Goal: Task Accomplishment & Management: Complete application form

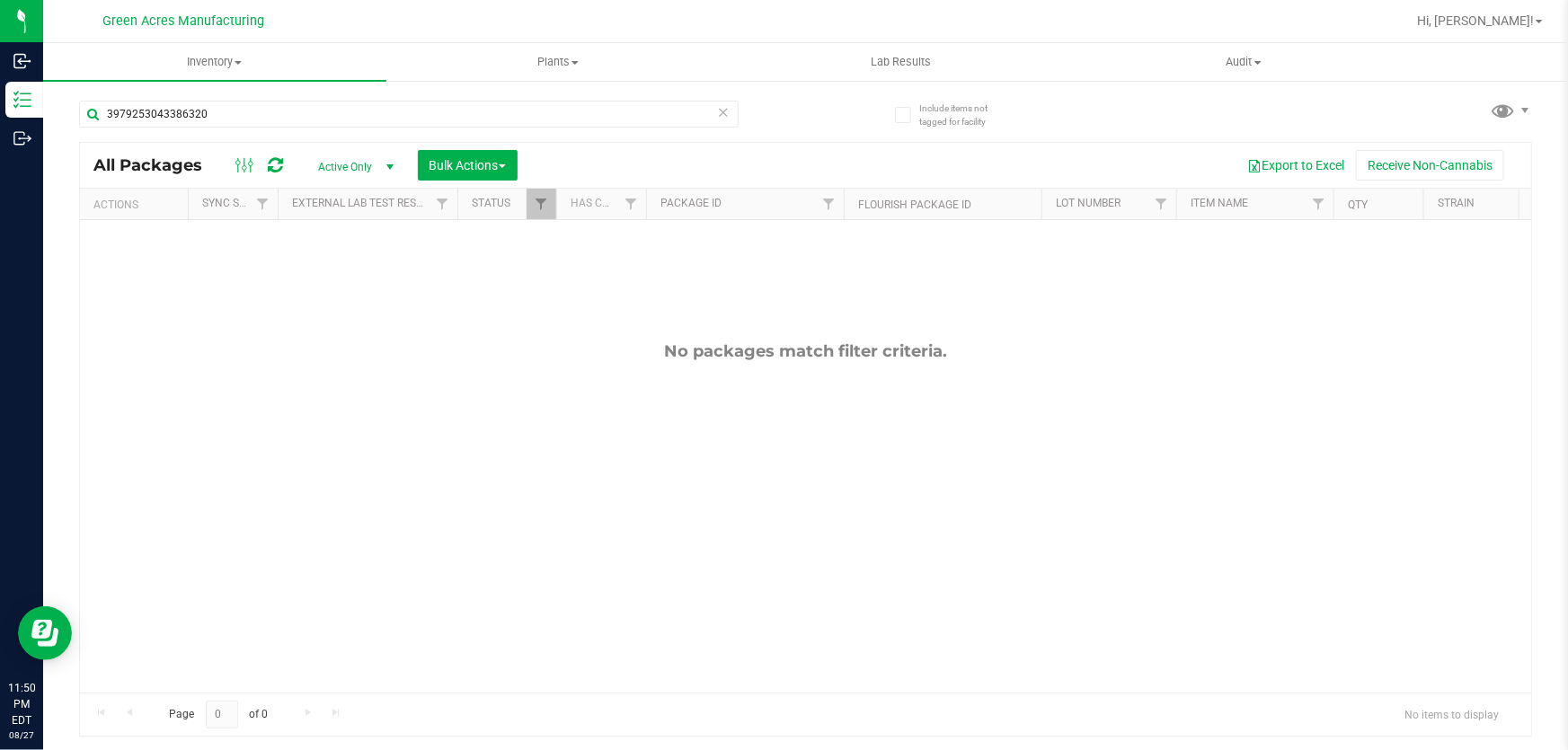
click at [724, 112] on icon at bounding box center [723, 111] width 13 height 22
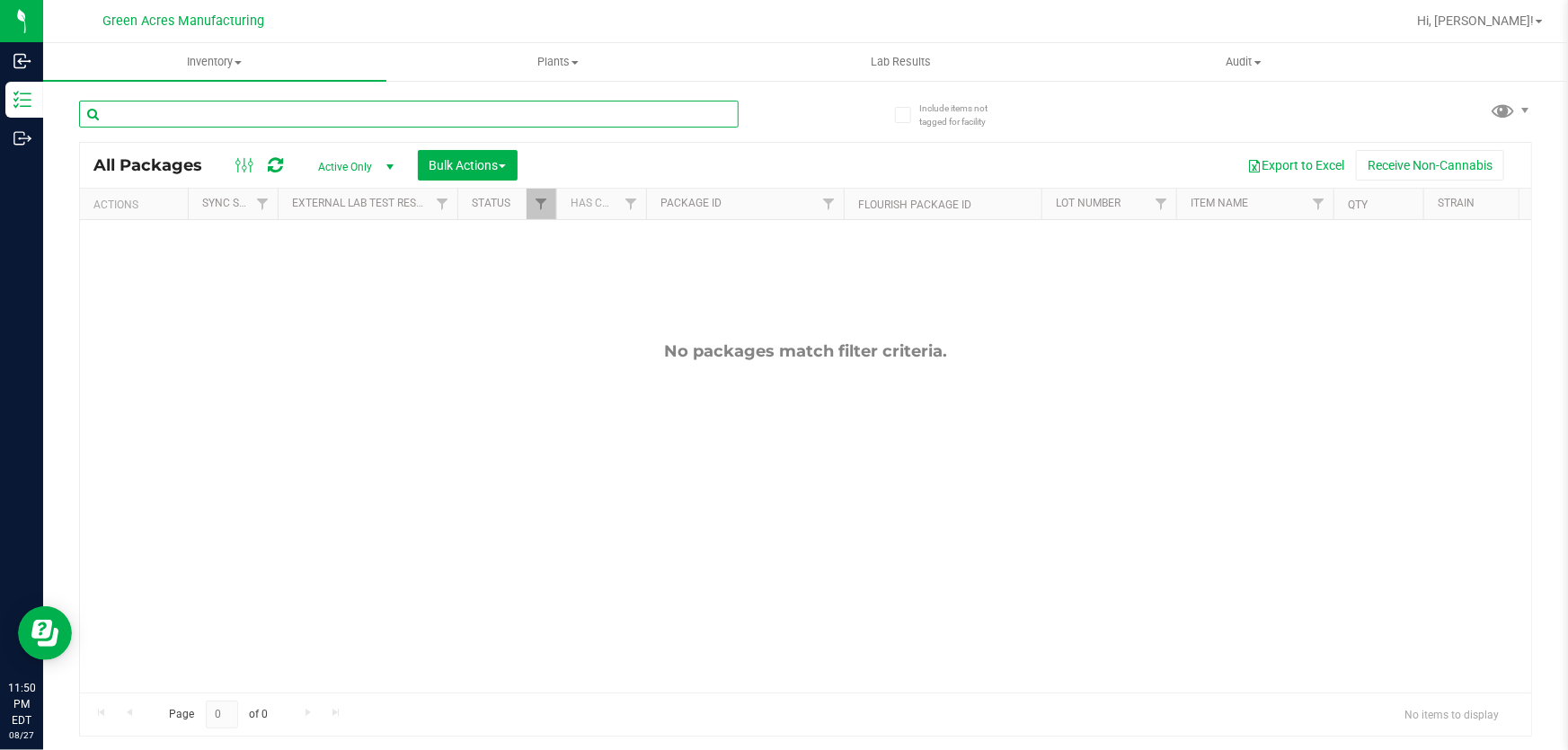
click at [706, 112] on input "text" at bounding box center [409, 113] width 659 height 27
type input "5414761476597739"
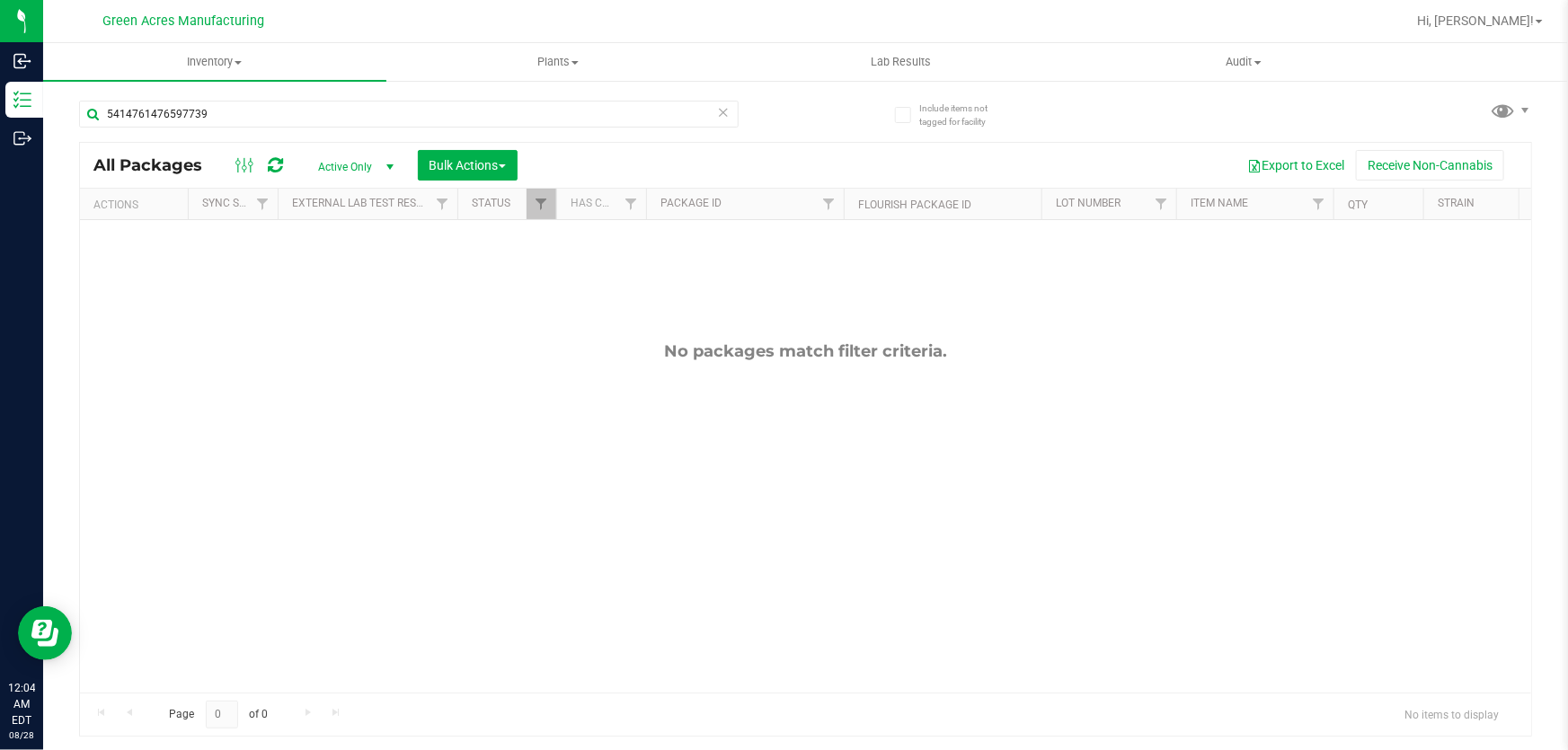
click at [719, 109] on icon at bounding box center [723, 111] width 13 height 22
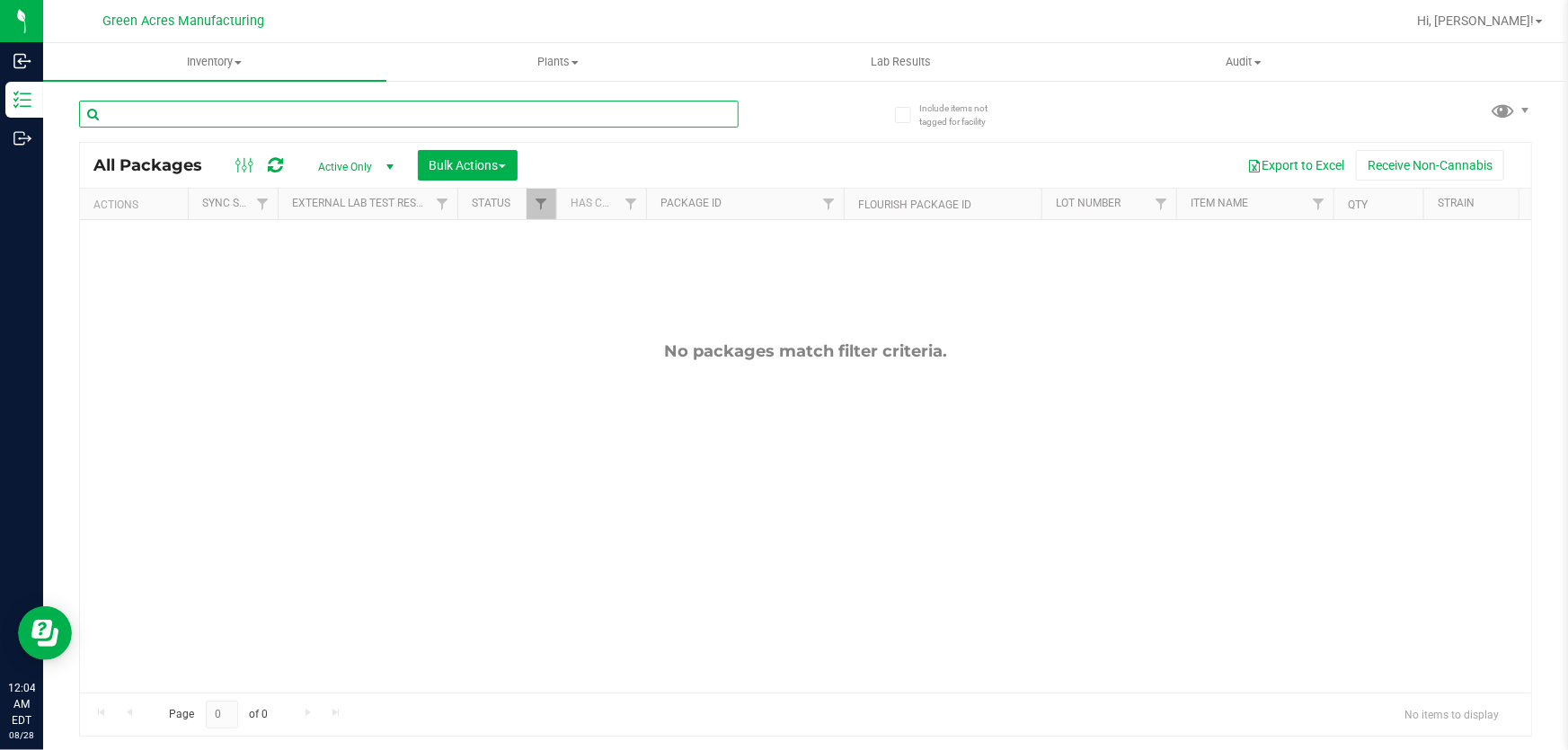
click at [550, 117] on input "text" at bounding box center [409, 113] width 659 height 27
type input "3979253043386320"
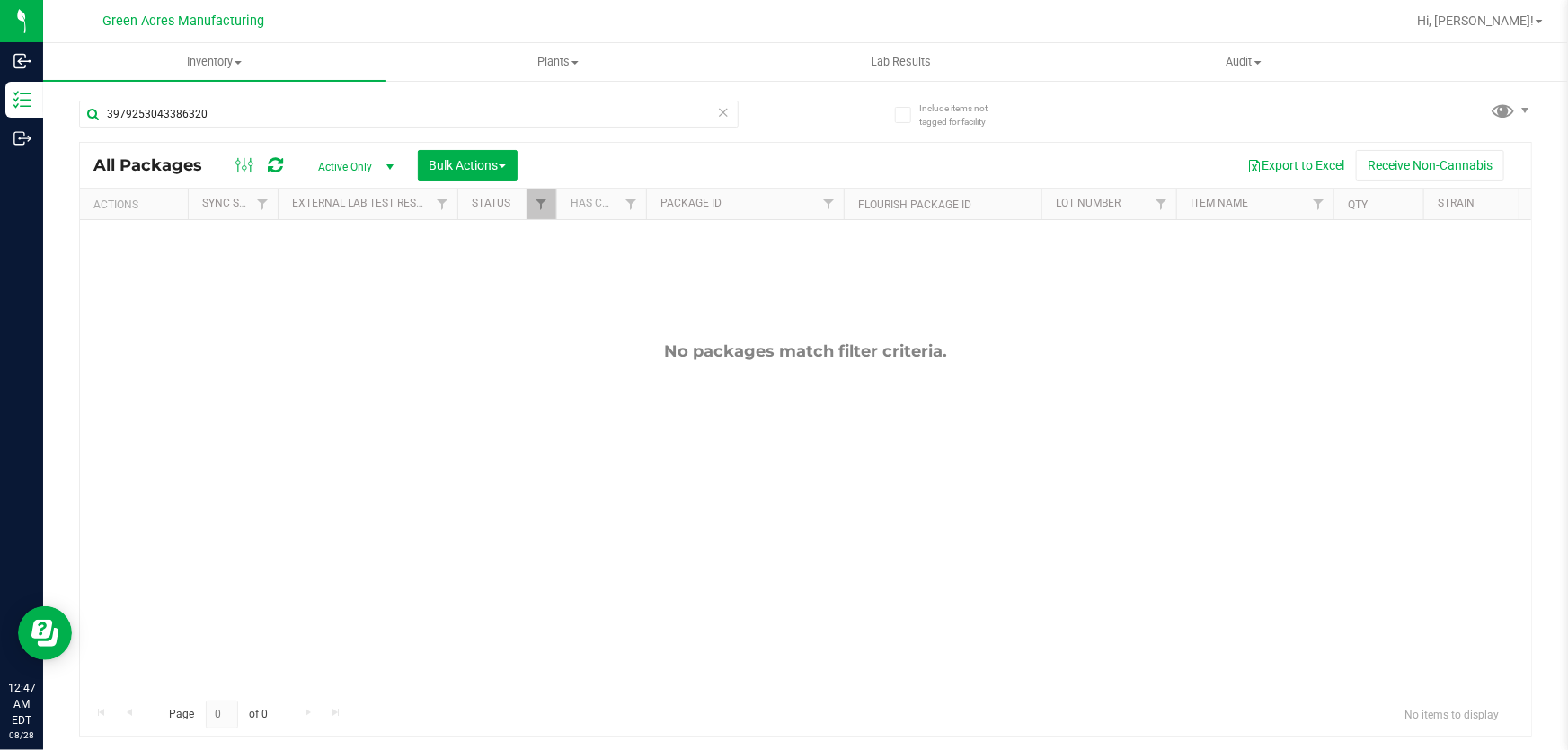
click at [725, 114] on icon at bounding box center [723, 111] width 13 height 22
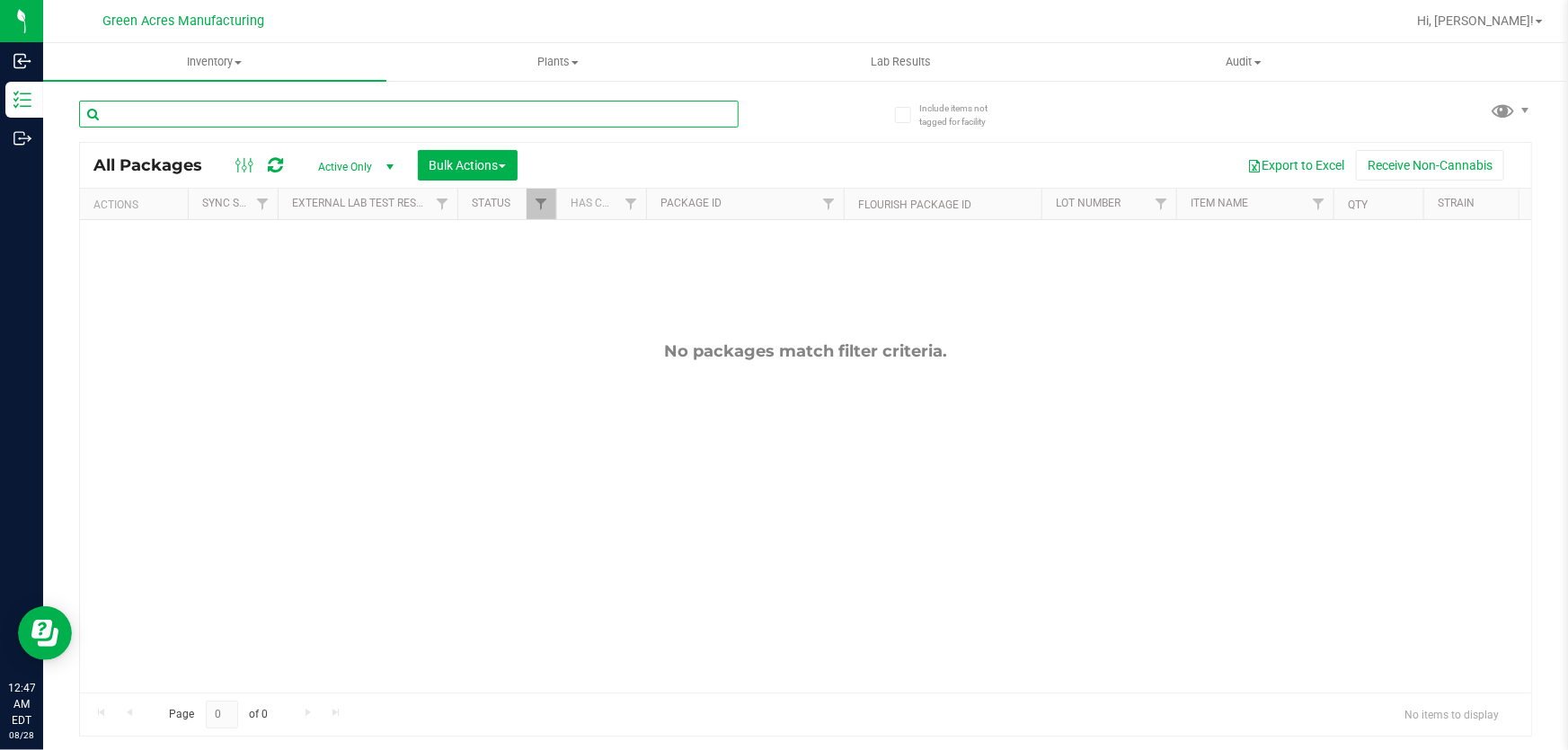
click at [479, 110] on input "text" at bounding box center [409, 113] width 659 height 27
type input "6348153342665523"
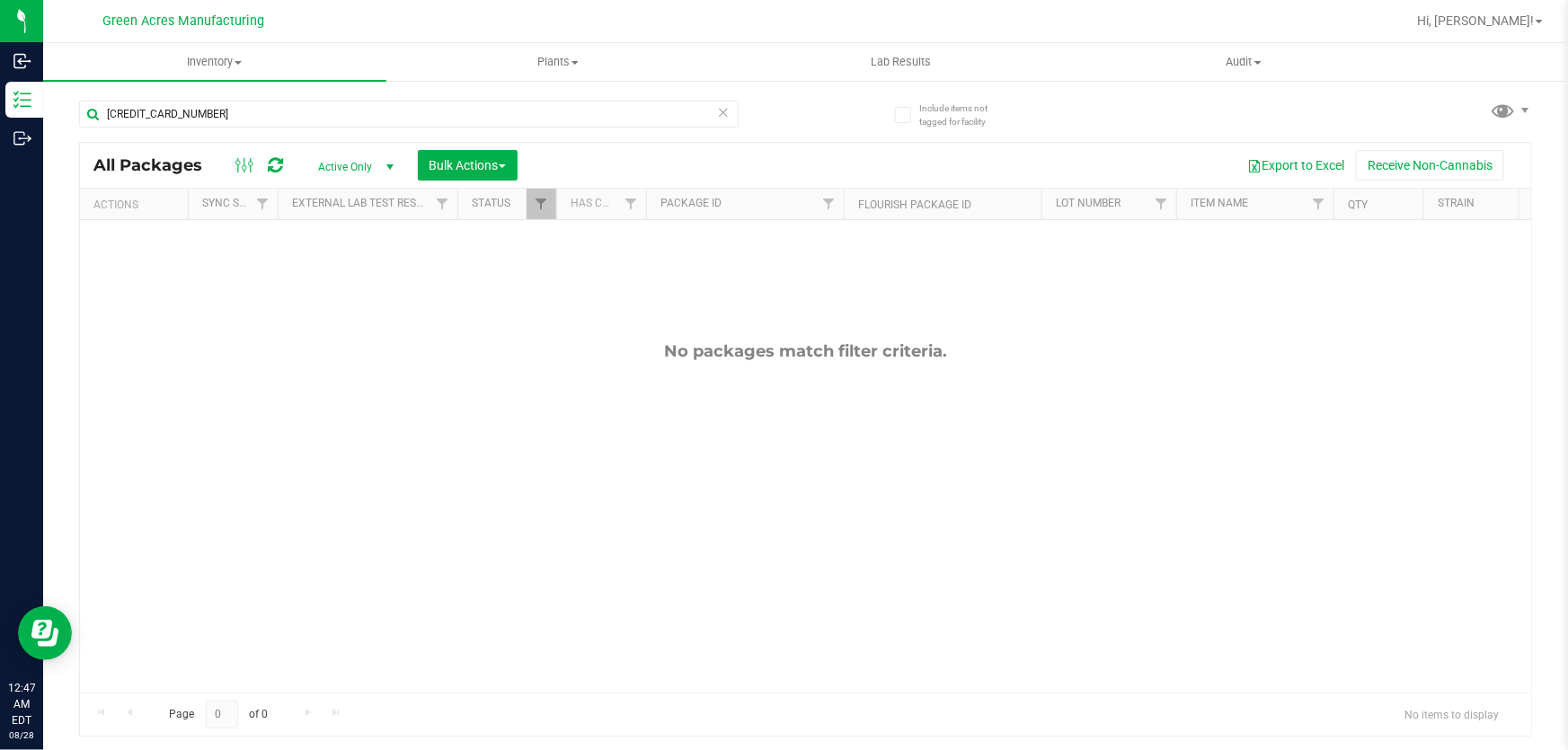
click at [717, 107] on icon at bounding box center [723, 111] width 13 height 22
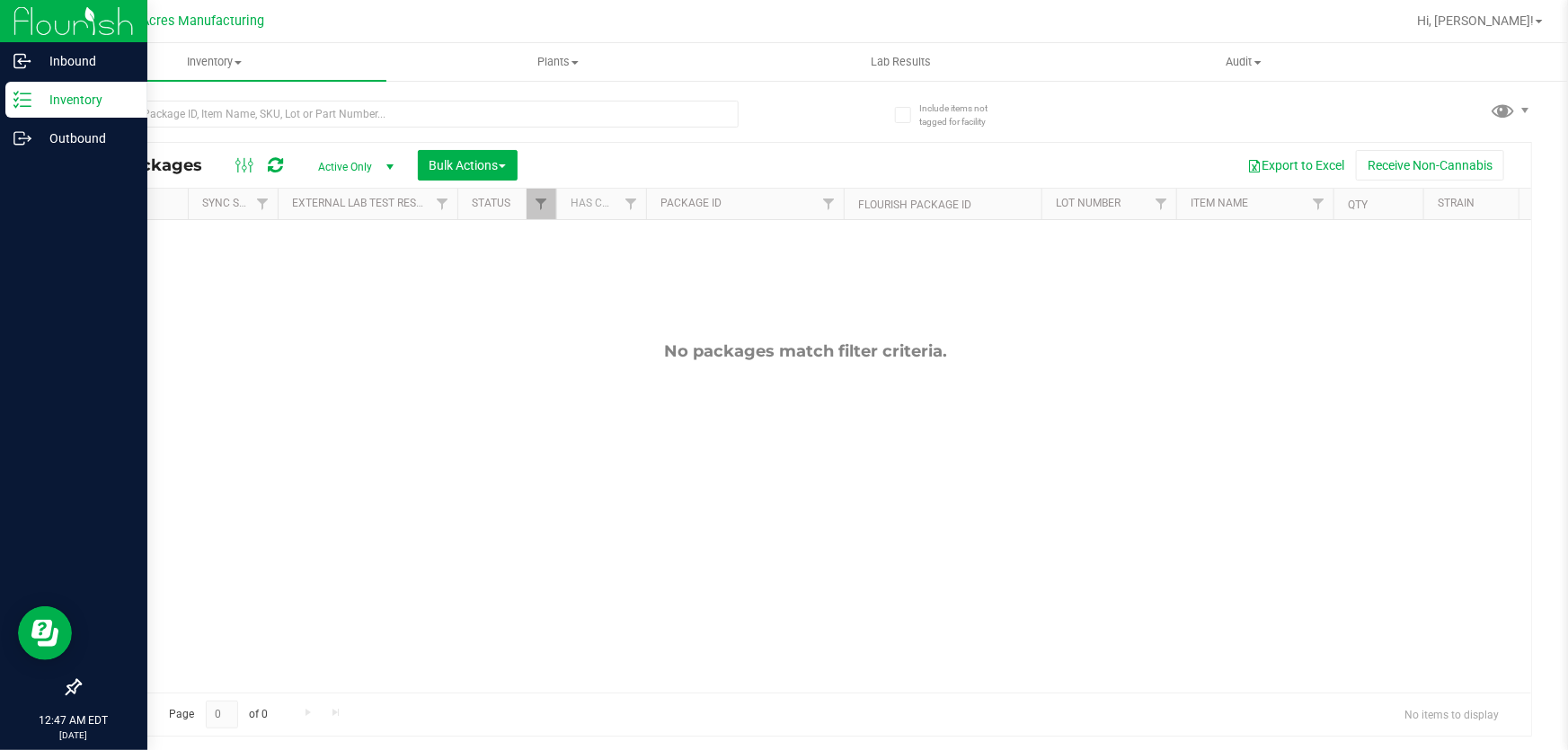
click at [25, 101] on icon at bounding box center [23, 99] width 18 height 18
click at [26, 99] on line at bounding box center [26, 99] width 10 height 0
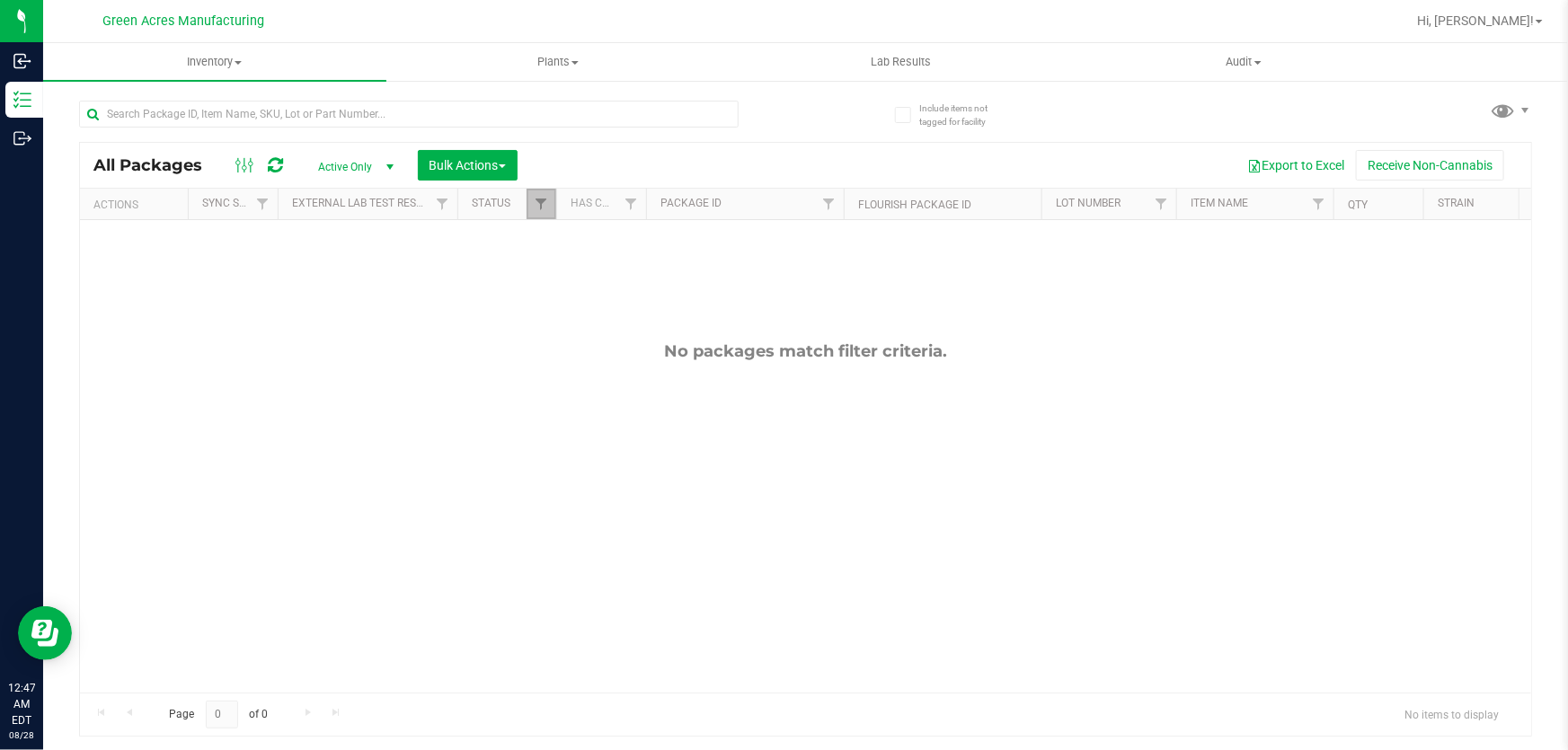
click at [542, 215] on link "Filter" at bounding box center [541, 204] width 30 height 31
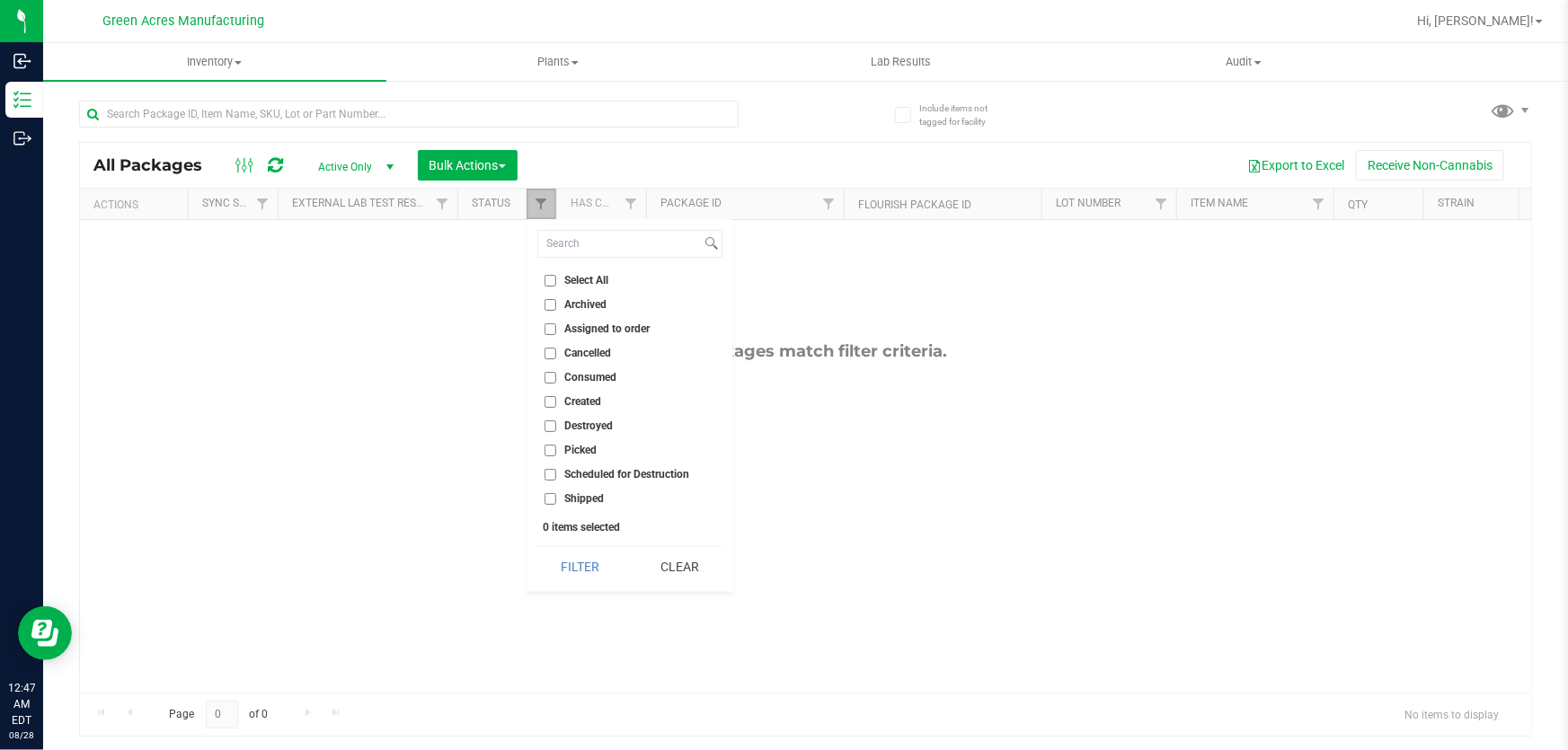
click at [542, 215] on link "Filter" at bounding box center [541, 204] width 30 height 31
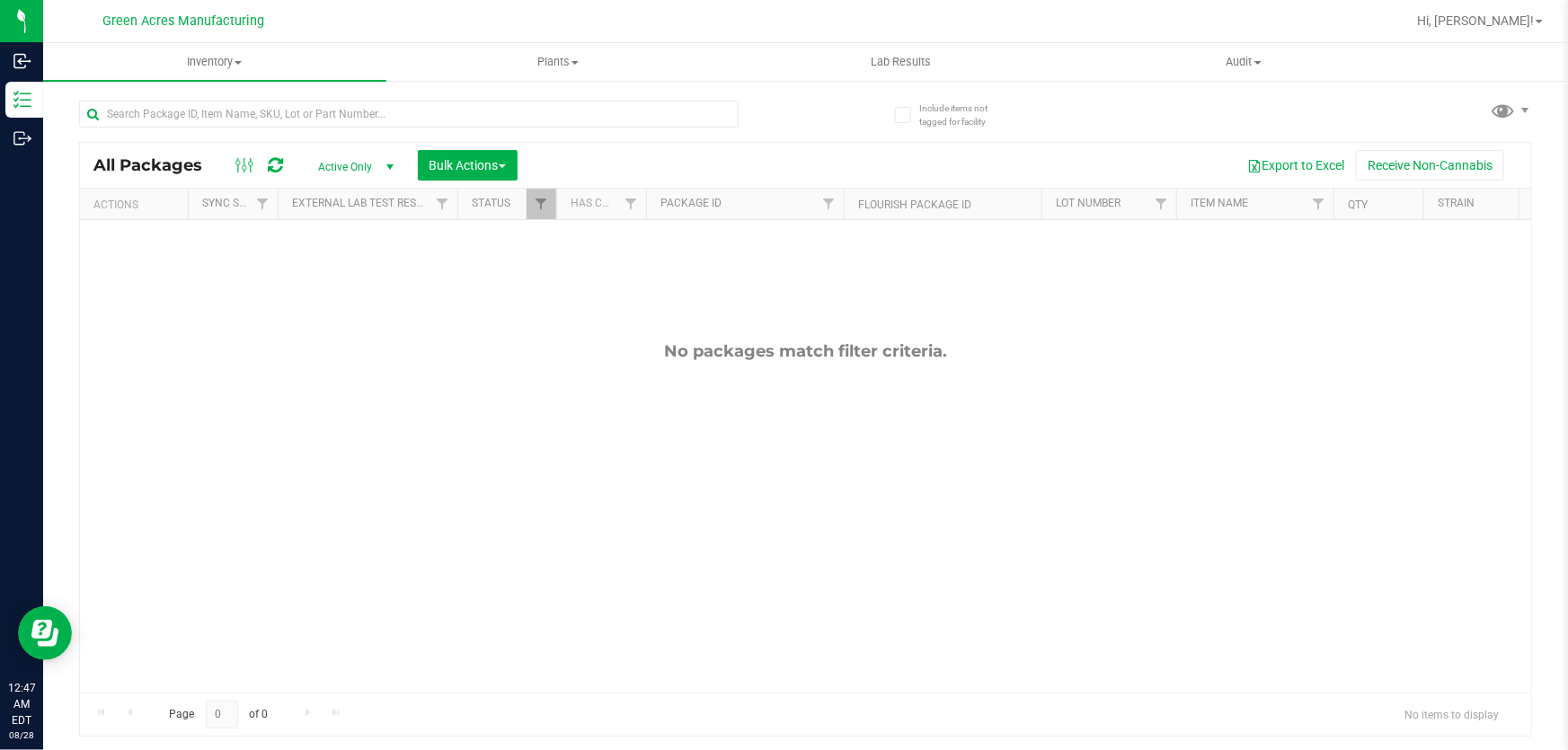
click at [476, 327] on div "No packages match filter criteria." at bounding box center [805, 518] width 1451 height 594
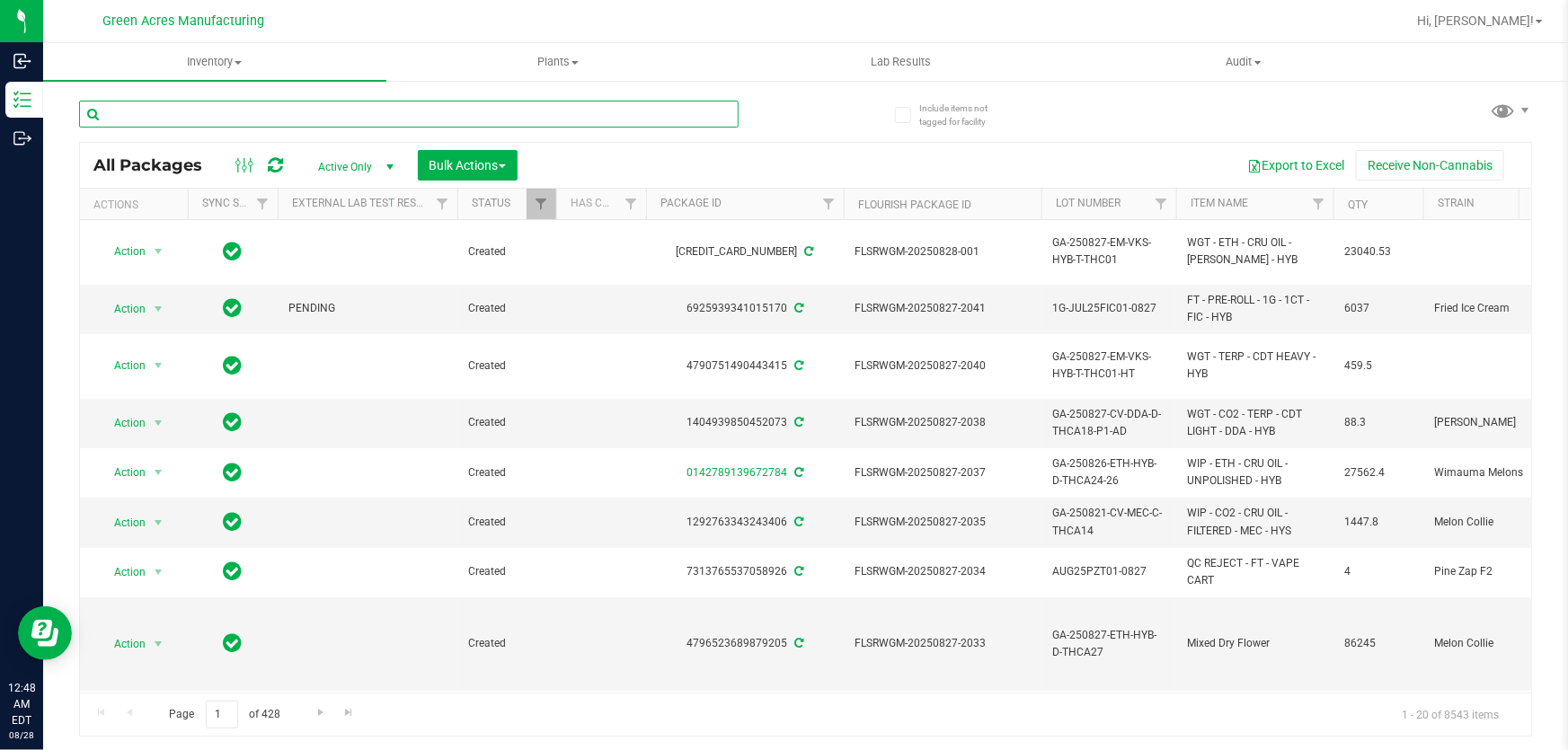
click at [465, 102] on input "text" at bounding box center [409, 113] width 659 height 27
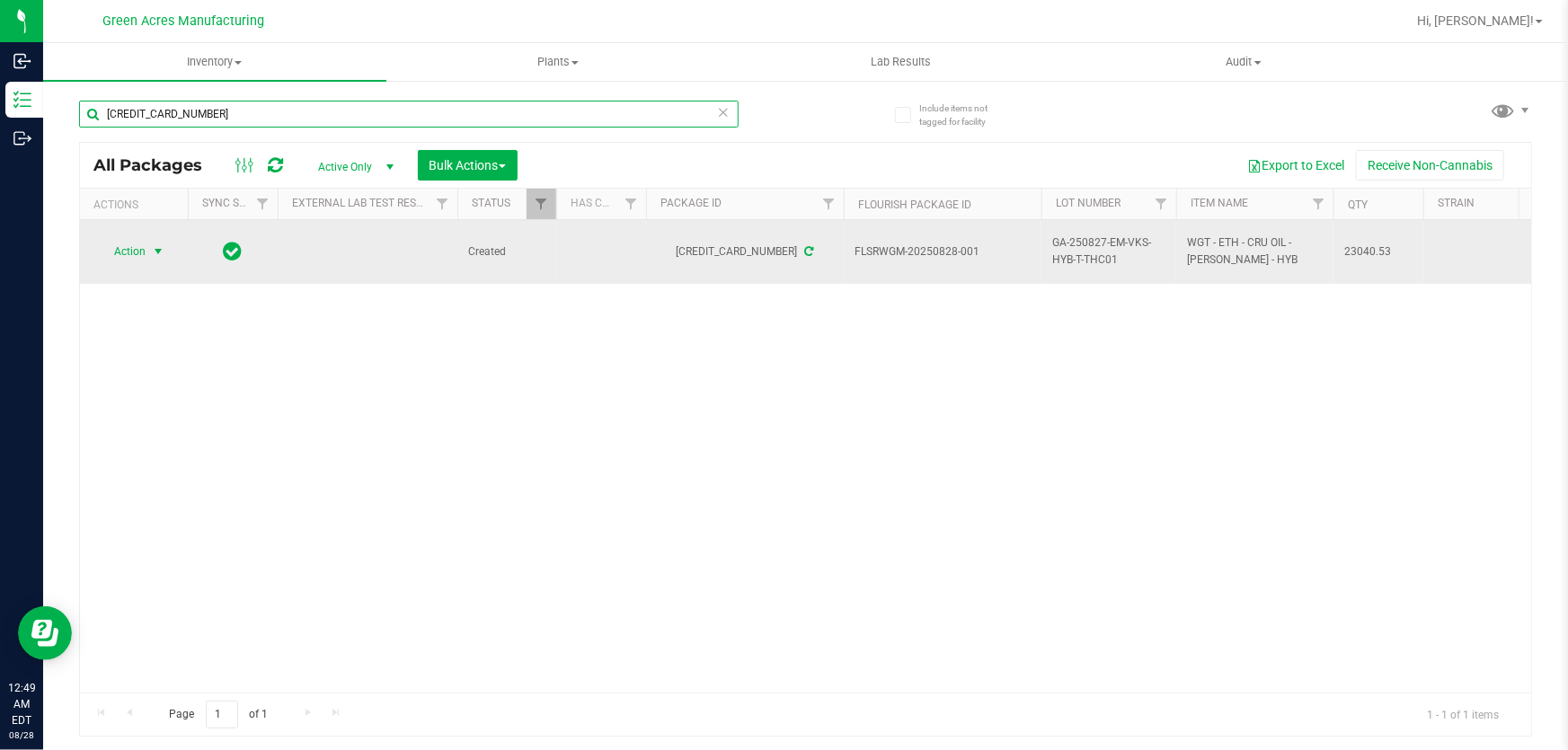
type input "[CREDIT_CARD_NUMBER]"
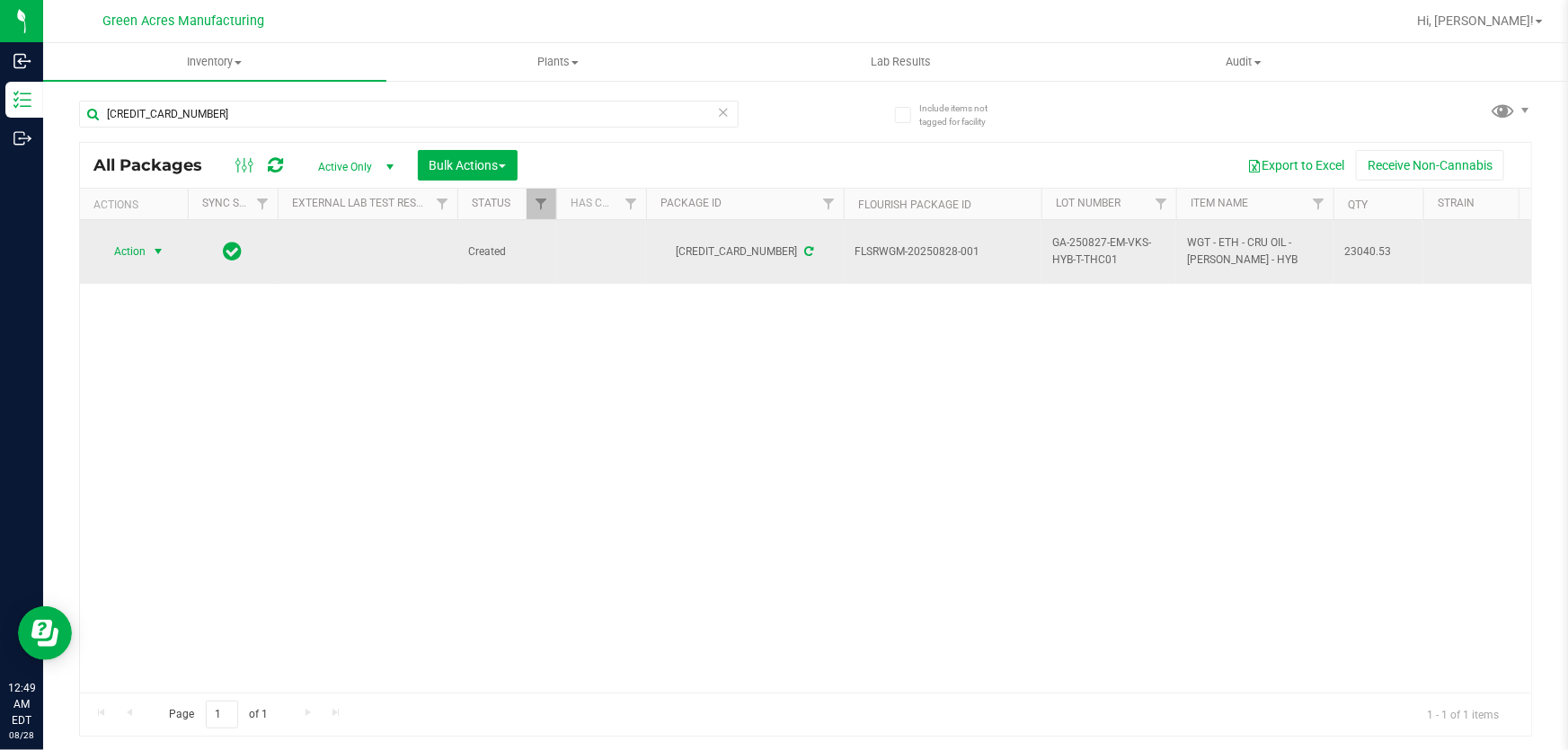
click at [144, 240] on span "Action" at bounding box center [122, 251] width 49 height 25
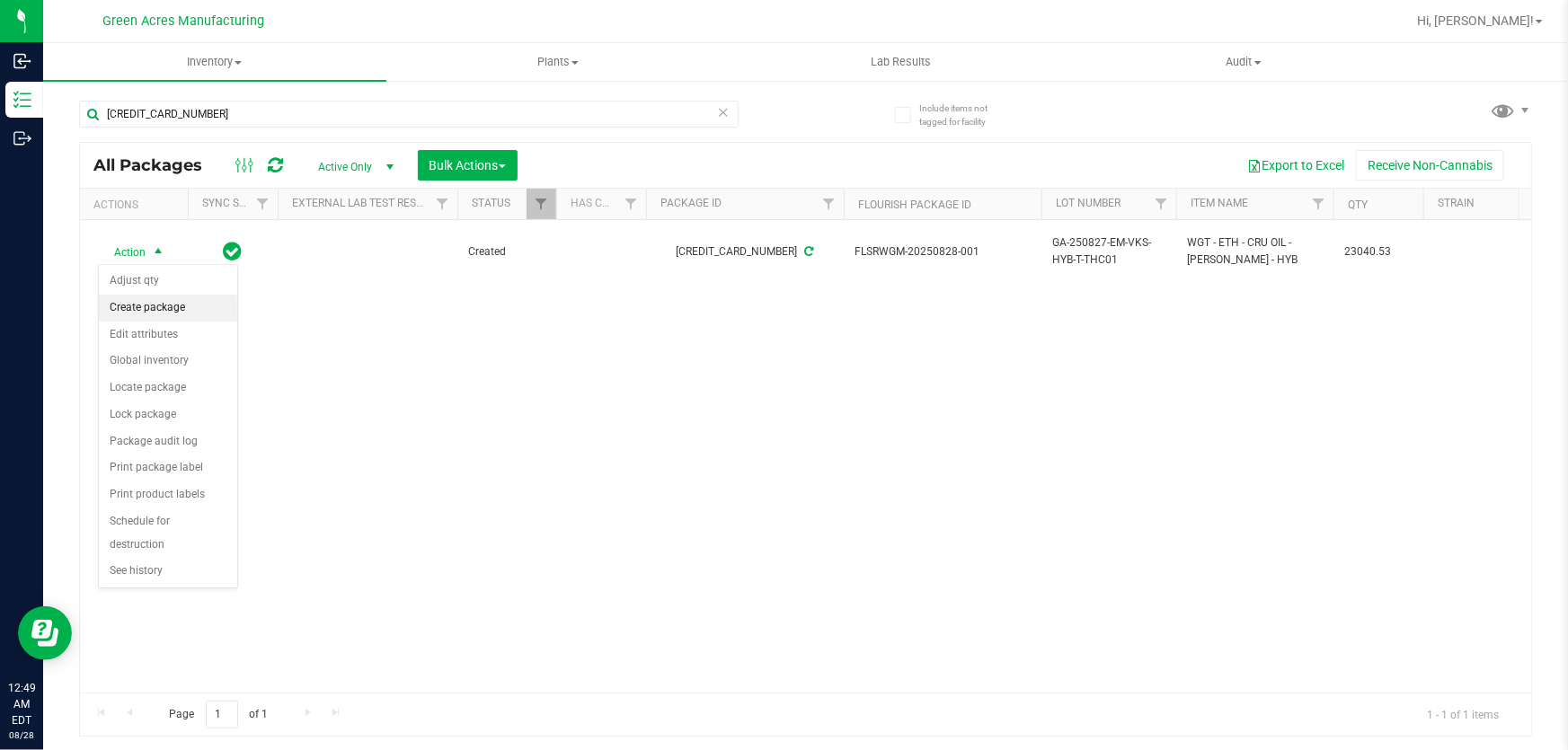
click at [175, 316] on li "Create package" at bounding box center [168, 308] width 138 height 27
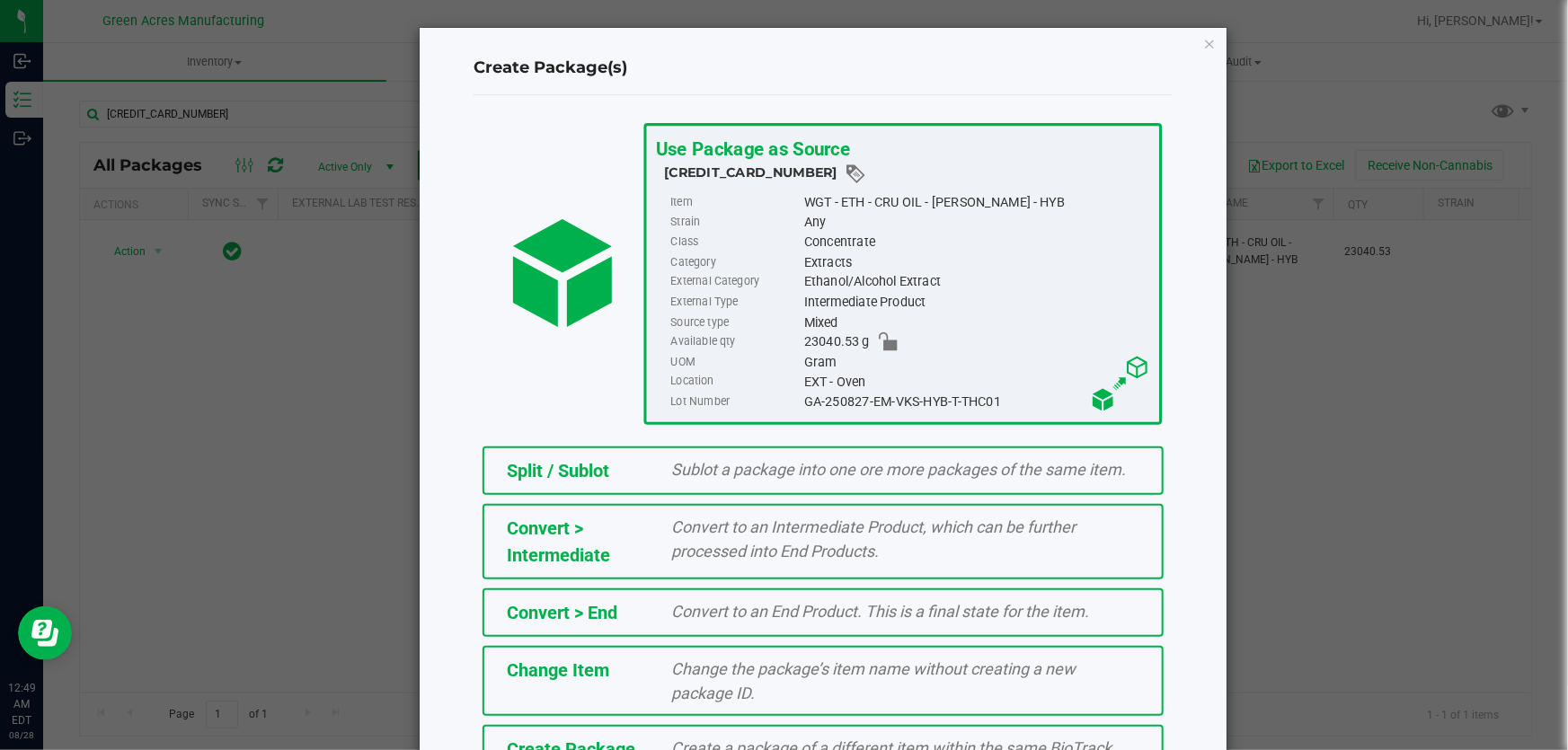
scroll to position [123, 0]
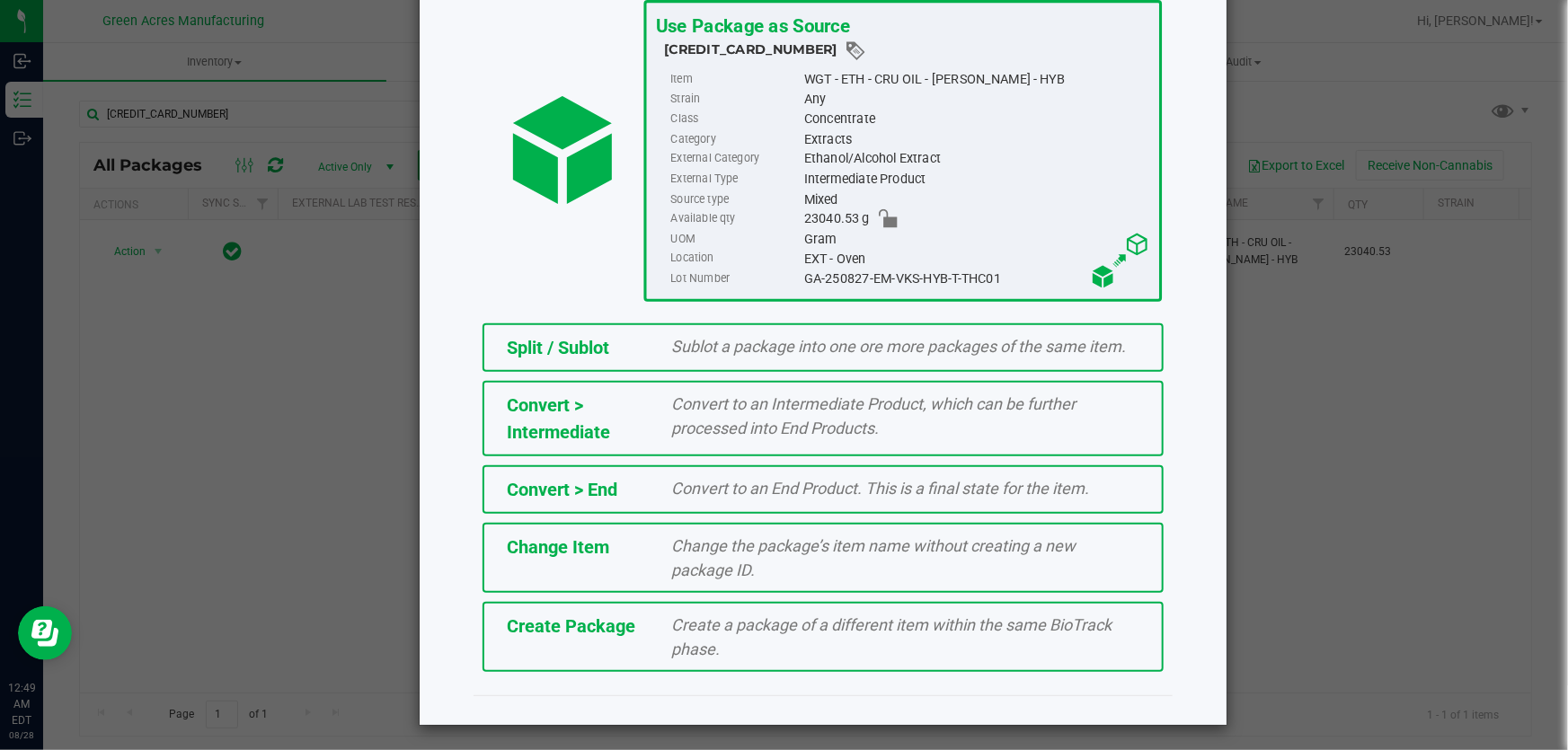
click at [692, 606] on div "Create Package Create a package of a different item within the same BioTrack ph…" at bounding box center [823, 637] width 681 height 71
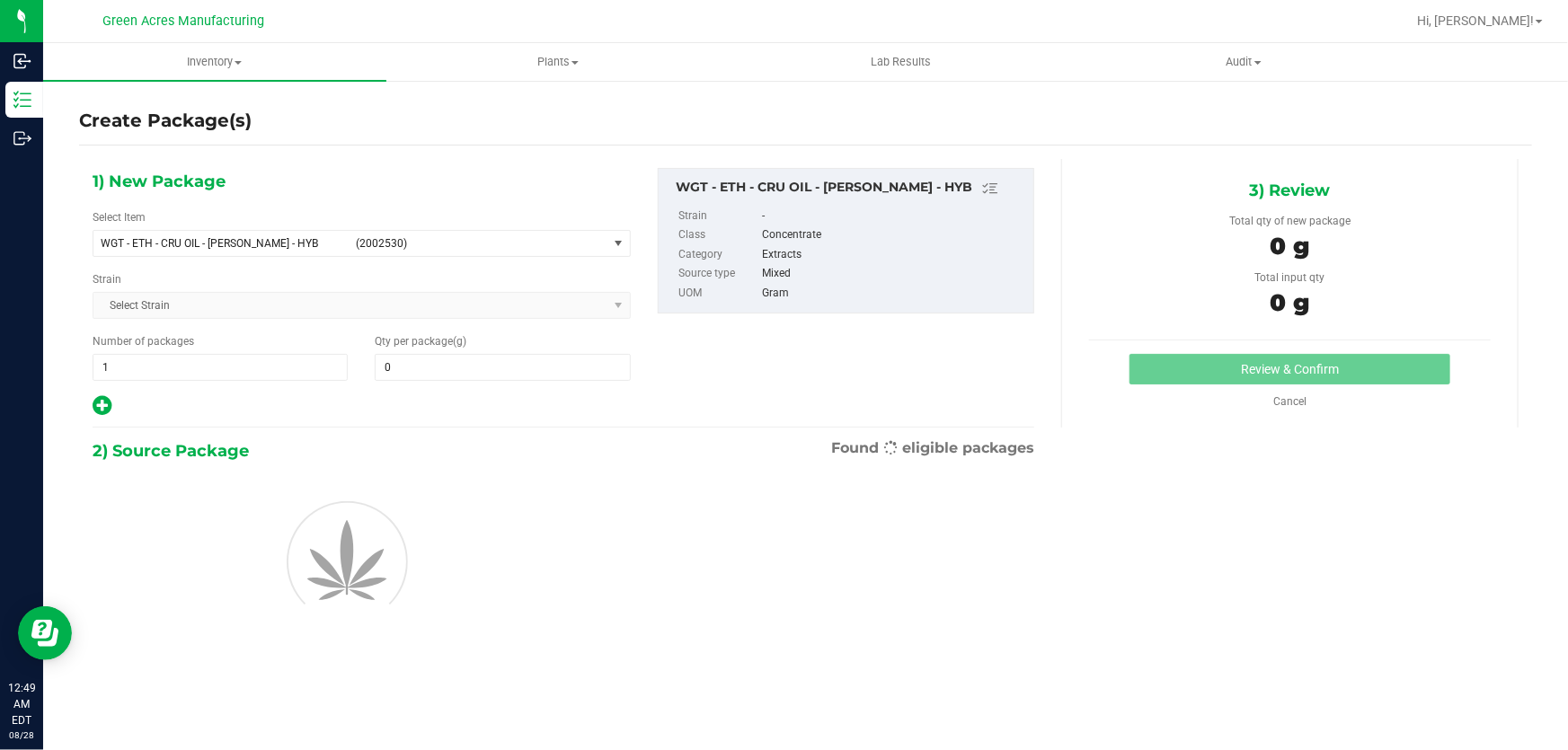
type input "0.0000"
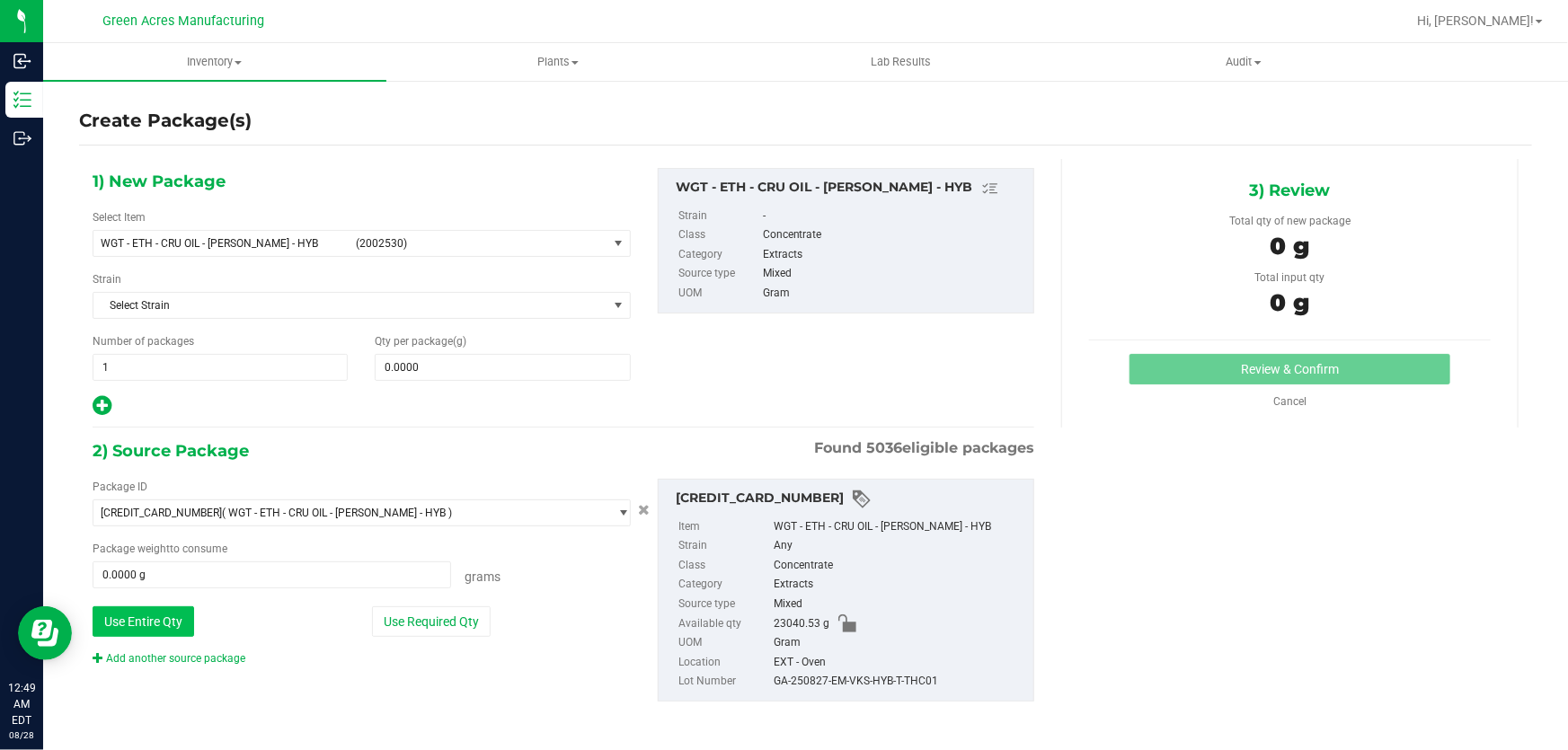
click at [158, 613] on button "Use Entire Qty" at bounding box center [143, 622] width 101 height 31
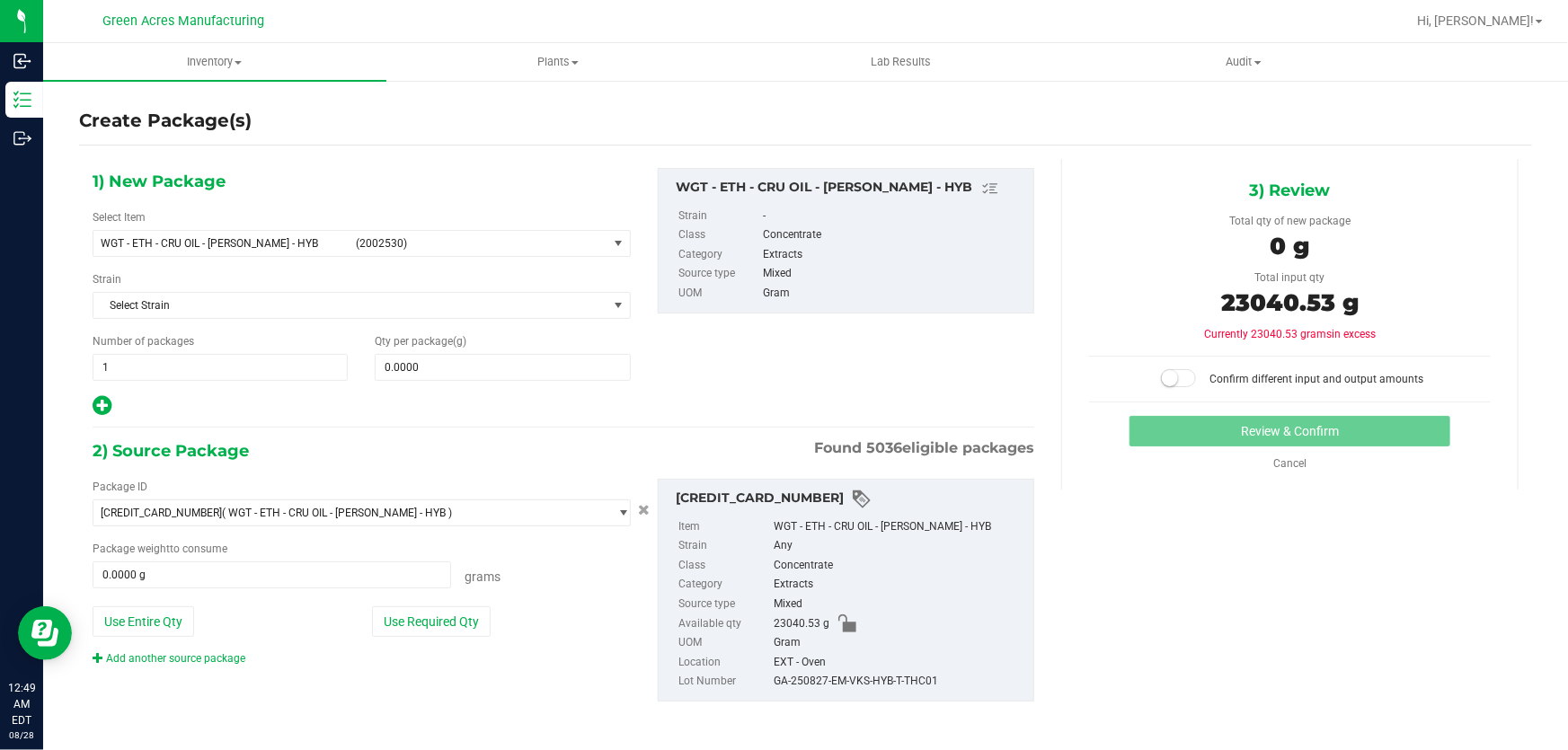
type input "23040.5300 g"
click at [465, 363] on span at bounding box center [501, 367] width 255 height 27
type input "23040.53"
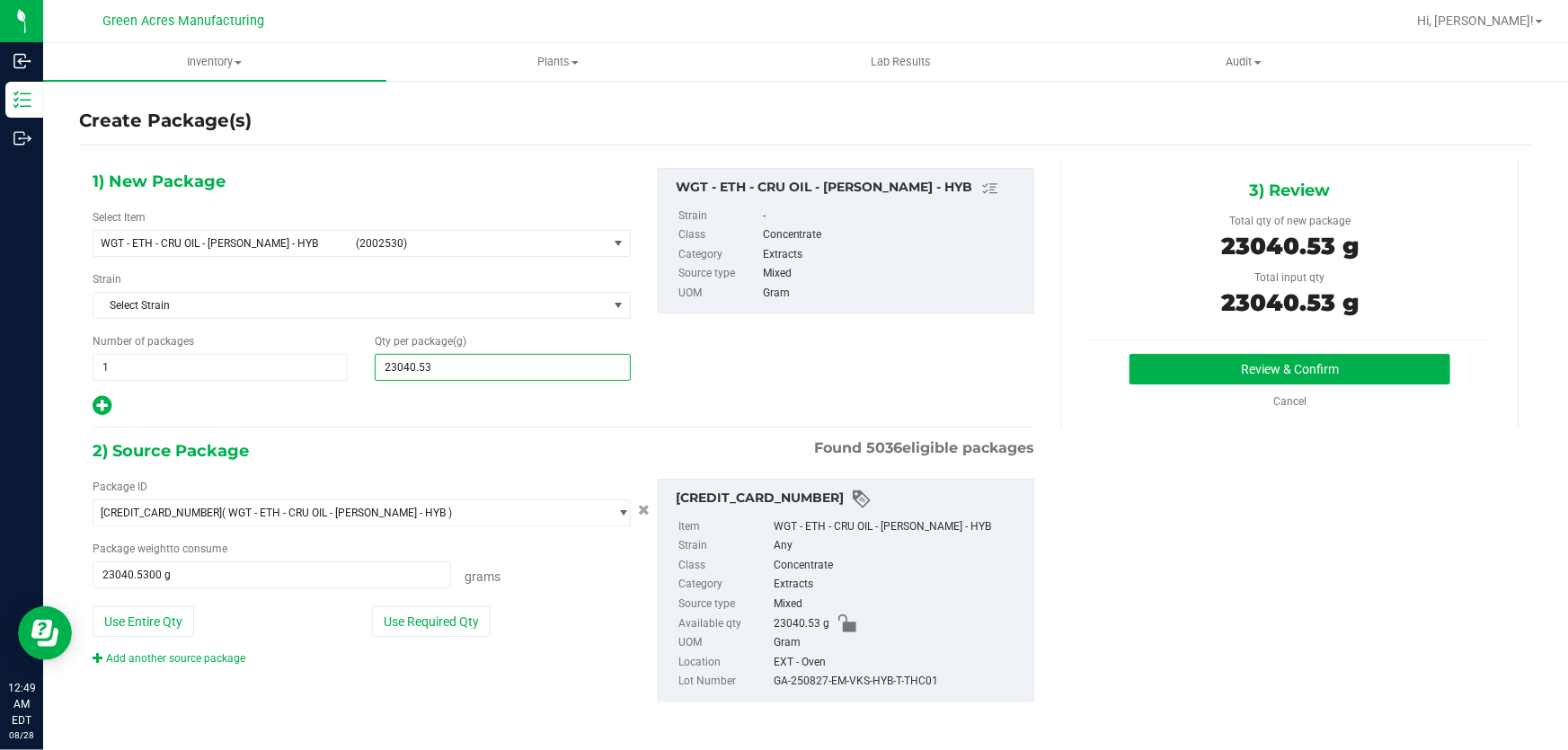
type input "23,040.5300"
click at [1168, 387] on div "Review & Confirm Cancel" at bounding box center [1289, 381] width 401 height 56
click at [1169, 377] on button "Review & Confirm" at bounding box center [1290, 369] width 322 height 31
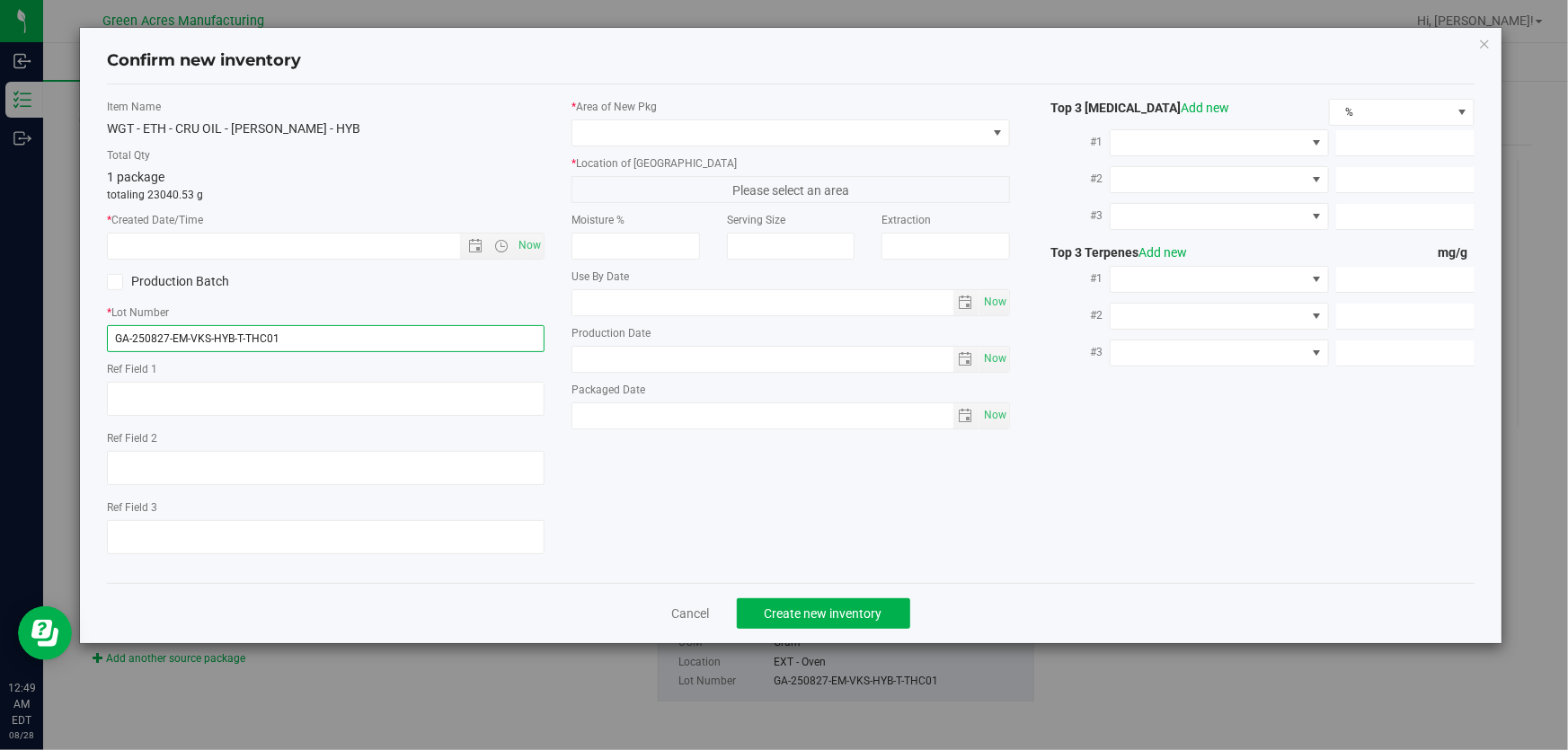
click at [367, 337] on input "GA-250827-EM-VKS-HYB-T-THC01" at bounding box center [326, 338] width 438 height 27
paste input "D"
type input "GA-250827-EM-VKS-HYB-D-THC01"
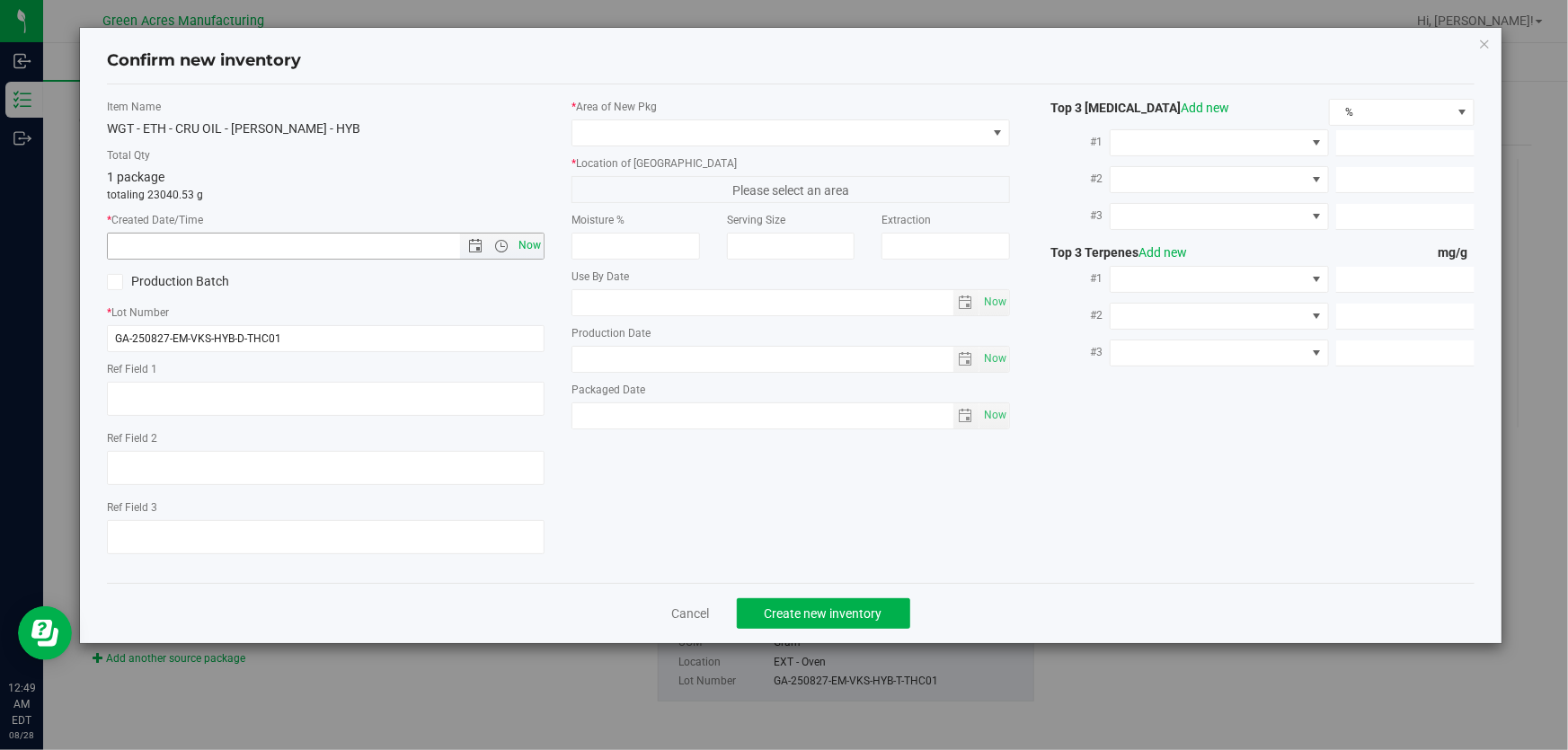
click at [537, 238] on span "Now" at bounding box center [529, 245] width 31 height 26
type input "[DATE] 12:49 AM"
click at [691, 128] on span at bounding box center [779, 132] width 413 height 25
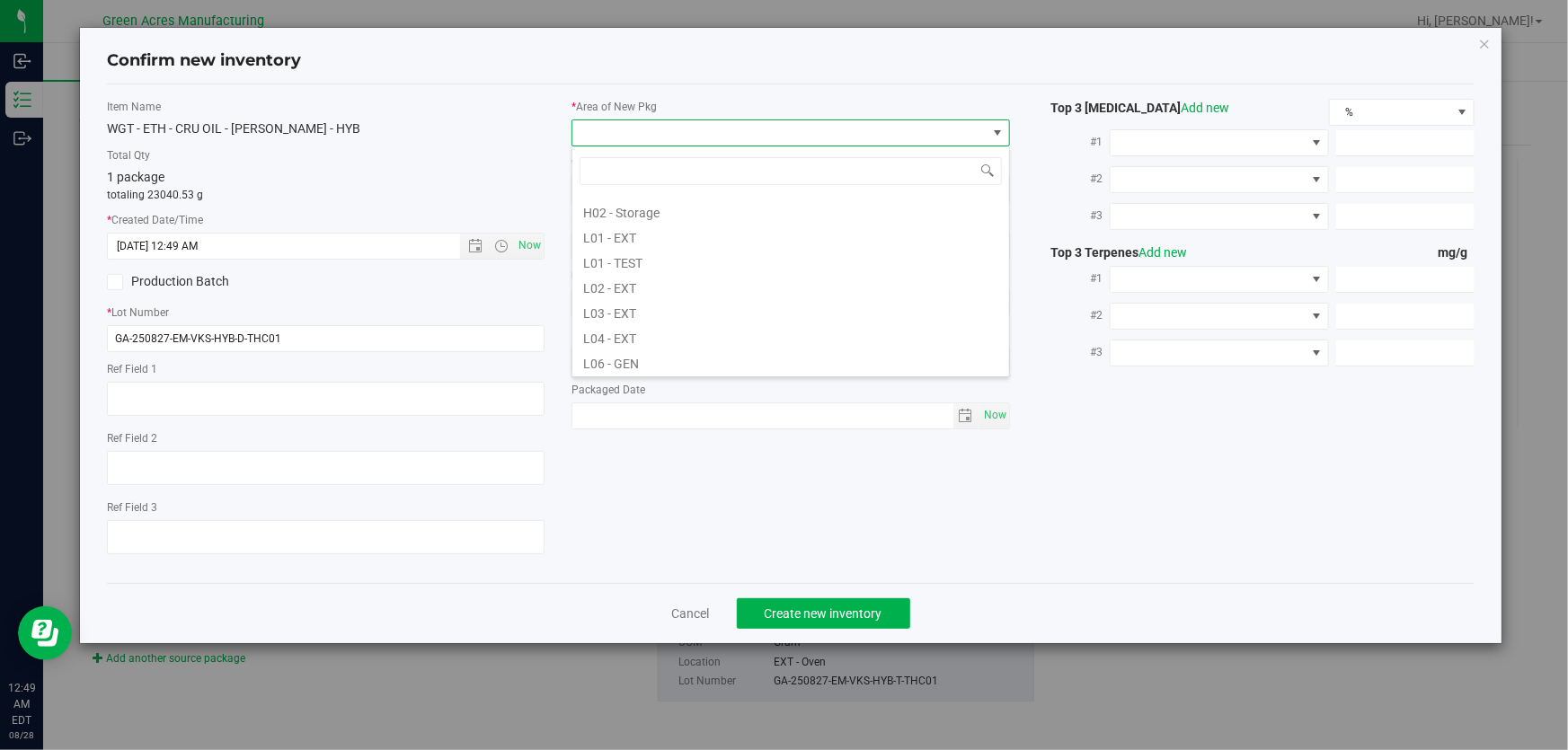
scroll to position [326, 0]
click at [688, 287] on li "L03 - EXT" at bounding box center [790, 282] width 437 height 25
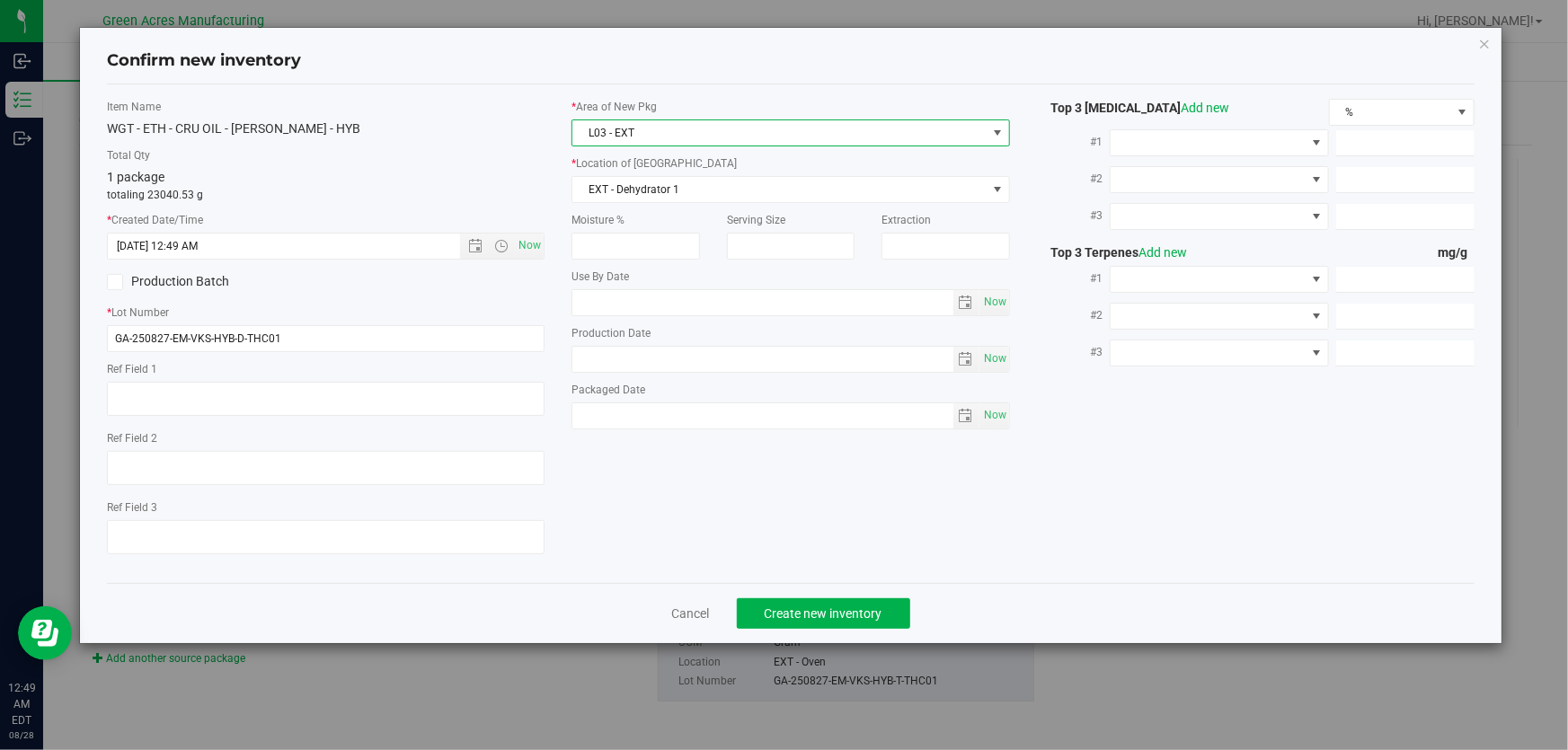
click at [751, 140] on span "L03 - EXT" at bounding box center [779, 132] width 413 height 25
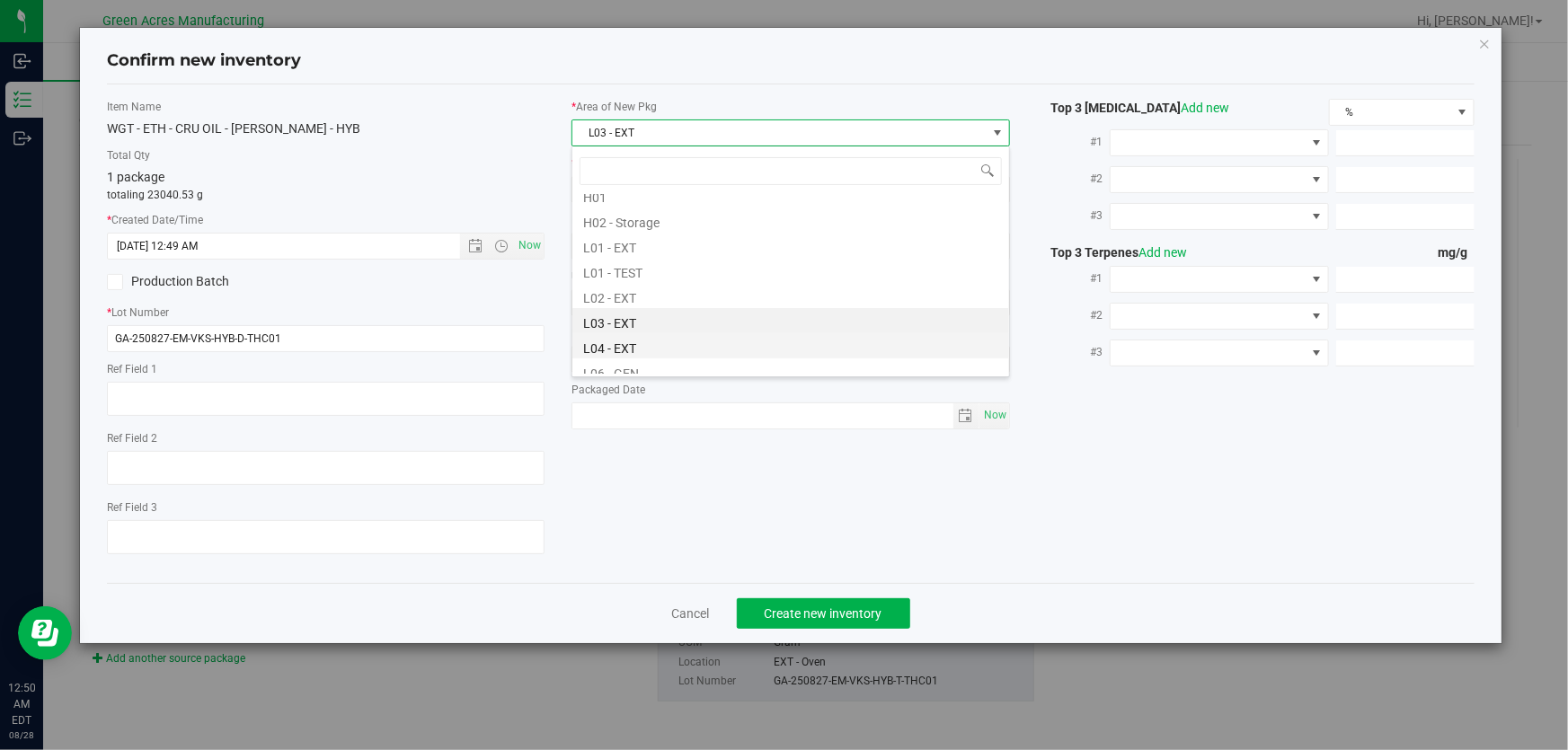
scroll to position [330, 0]
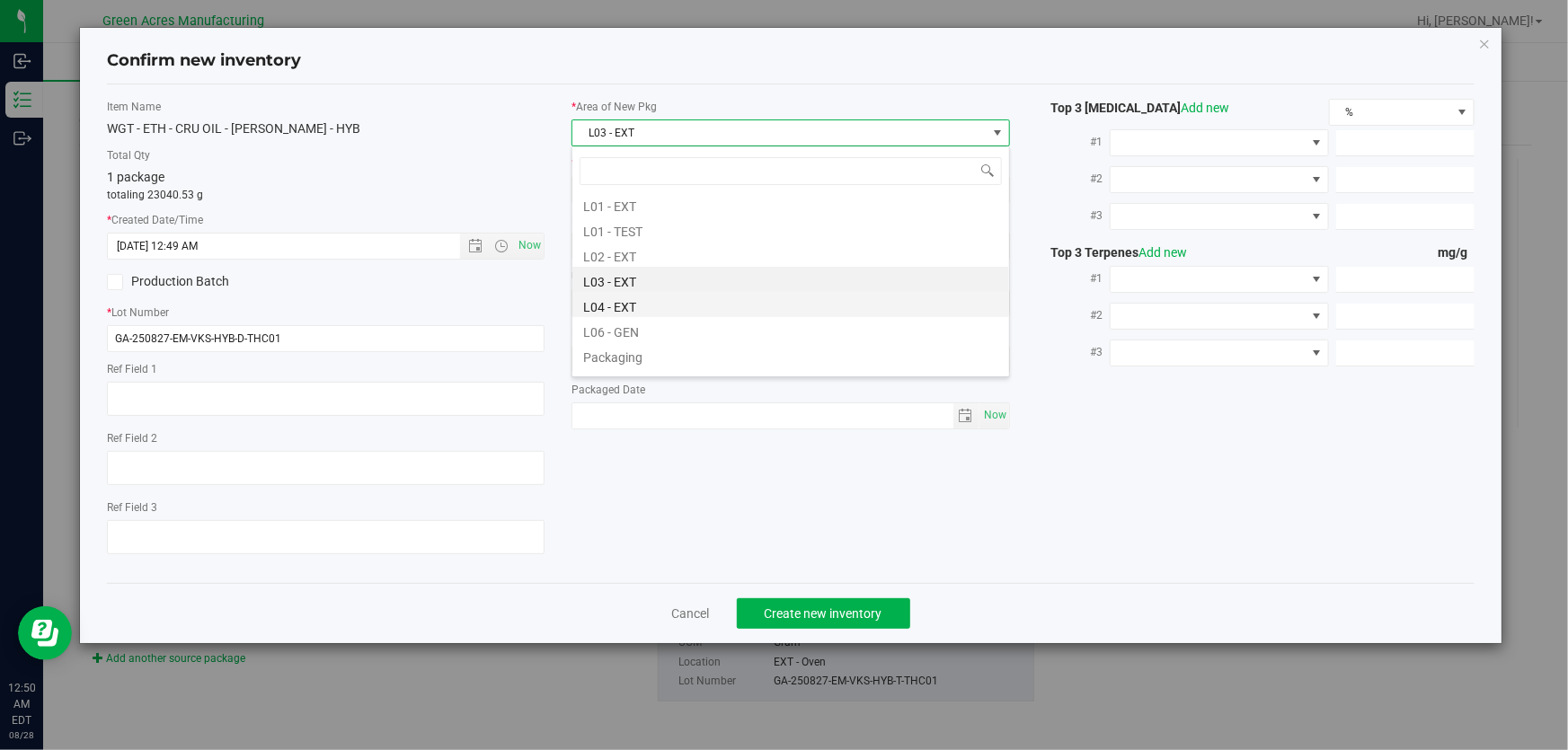
click at [688, 309] on li "L04 - EXT" at bounding box center [790, 304] width 437 height 25
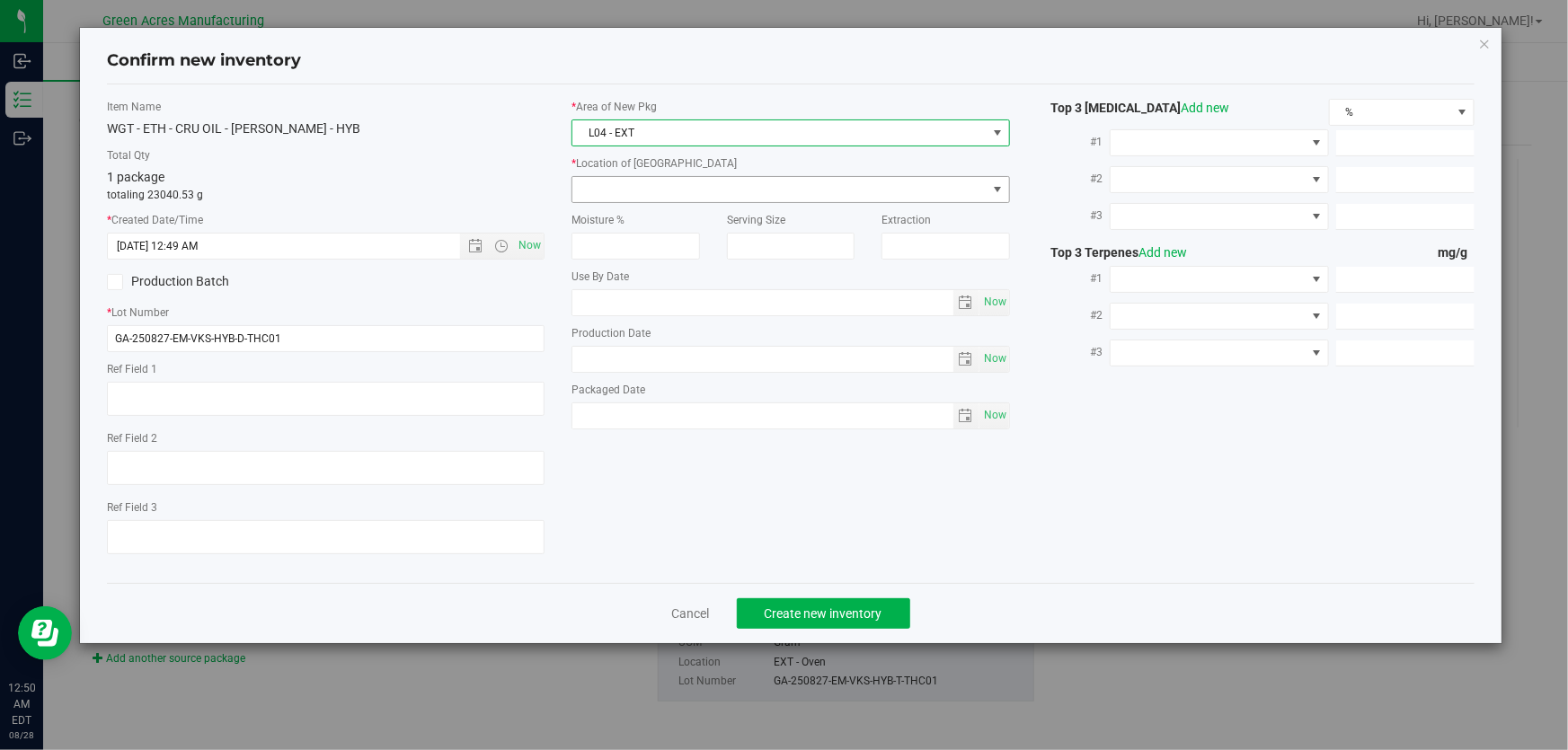
click at [747, 177] on span at bounding box center [779, 189] width 413 height 25
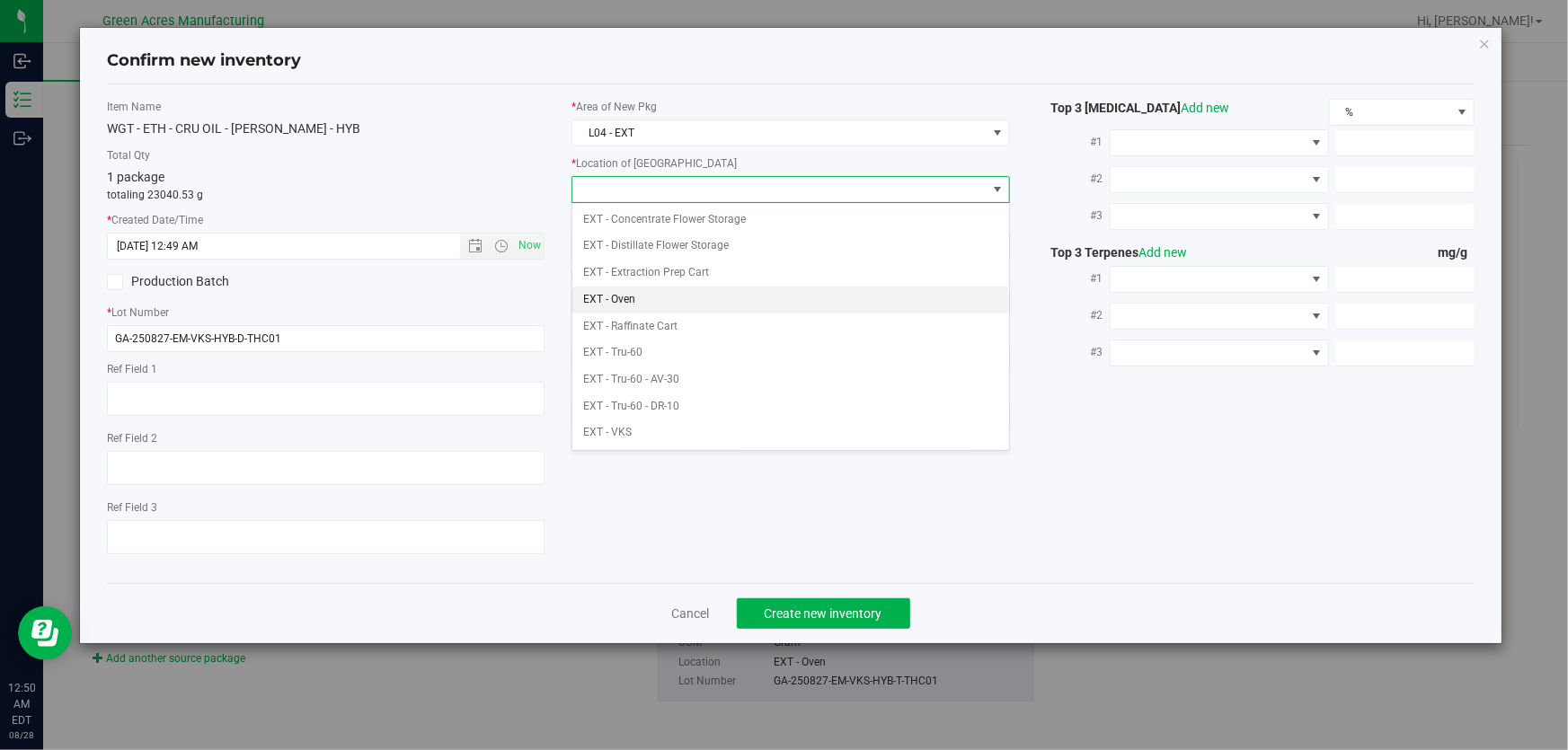
click at [709, 300] on li "EXT - Oven" at bounding box center [790, 300] width 437 height 27
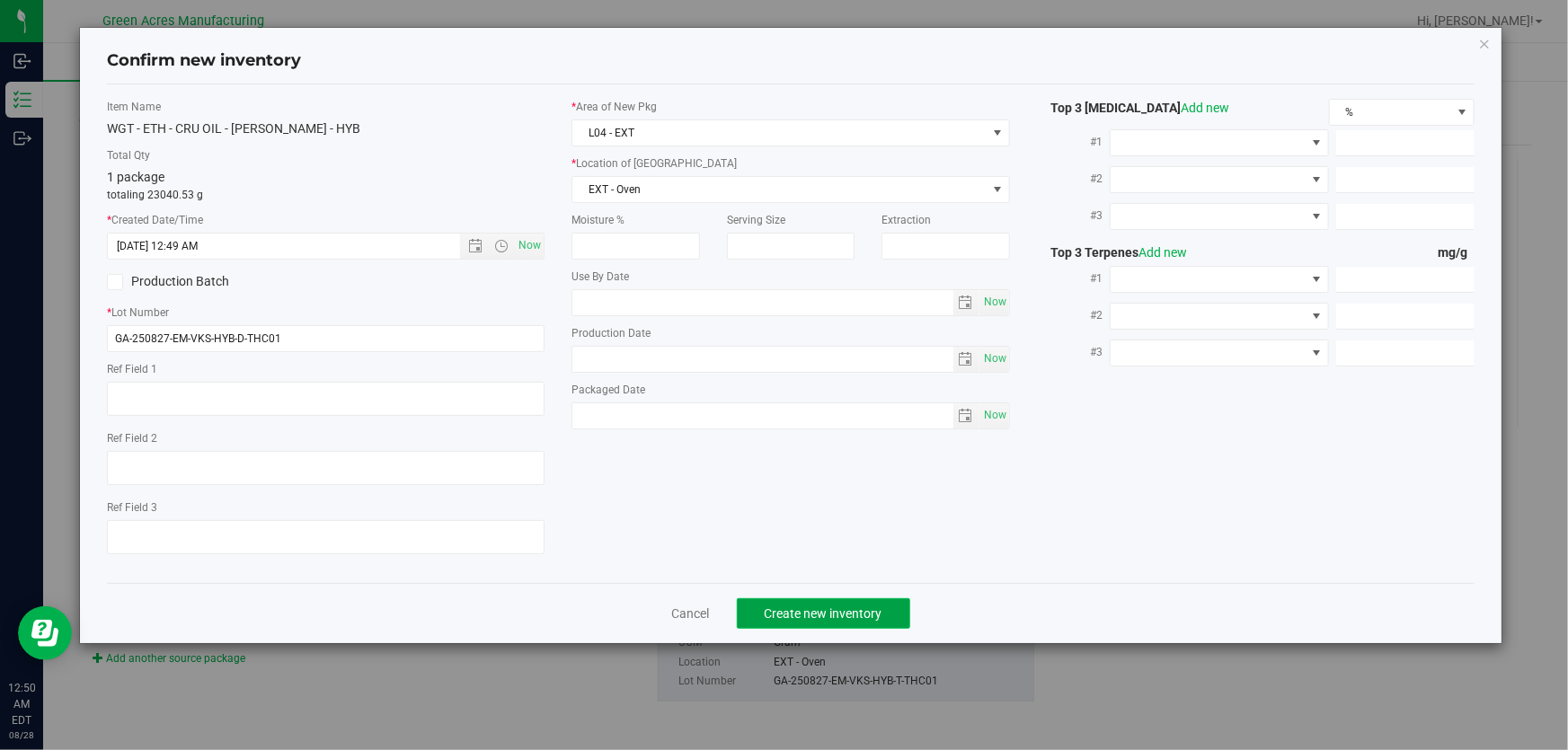
click at [788, 616] on span "Create new inventory" at bounding box center [823, 614] width 118 height 14
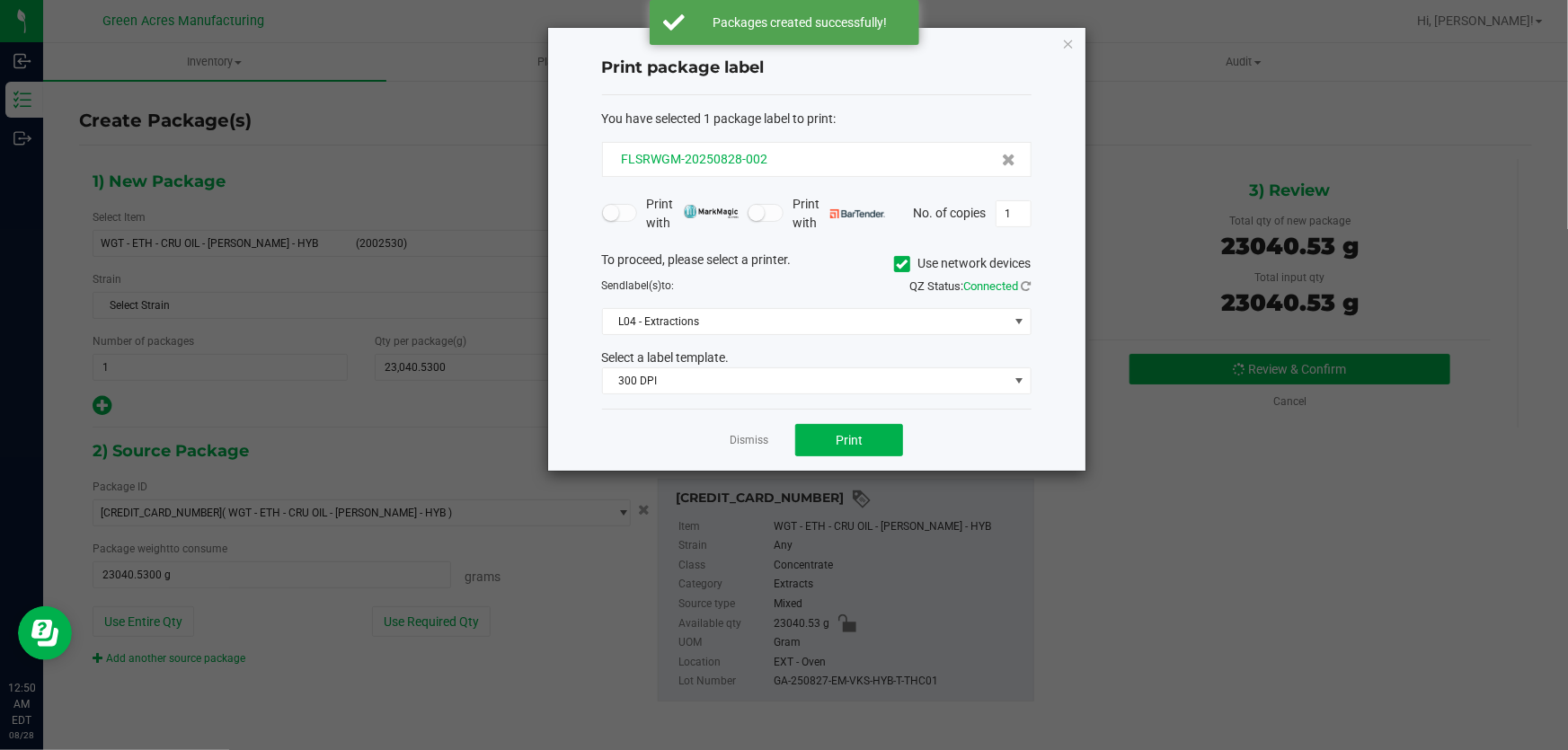
drag, startPoint x: 786, startPoint y: 146, endPoint x: 770, endPoint y: 150, distance: 16.5
click at [770, 150] on div "FLSRWGM-20250828-002" at bounding box center [816, 159] width 429 height 35
drag, startPoint x: 777, startPoint y: 155, endPoint x: 717, endPoint y: 162, distance: 60.4
click at [717, 162] on div "FLSRWGM-20250828-002" at bounding box center [817, 159] width 399 height 19
copy span "828-002"
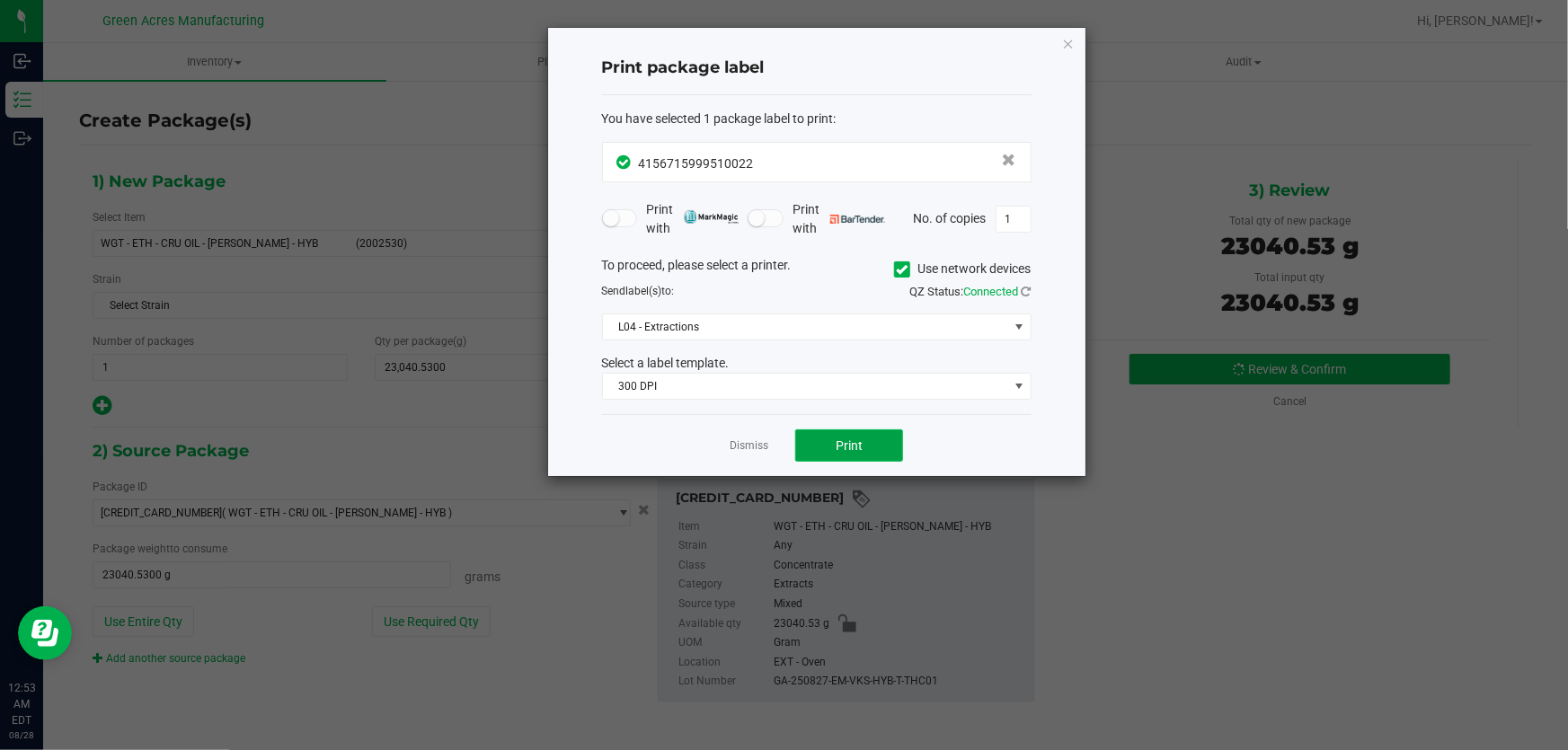
click at [829, 433] on button "Print" at bounding box center [849, 445] width 108 height 33
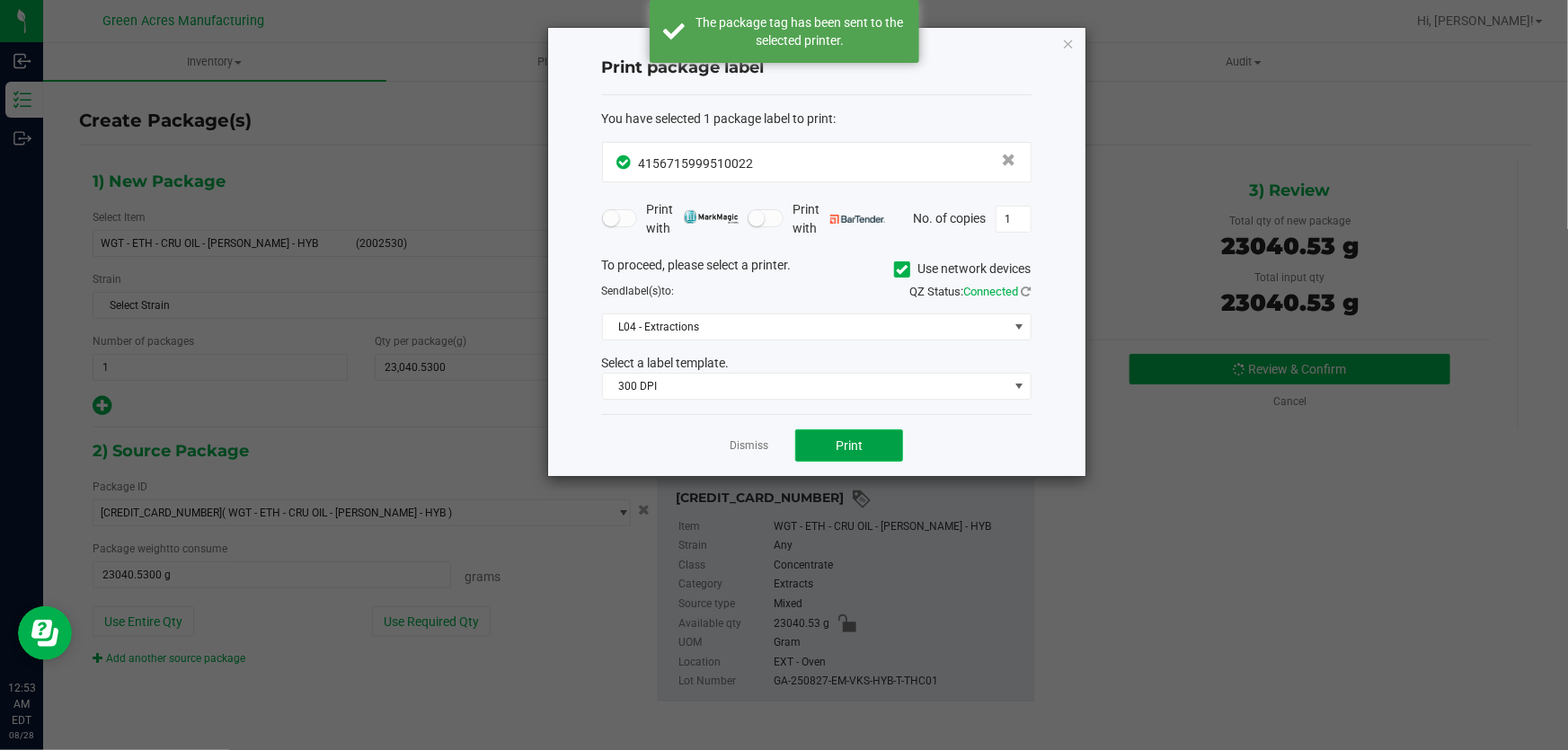
click at [829, 433] on button "Print" at bounding box center [849, 445] width 108 height 33
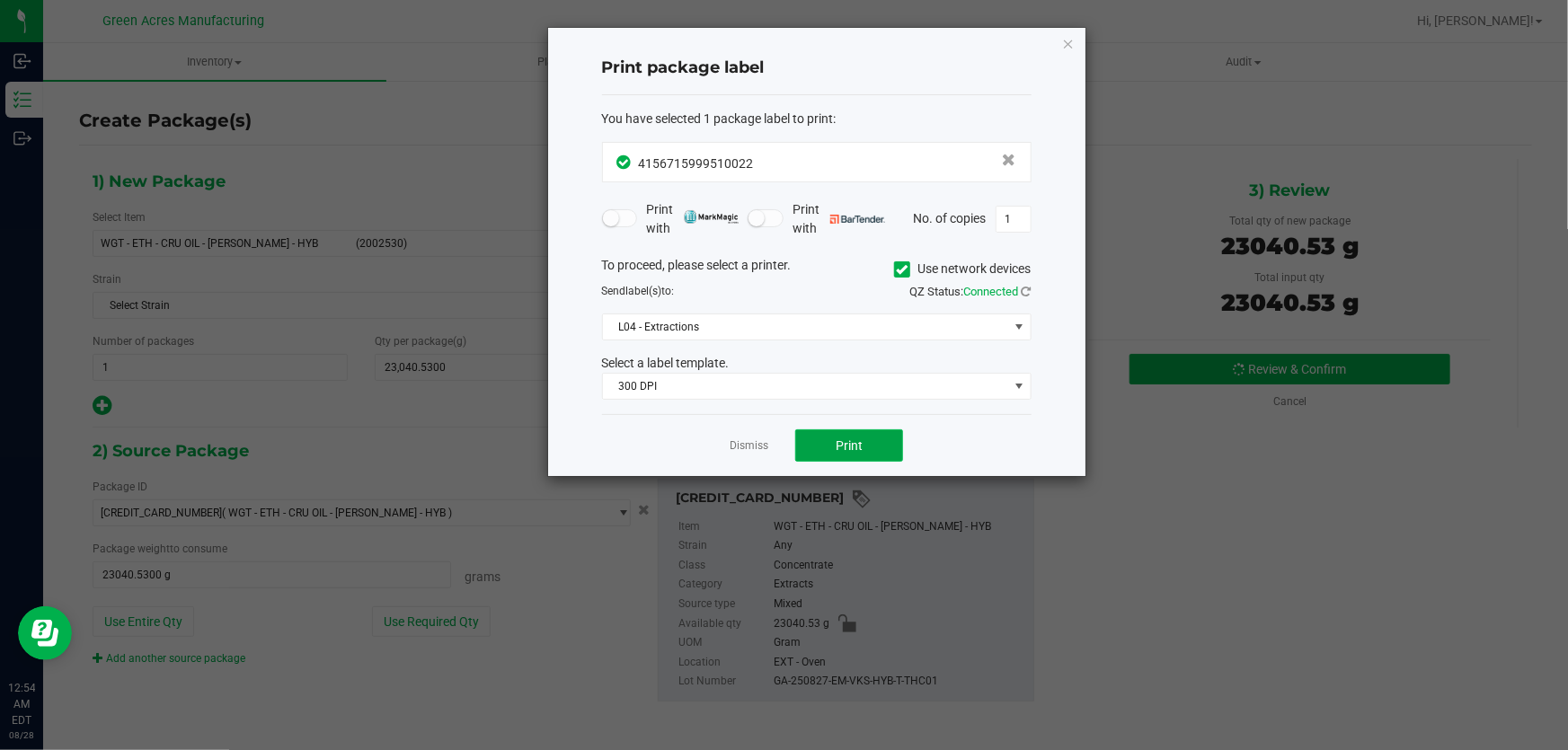
click at [872, 434] on button "Print" at bounding box center [849, 445] width 108 height 33
click at [1422, 548] on ngb-modal-window "Print package label You have selected 1 package label to print : 41567159995100…" at bounding box center [784, 375] width 1568 height 750
click at [730, 440] on link "Dismiss" at bounding box center [749, 445] width 39 height 15
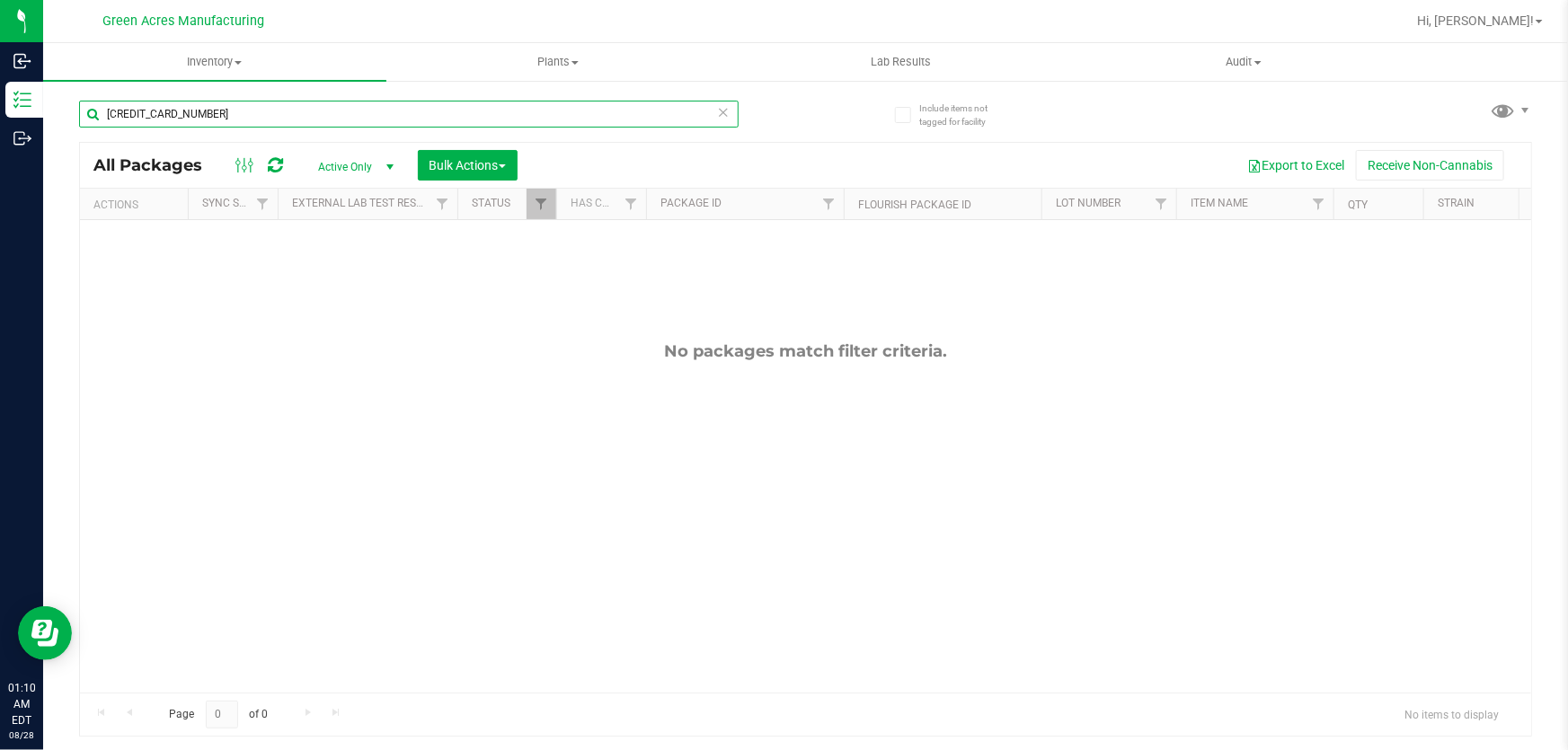
click at [719, 113] on div "[CREDIT_CARD_NUMBER]" at bounding box center [409, 113] width 659 height 27
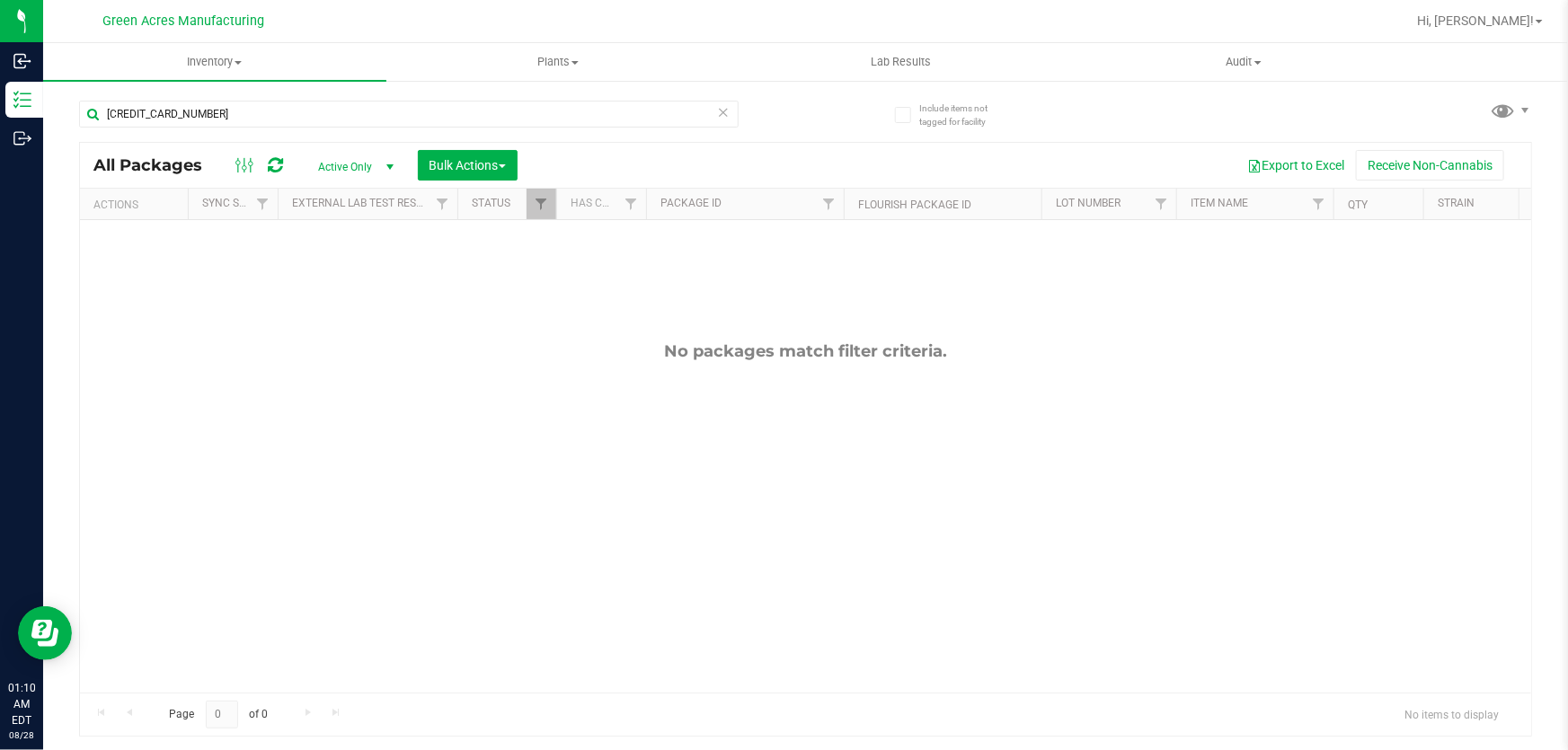
click at [719, 113] on icon at bounding box center [723, 111] width 13 height 22
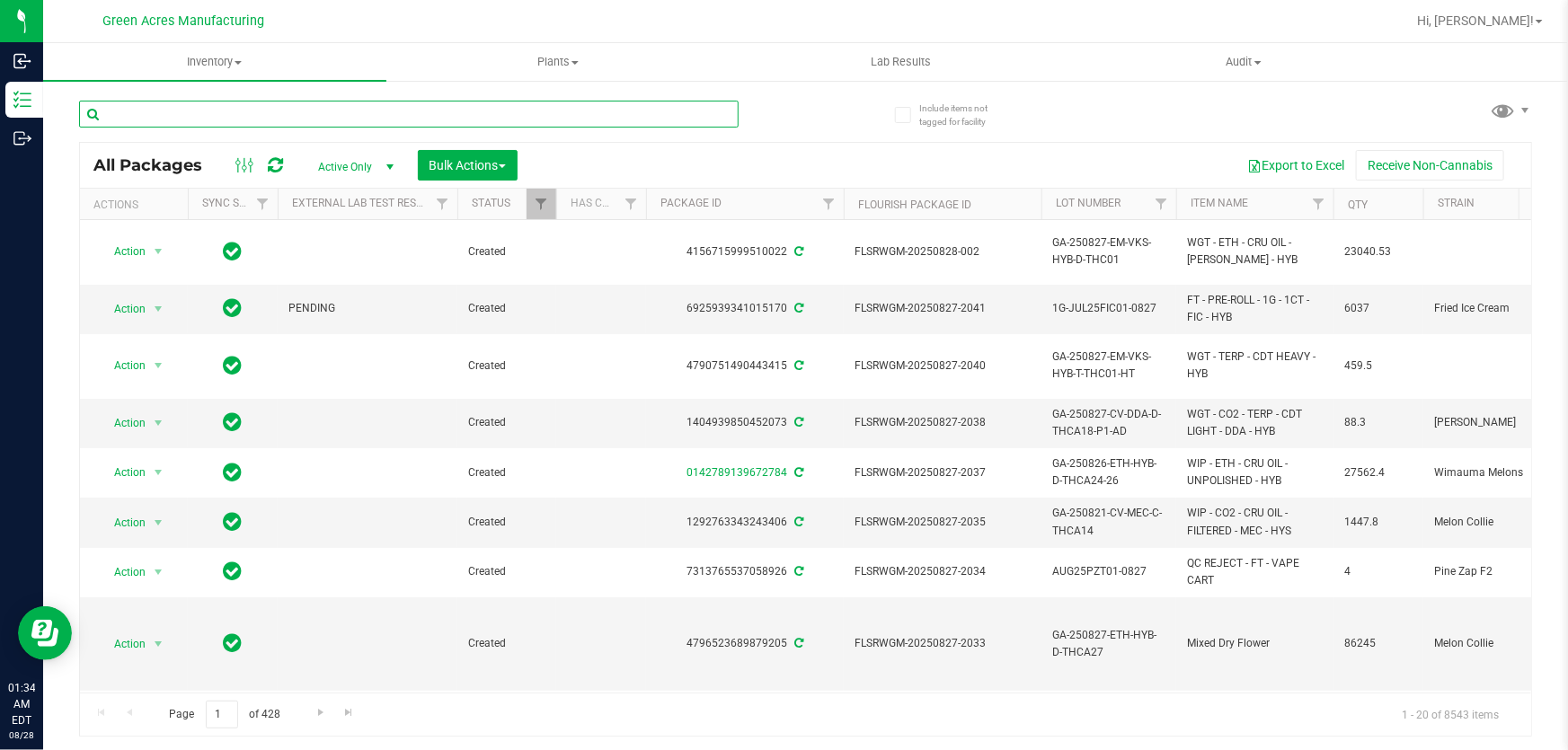
click at [413, 112] on input "text" at bounding box center [409, 113] width 659 height 27
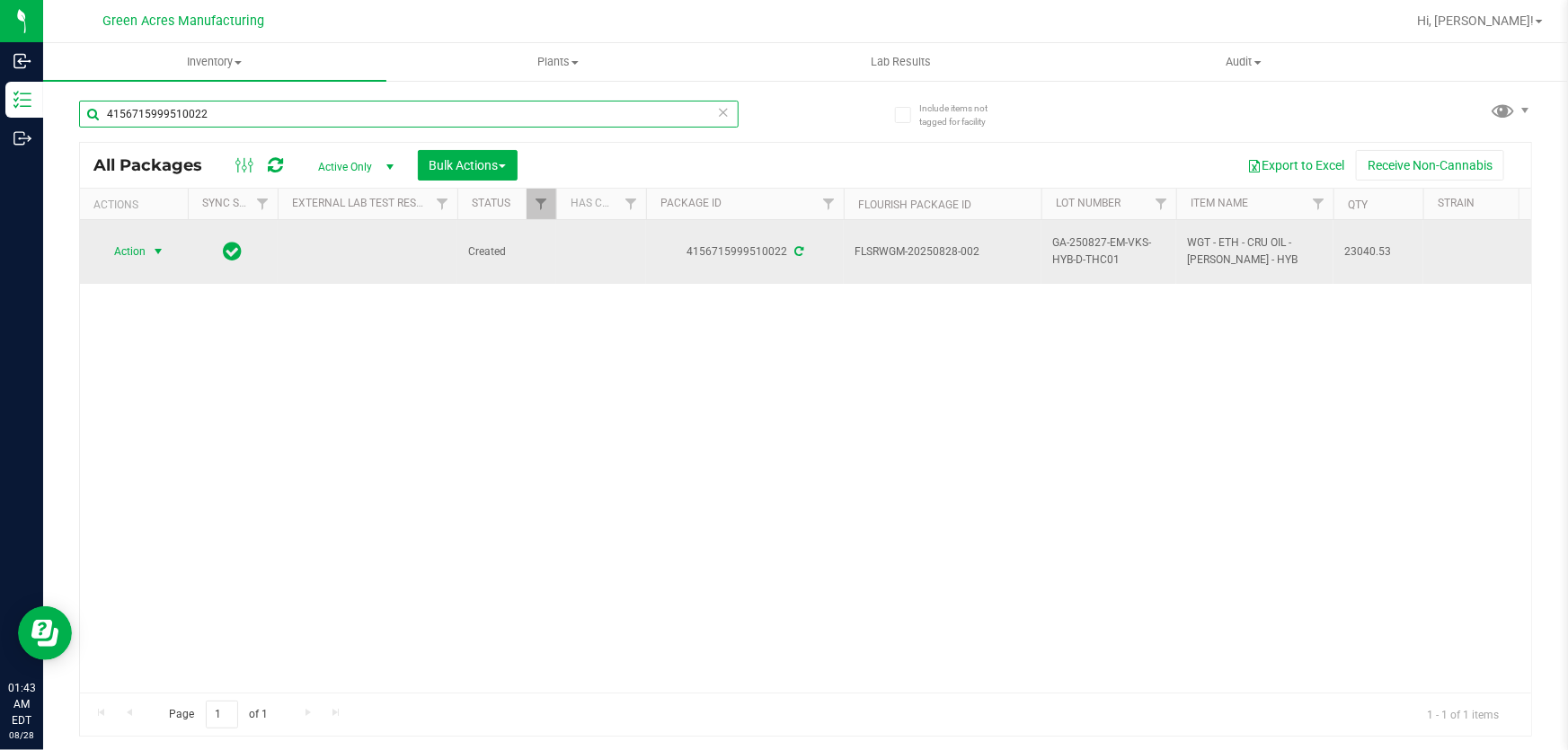
type input "4156715999510022"
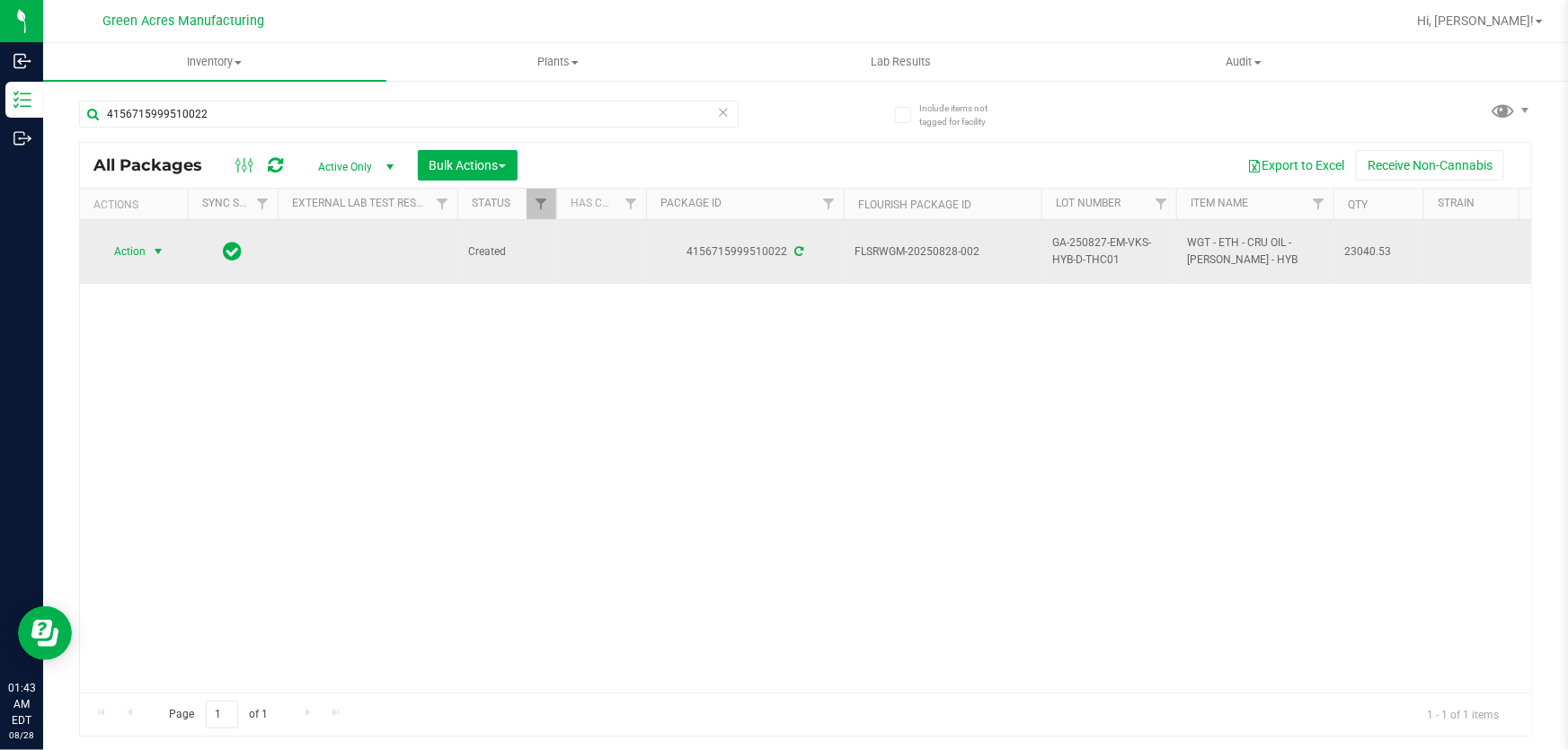
click at [133, 248] on span "Action" at bounding box center [122, 251] width 49 height 25
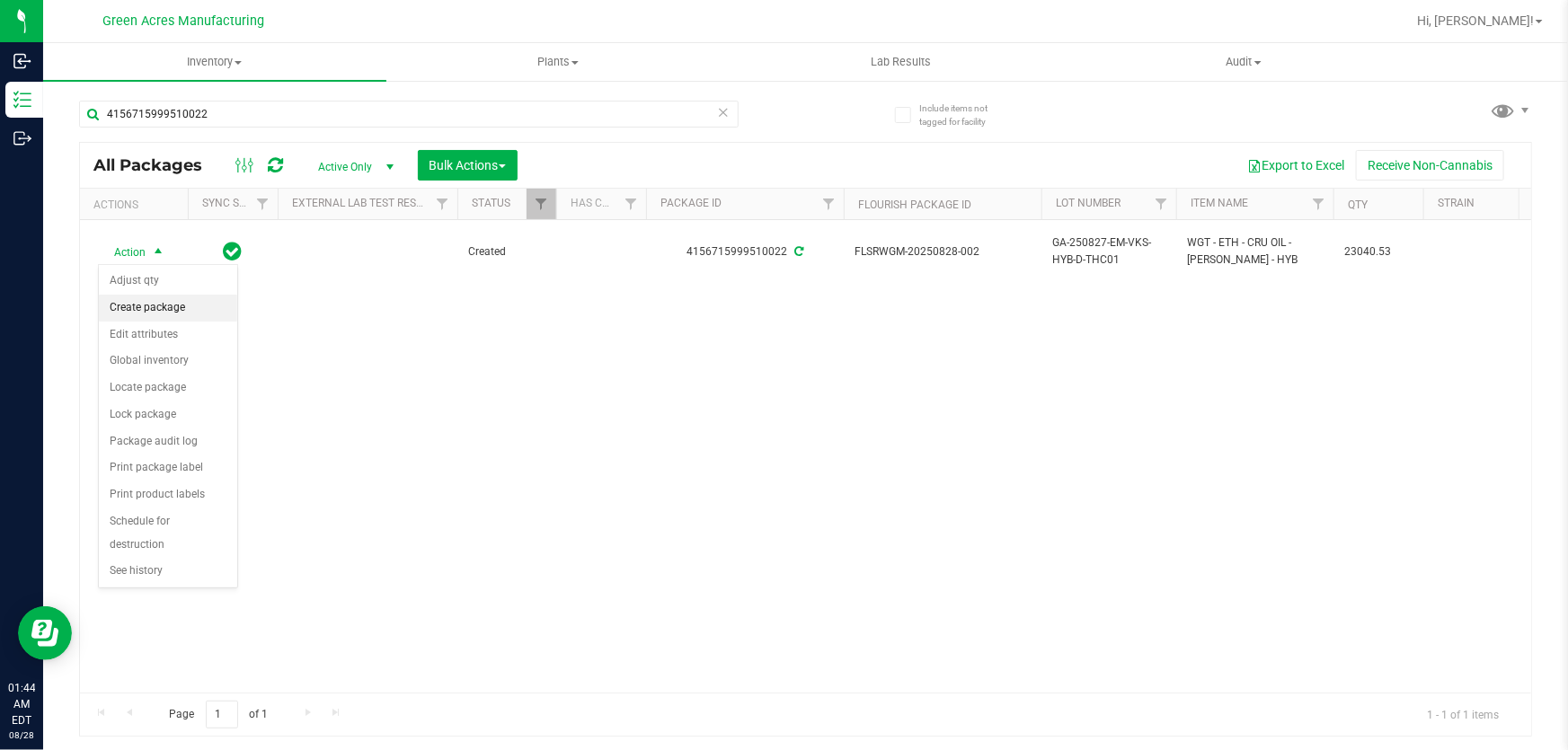
click at [156, 298] on li "Create package" at bounding box center [168, 308] width 138 height 27
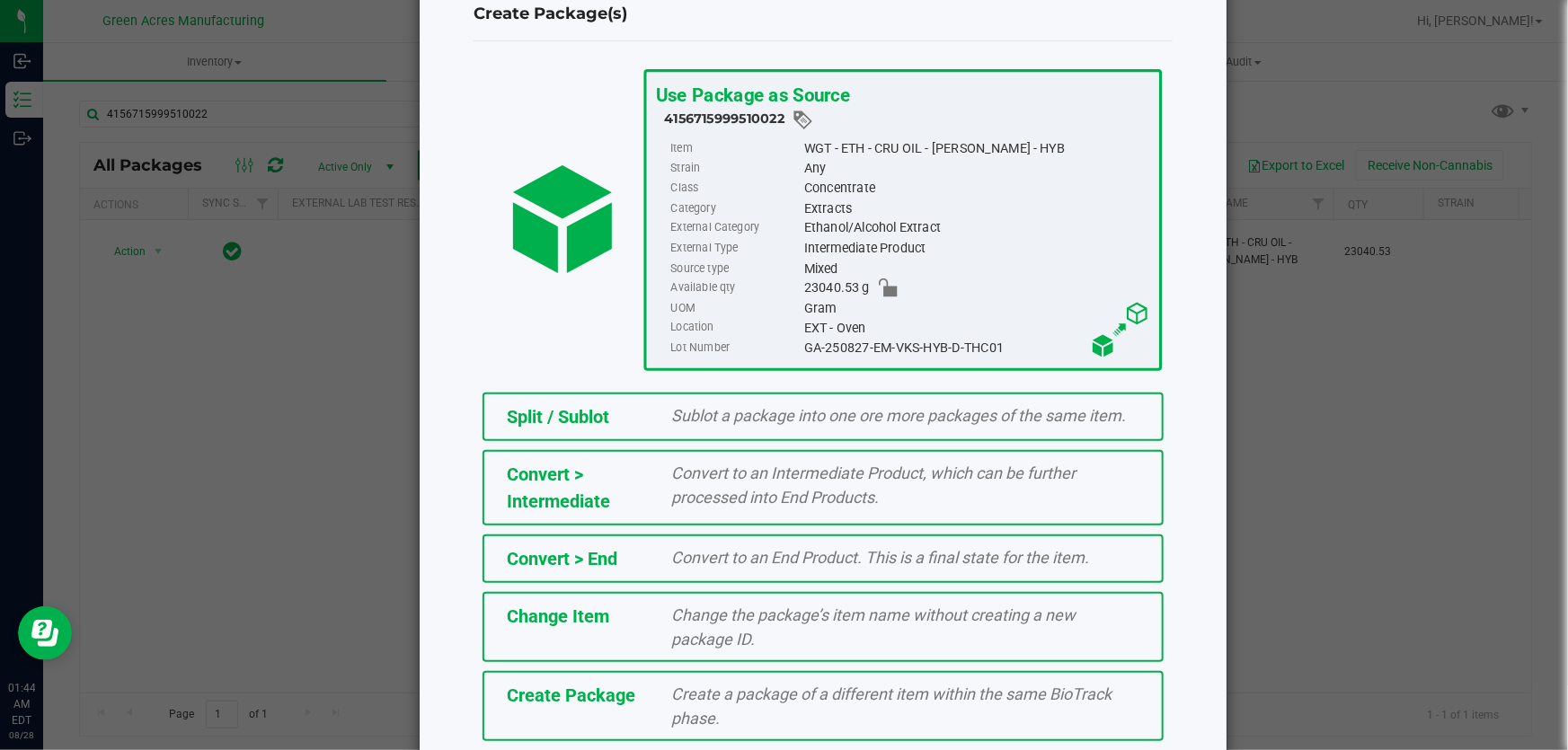
scroll to position [123, 0]
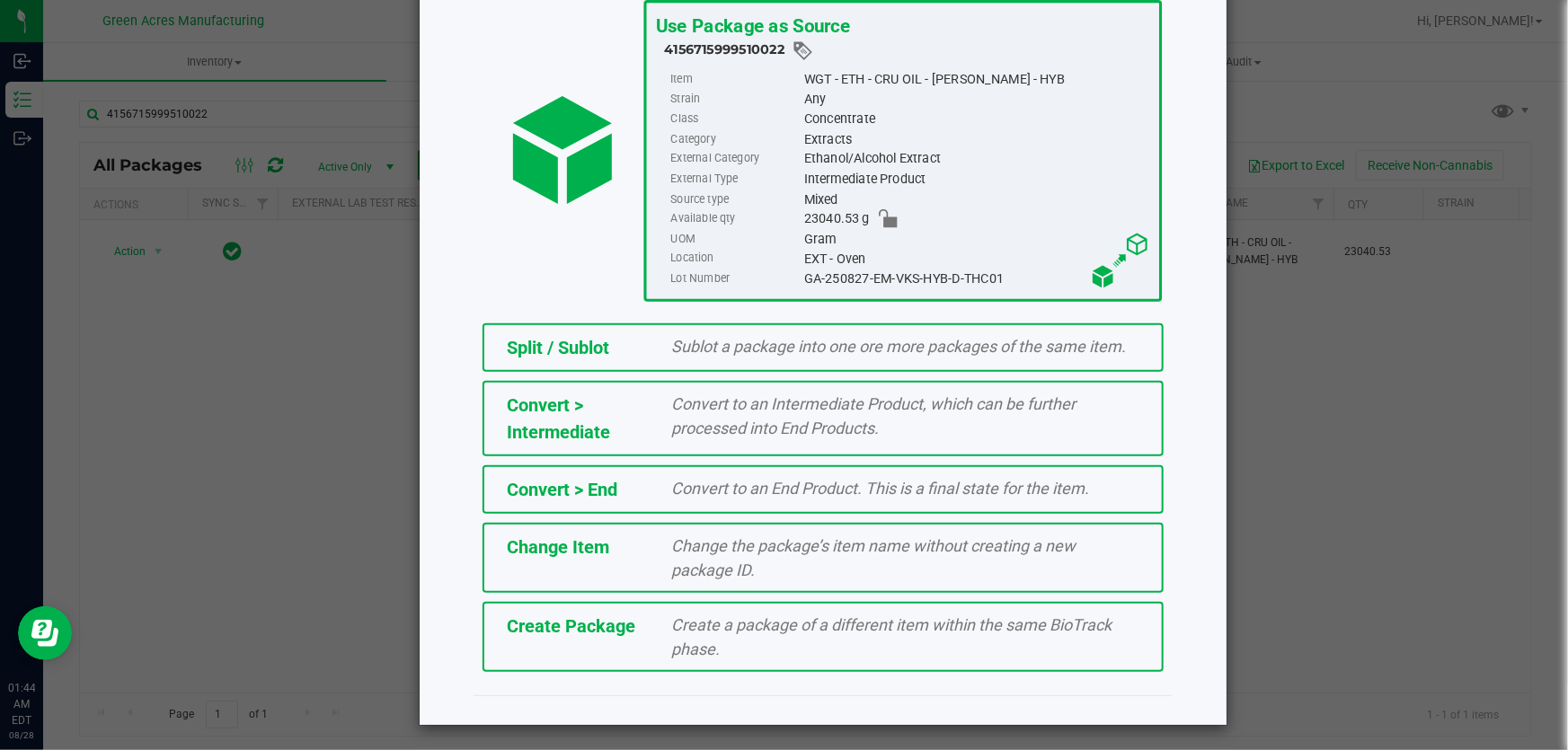
click at [842, 629] on span "Create a package of a different item within the same BioTrack phase." at bounding box center [892, 637] width 440 height 43
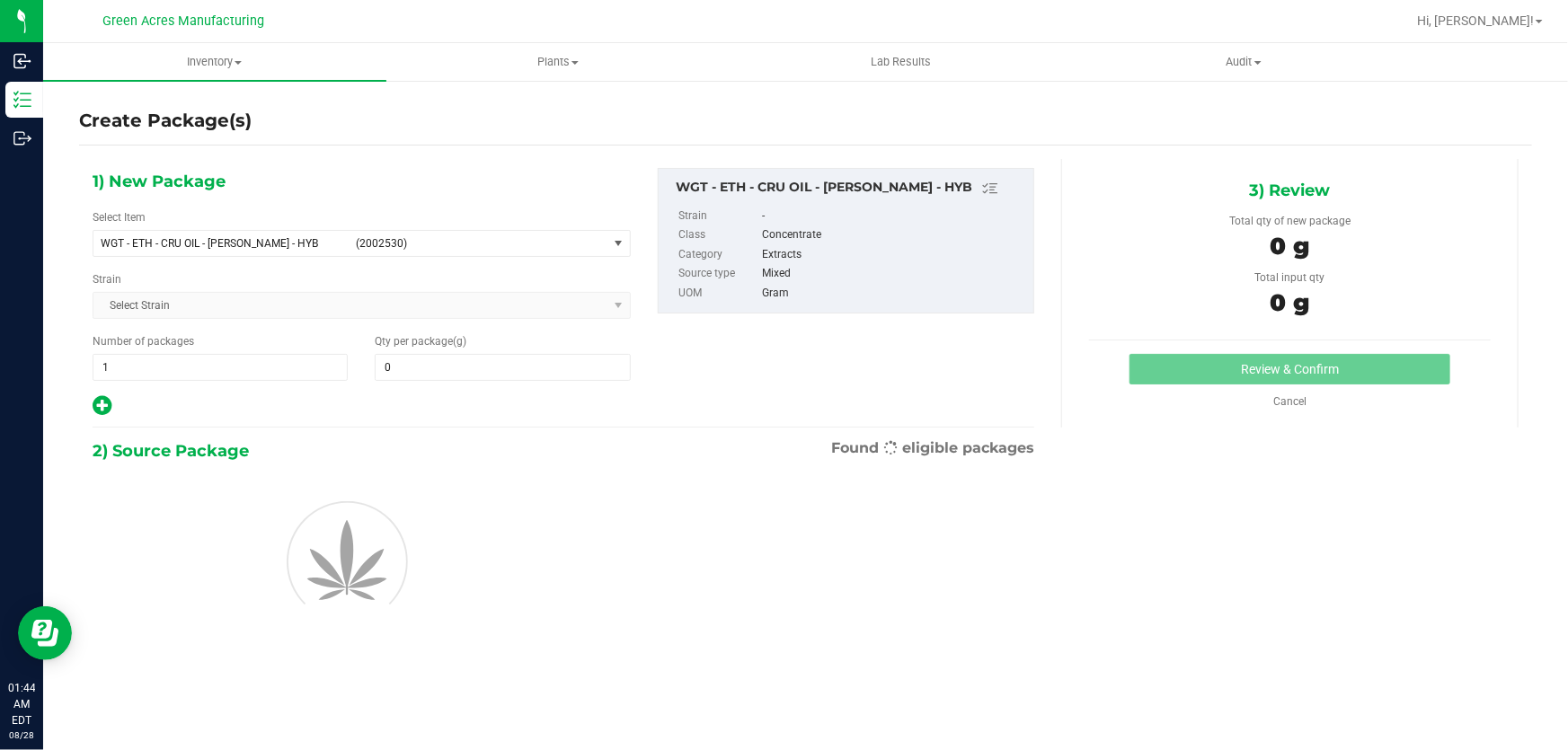
type input "0.0000"
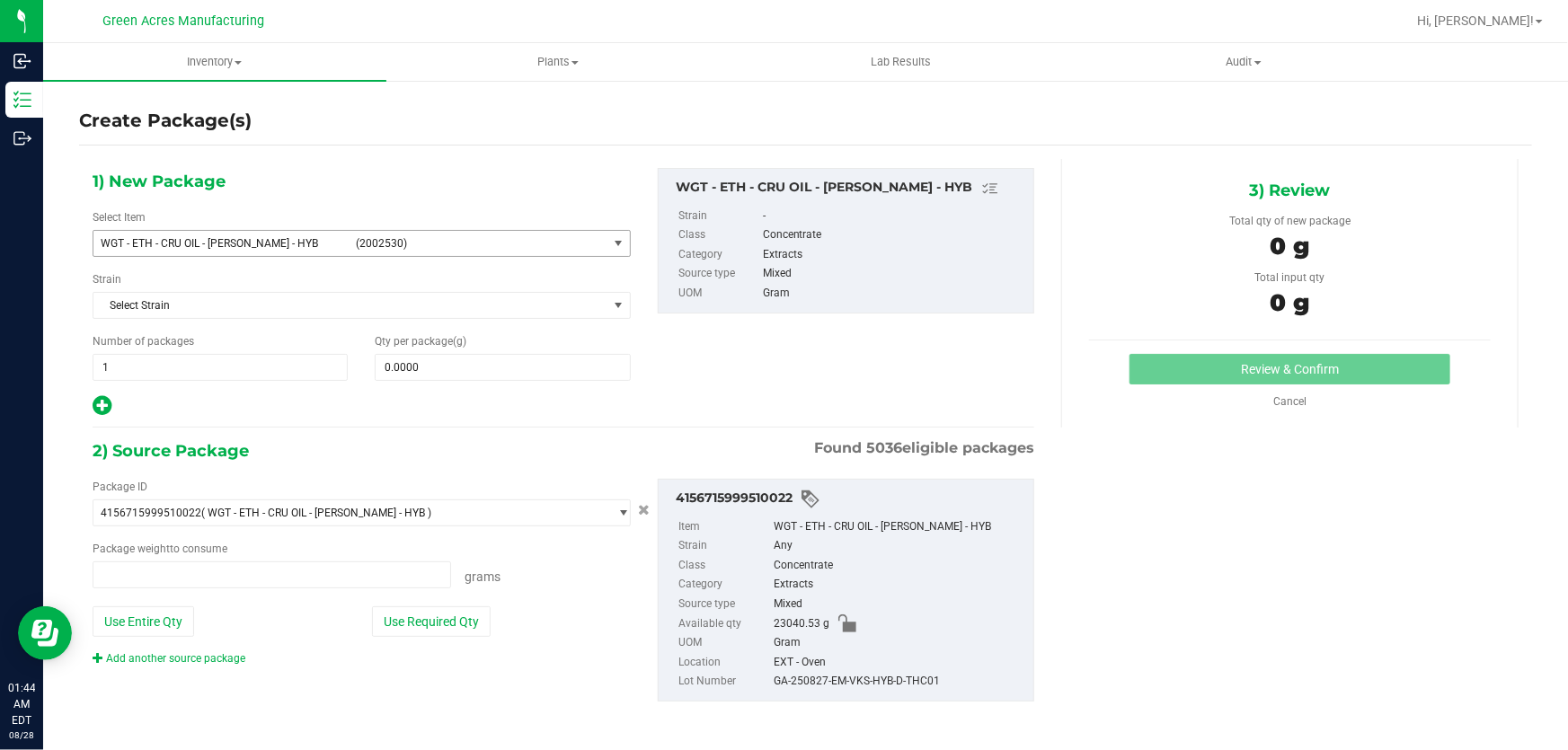
type input "0.0000 g"
click at [617, 242] on span "select" at bounding box center [618, 243] width 14 height 14
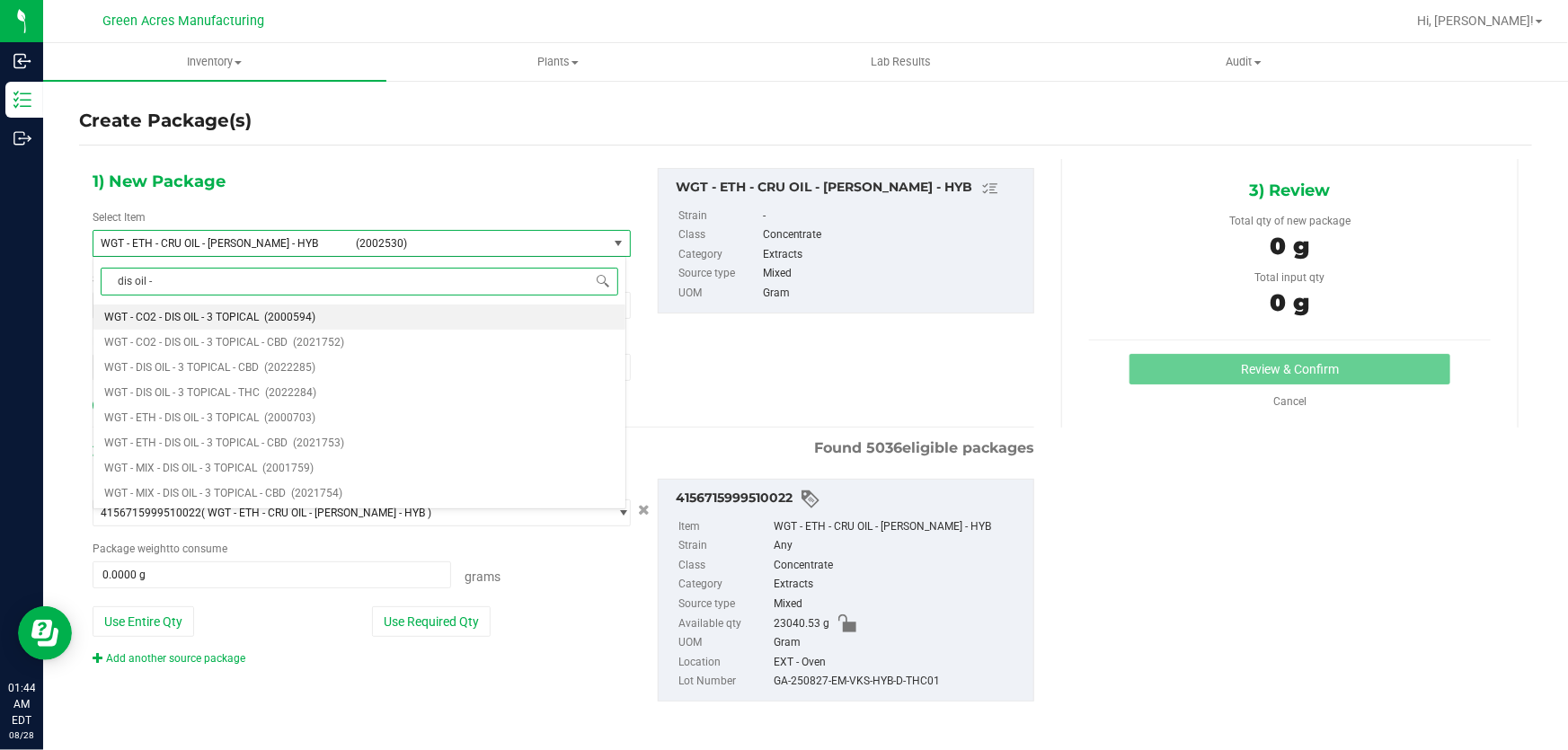
type input "dis oil - 2"
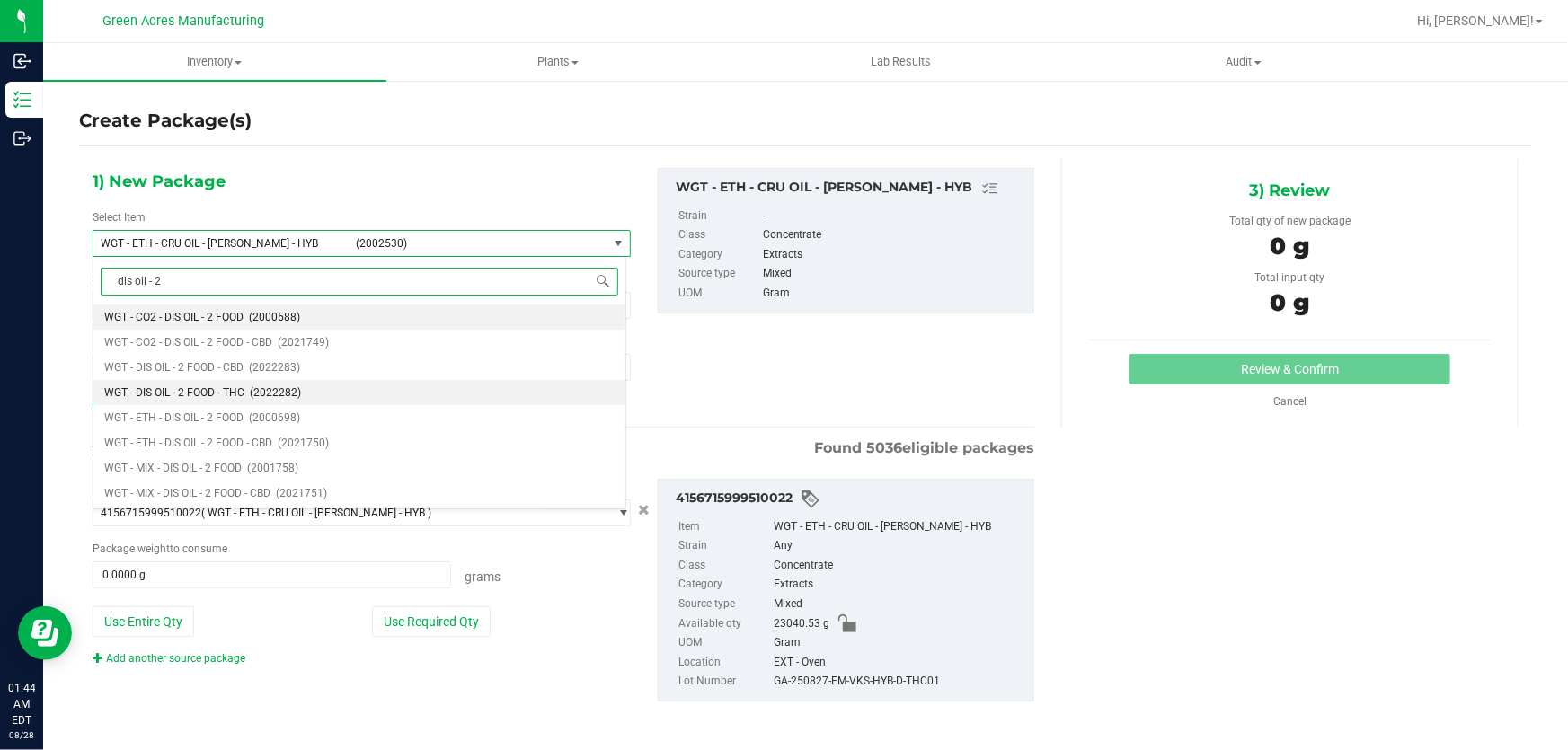
click at [201, 396] on span "WGT - DIS OIL - 2 FOOD - THC" at bounding box center [174, 392] width 140 height 13
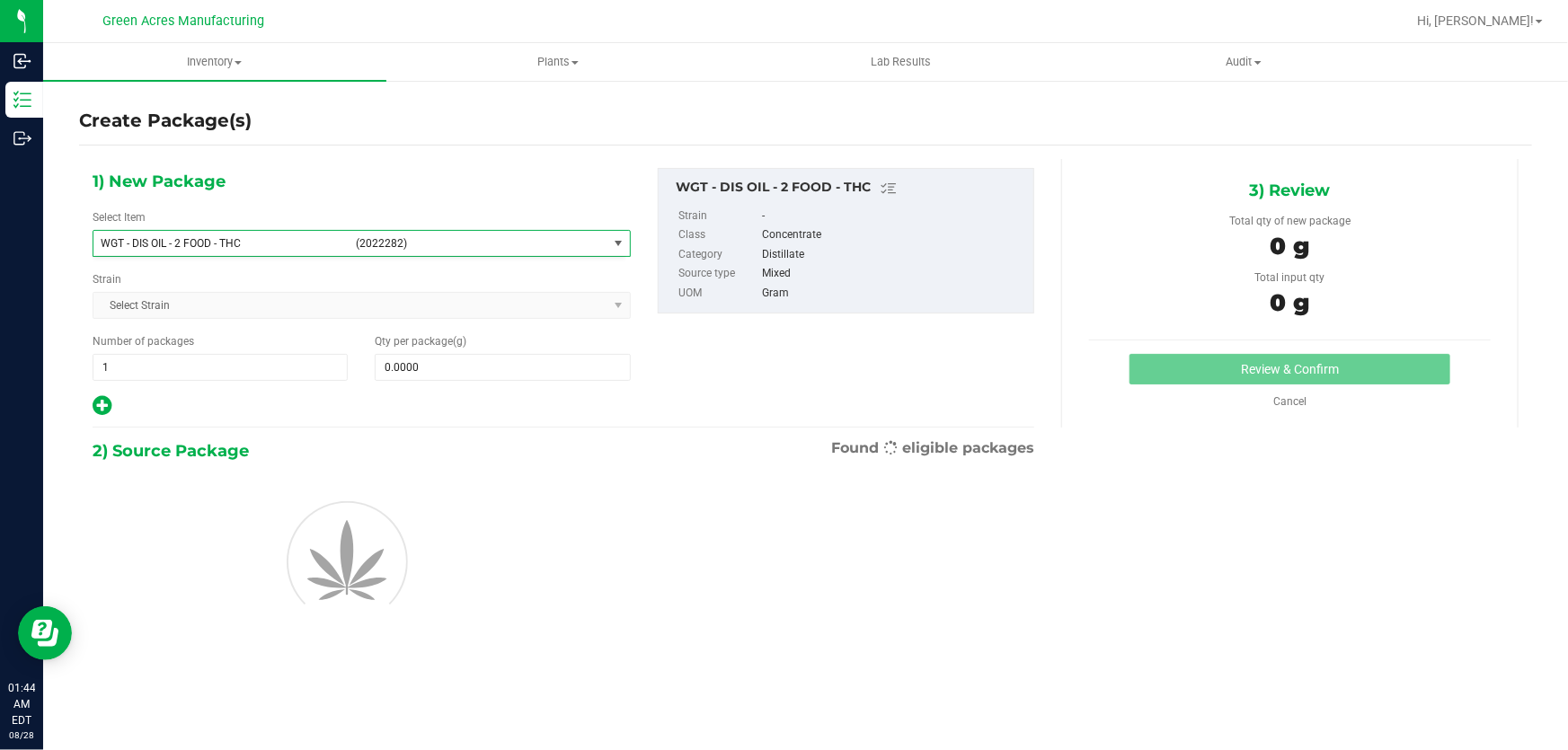
type input "0.0000"
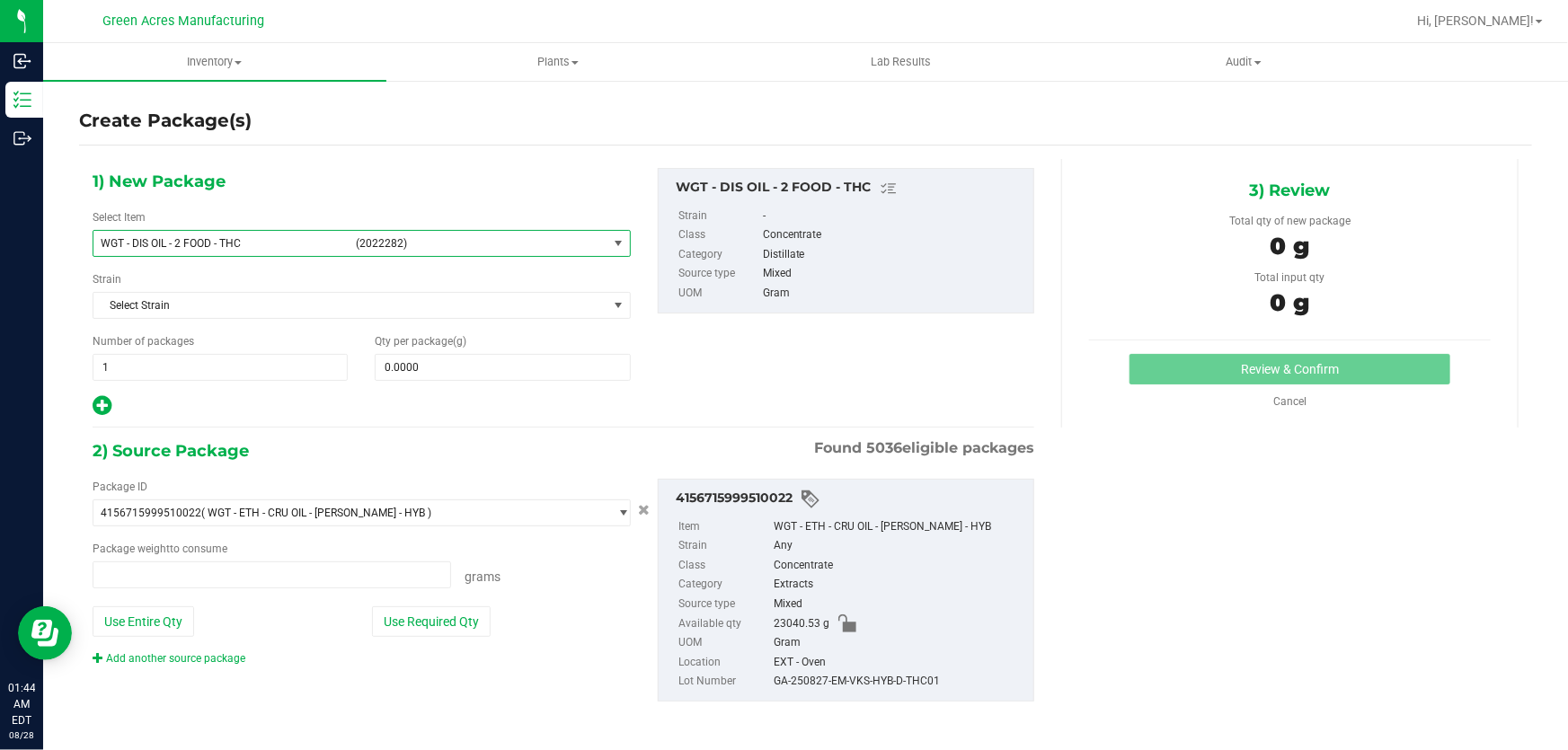
type input "0.0000 g"
click at [536, 373] on span at bounding box center [501, 367] width 255 height 27
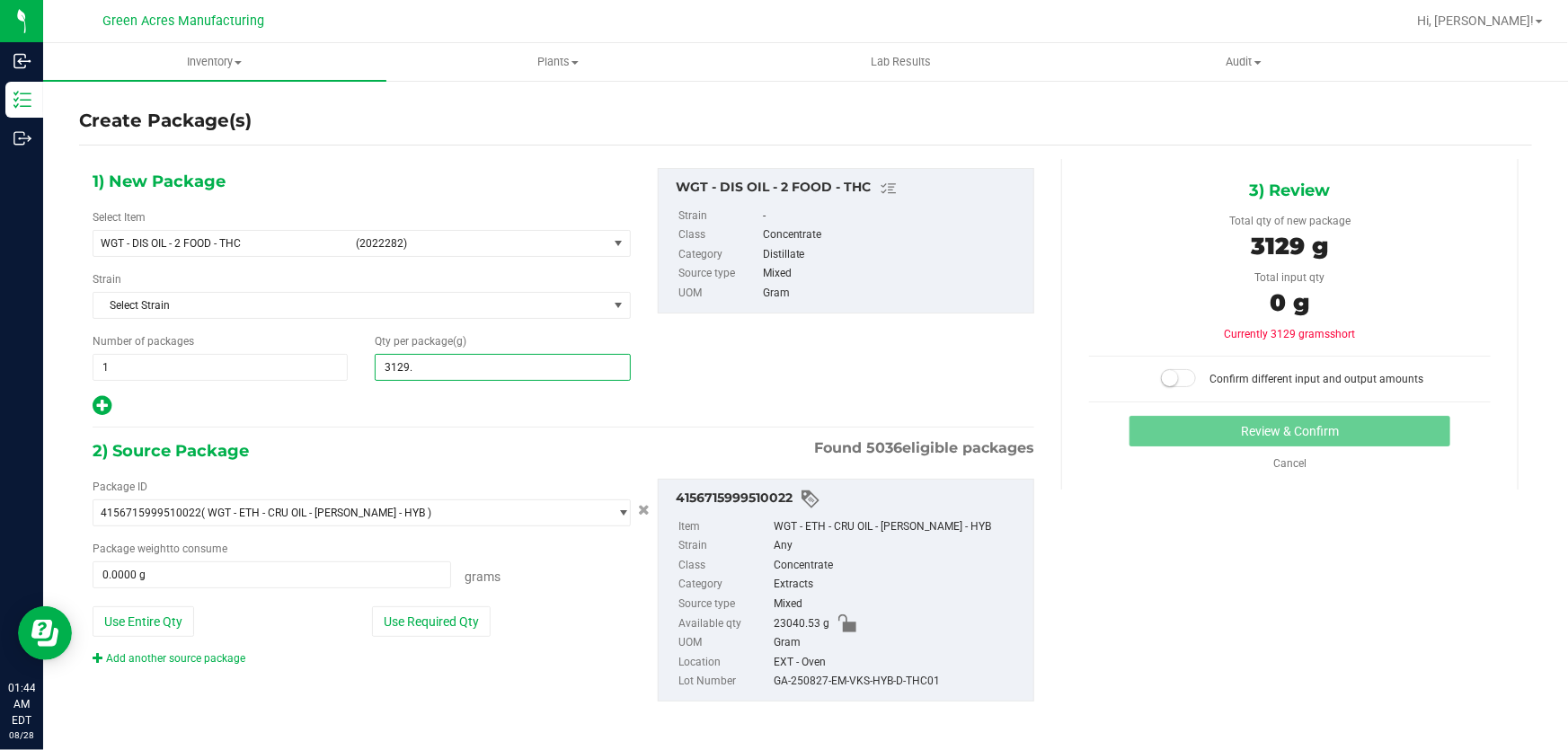
type input "3129.4"
type input "3,129.4000"
click at [398, 610] on button "Use Required Qty" at bounding box center [431, 622] width 118 height 31
type input "3129.4000 g"
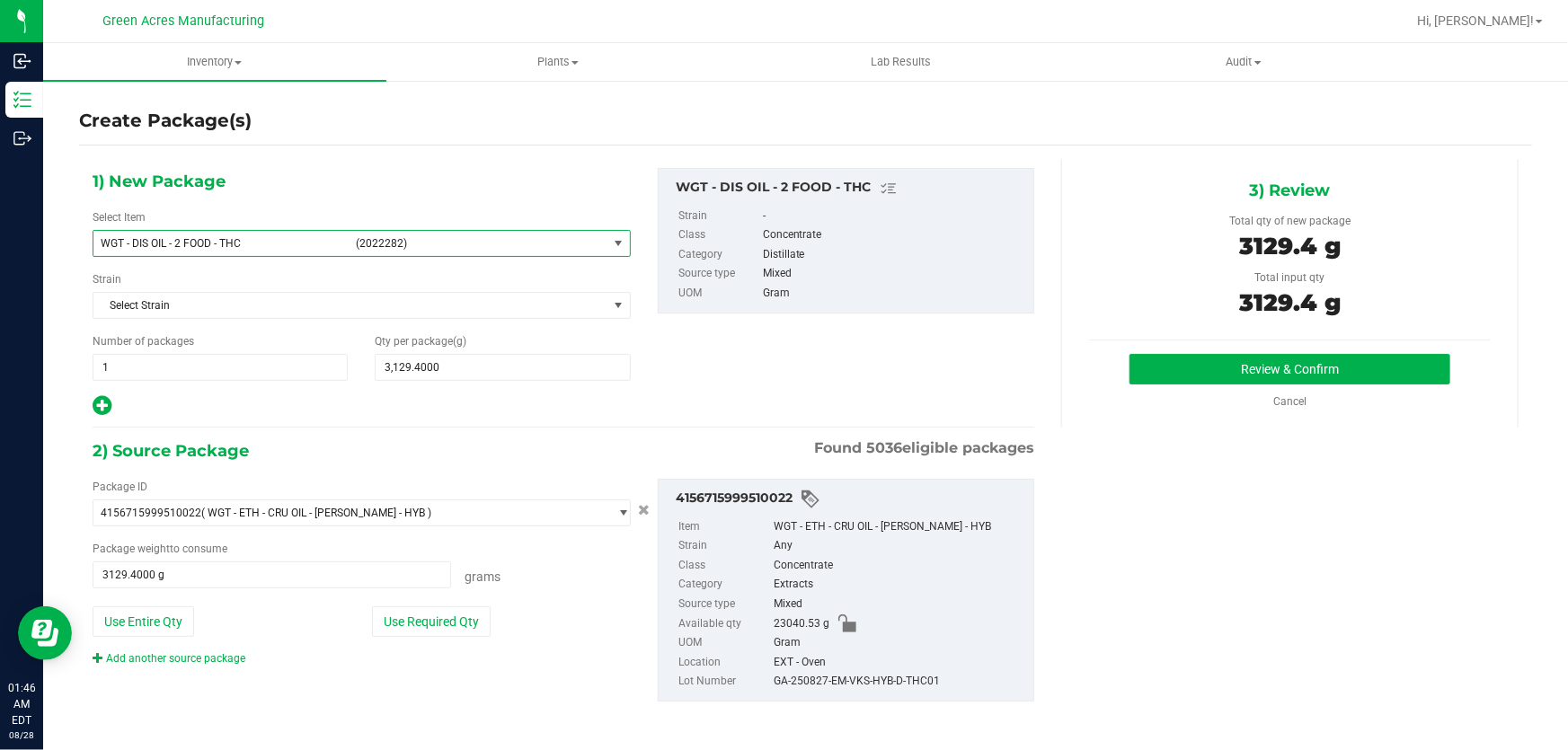
click at [611, 241] on span "select" at bounding box center [618, 243] width 14 height 14
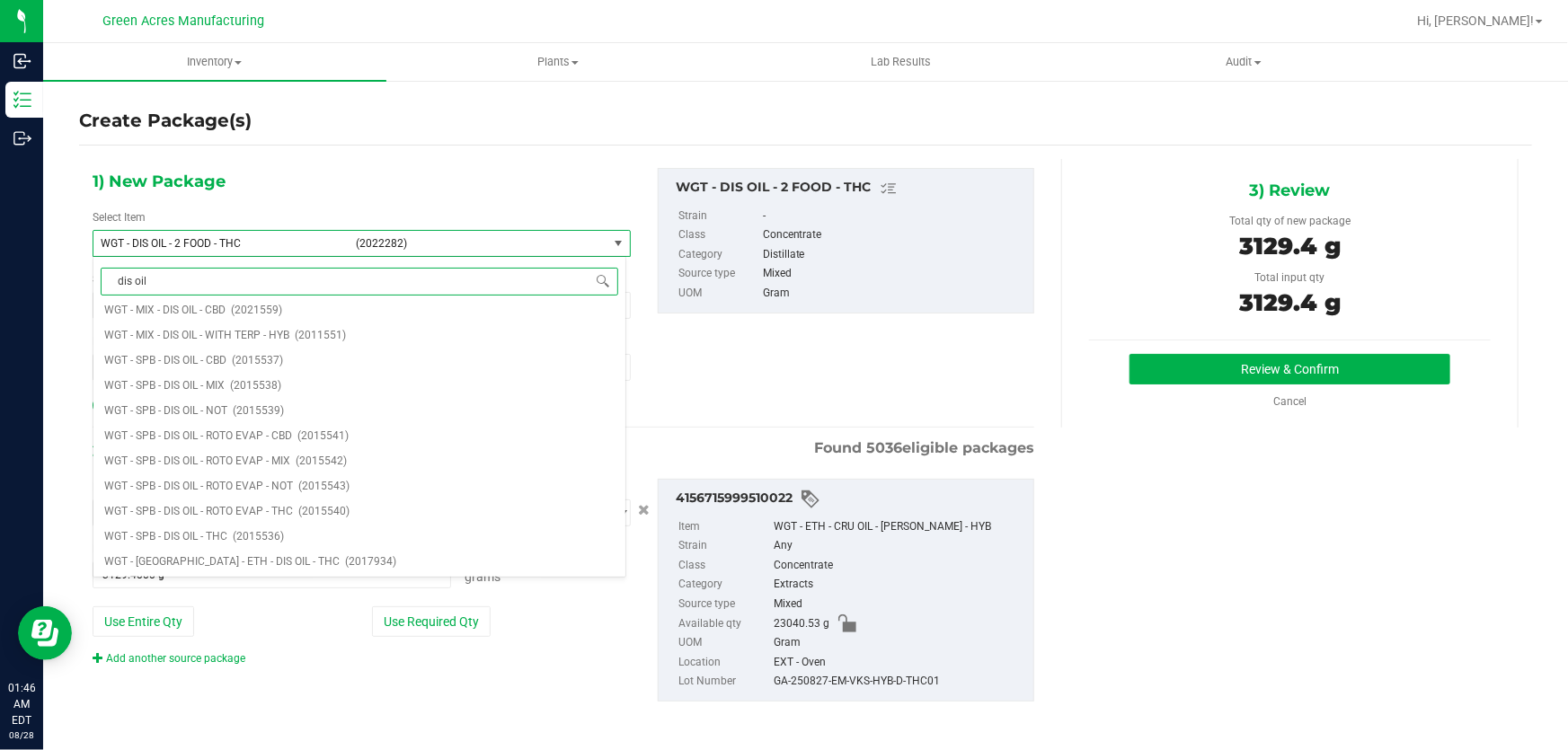
scroll to position [0, 0]
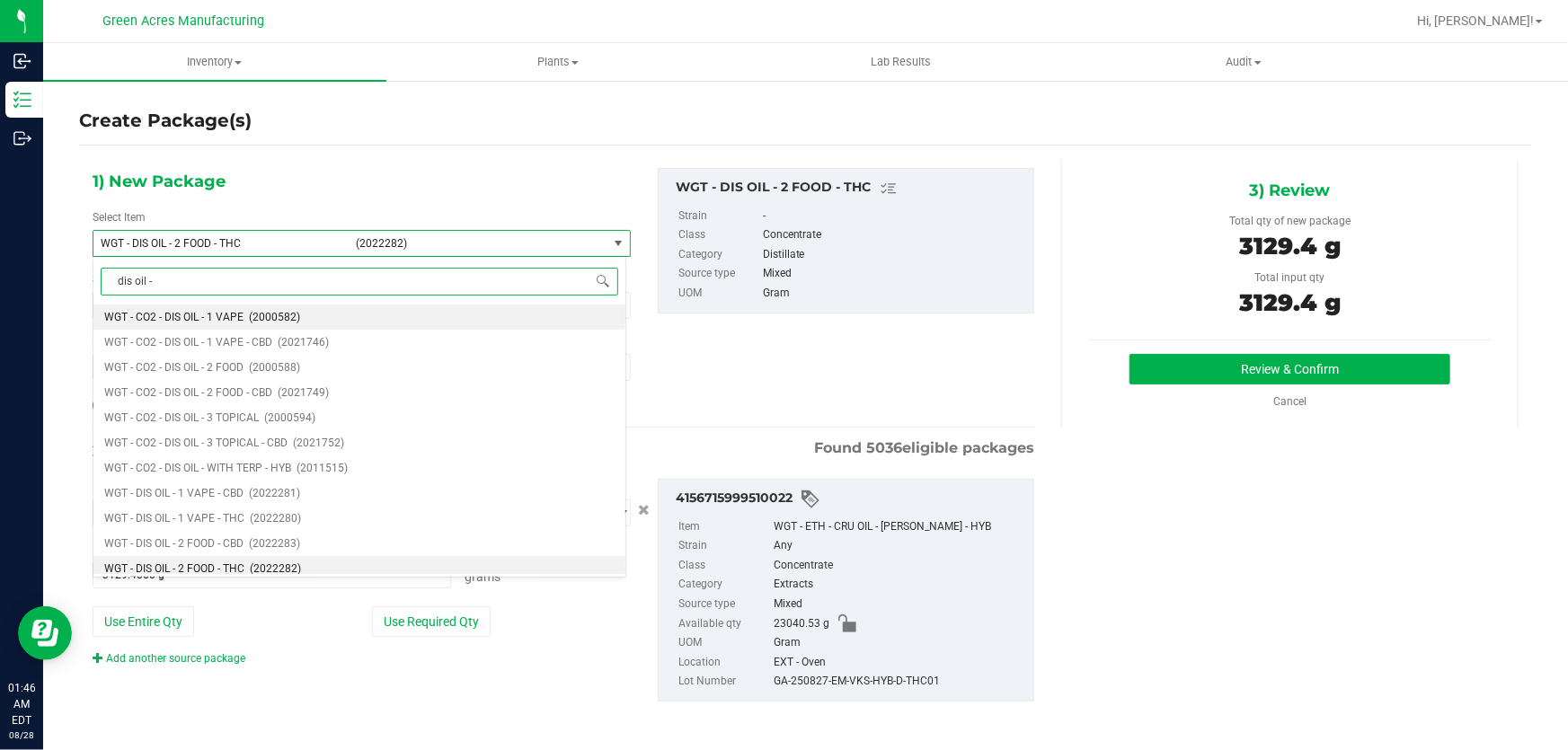
type input "dis oil - 1"
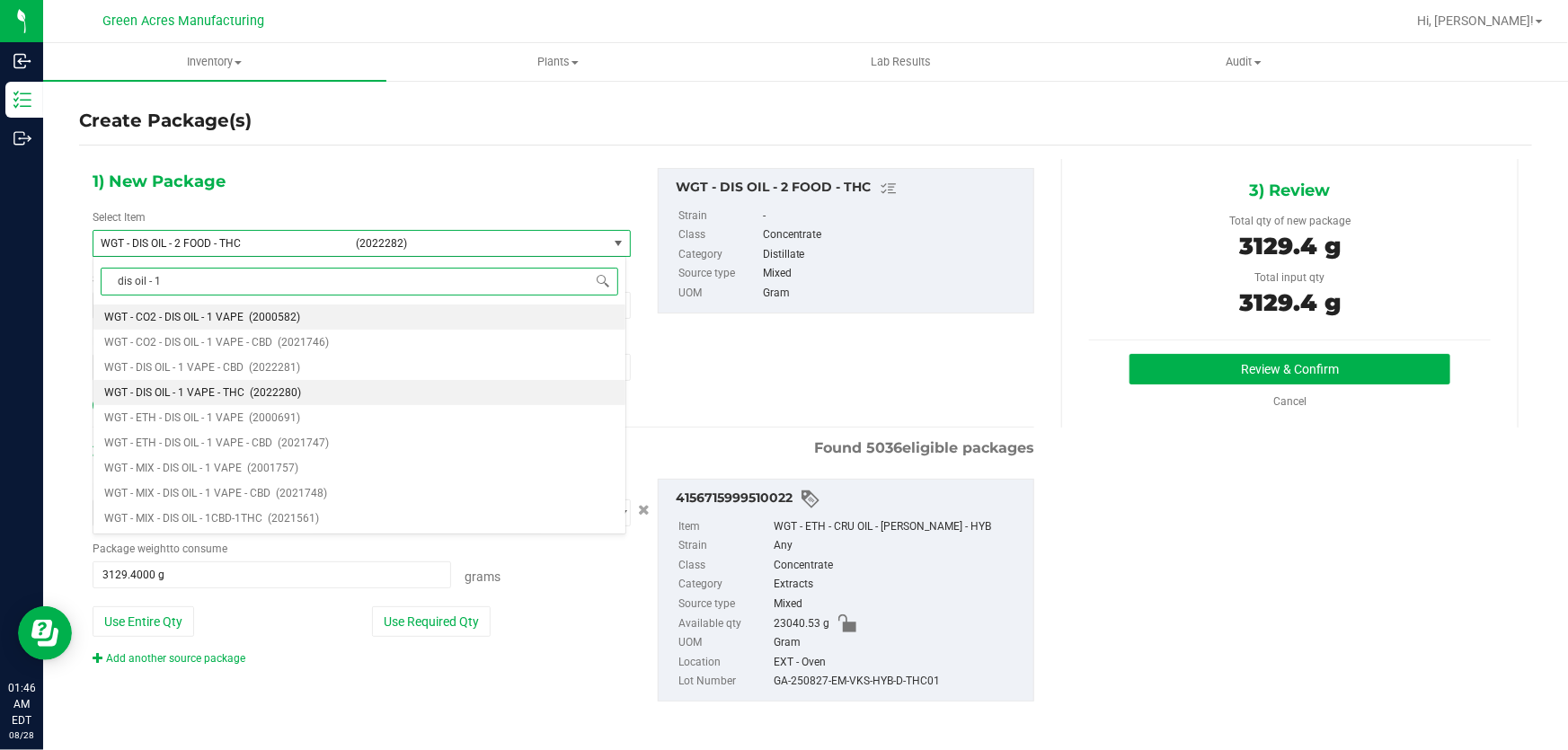
click at [156, 386] on span "WGT - DIS OIL - 1 VAPE - THC" at bounding box center [174, 392] width 140 height 13
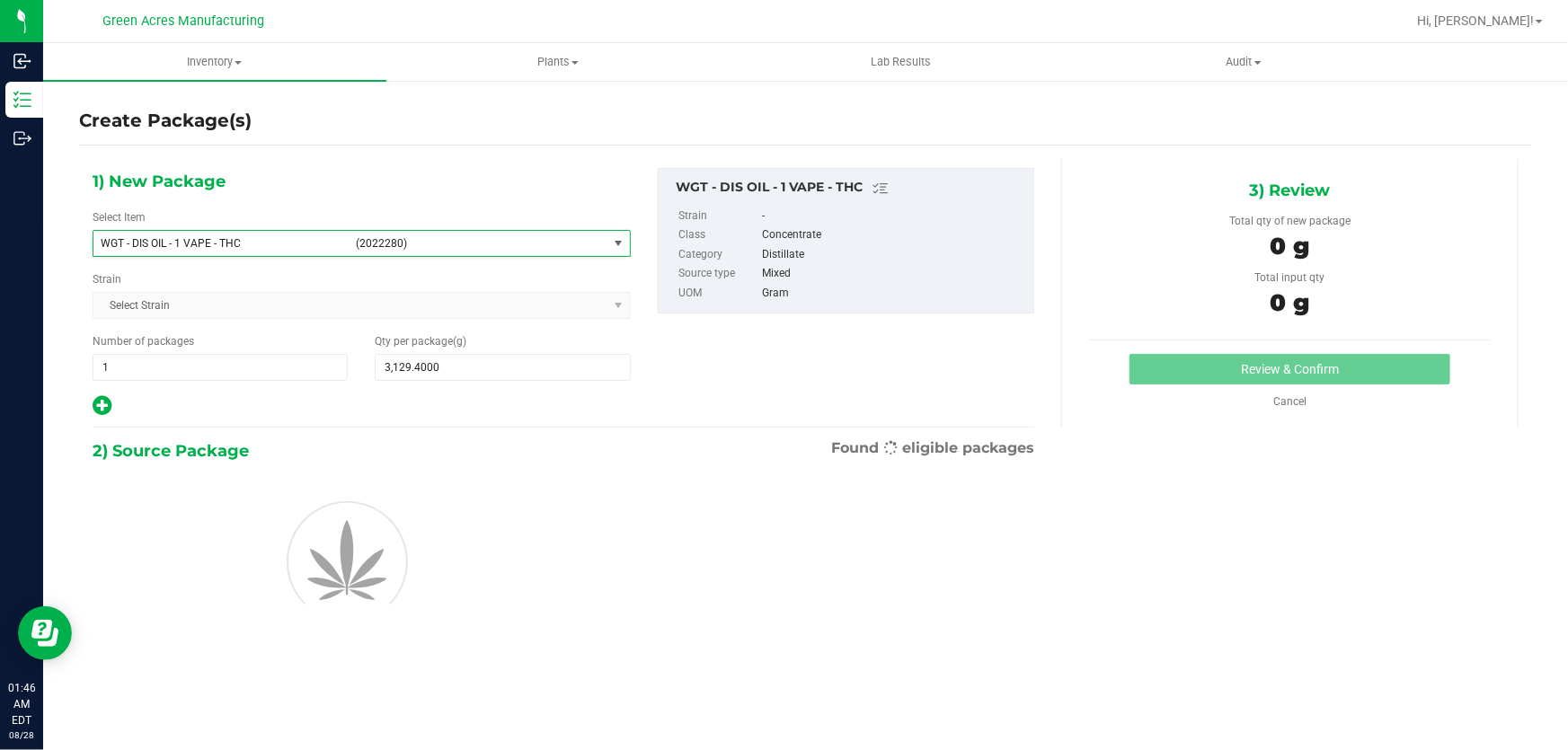
type input "0.0000"
type input "0"
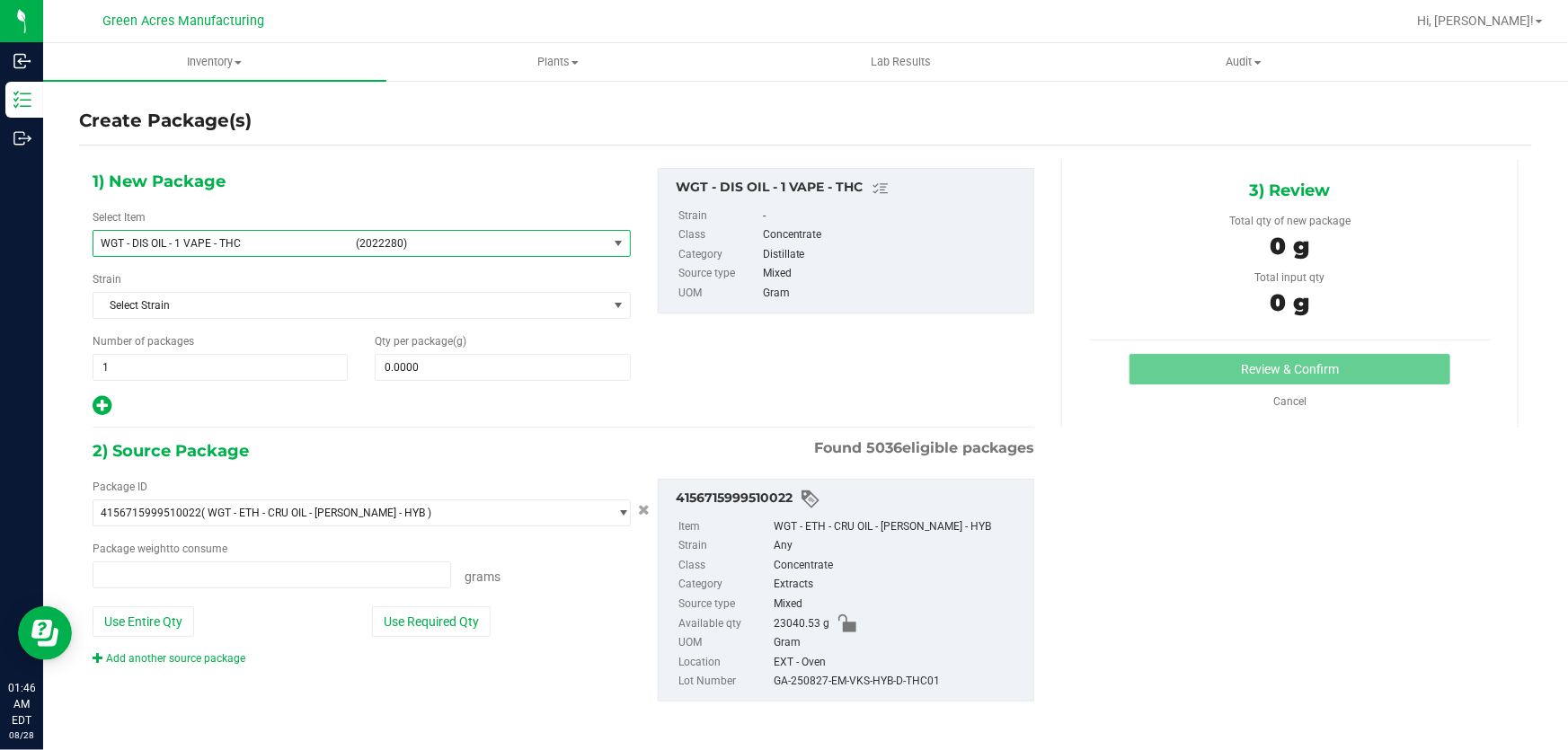
type input "0.0000 g"
click at [494, 368] on span at bounding box center [501, 367] width 255 height 27
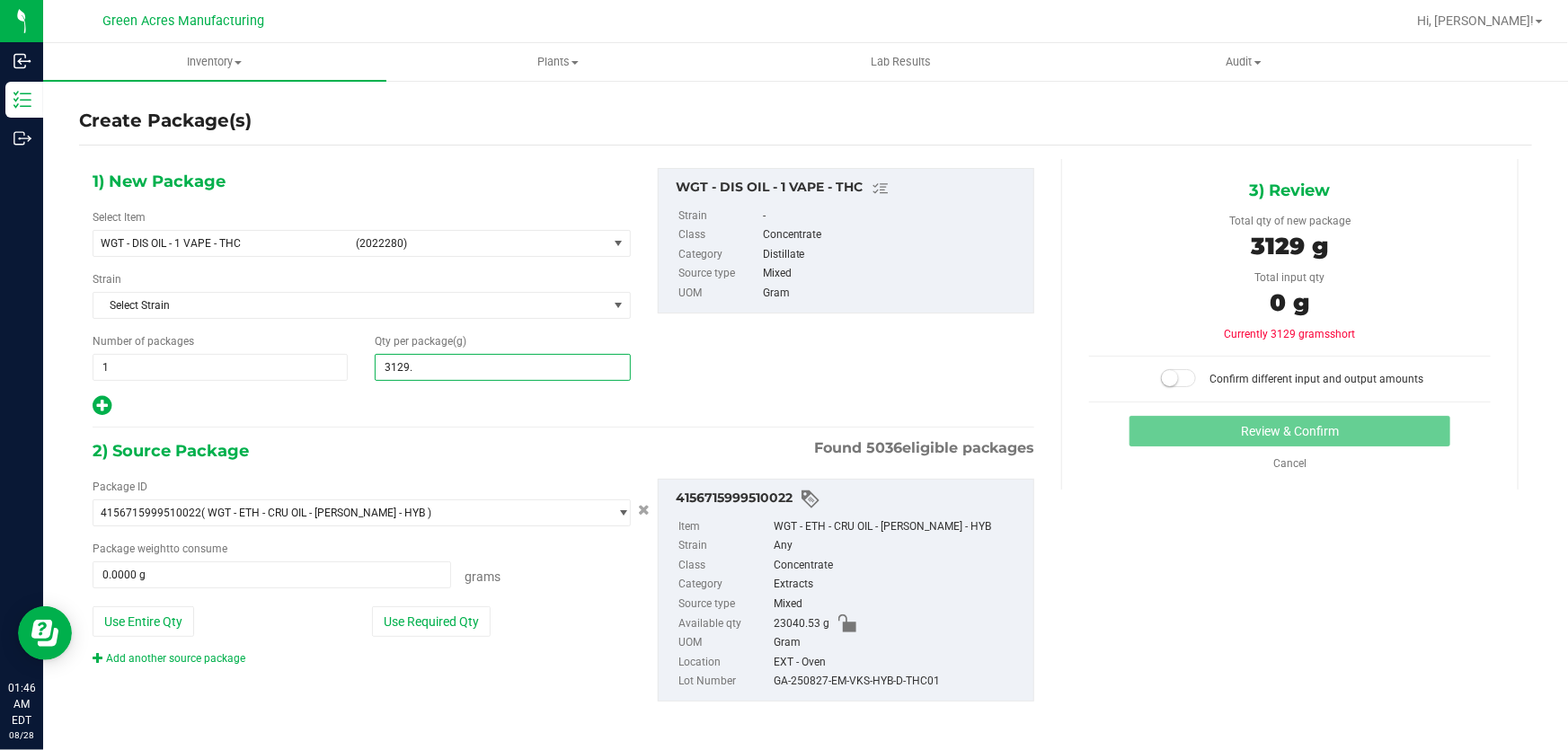
type input "3129.4"
type input "3,129.4000"
click at [423, 618] on button "Use Required Qty" at bounding box center [431, 622] width 118 height 31
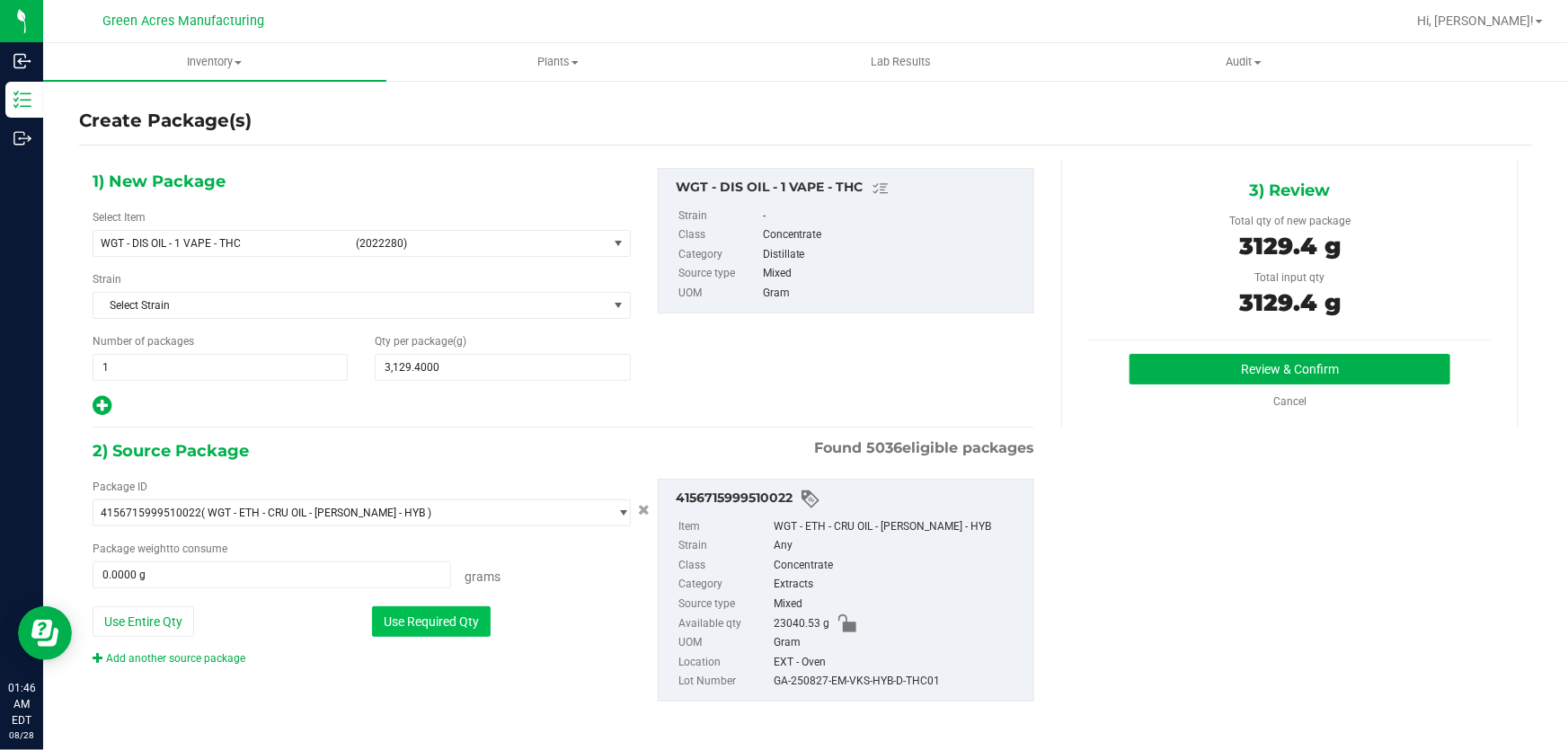
type input "3129.4000 g"
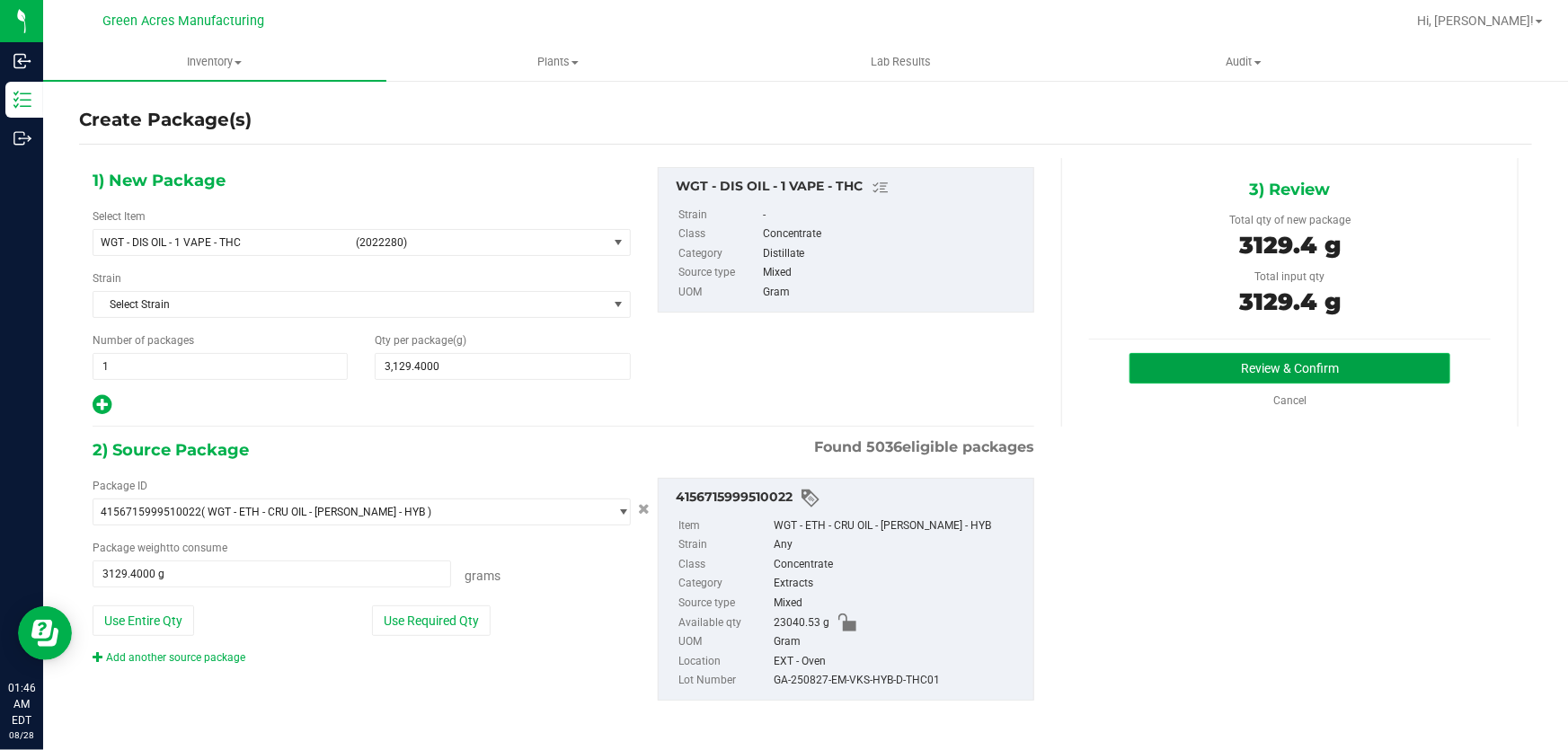
click at [1130, 364] on button "Review & Confirm" at bounding box center [1290, 369] width 322 height 31
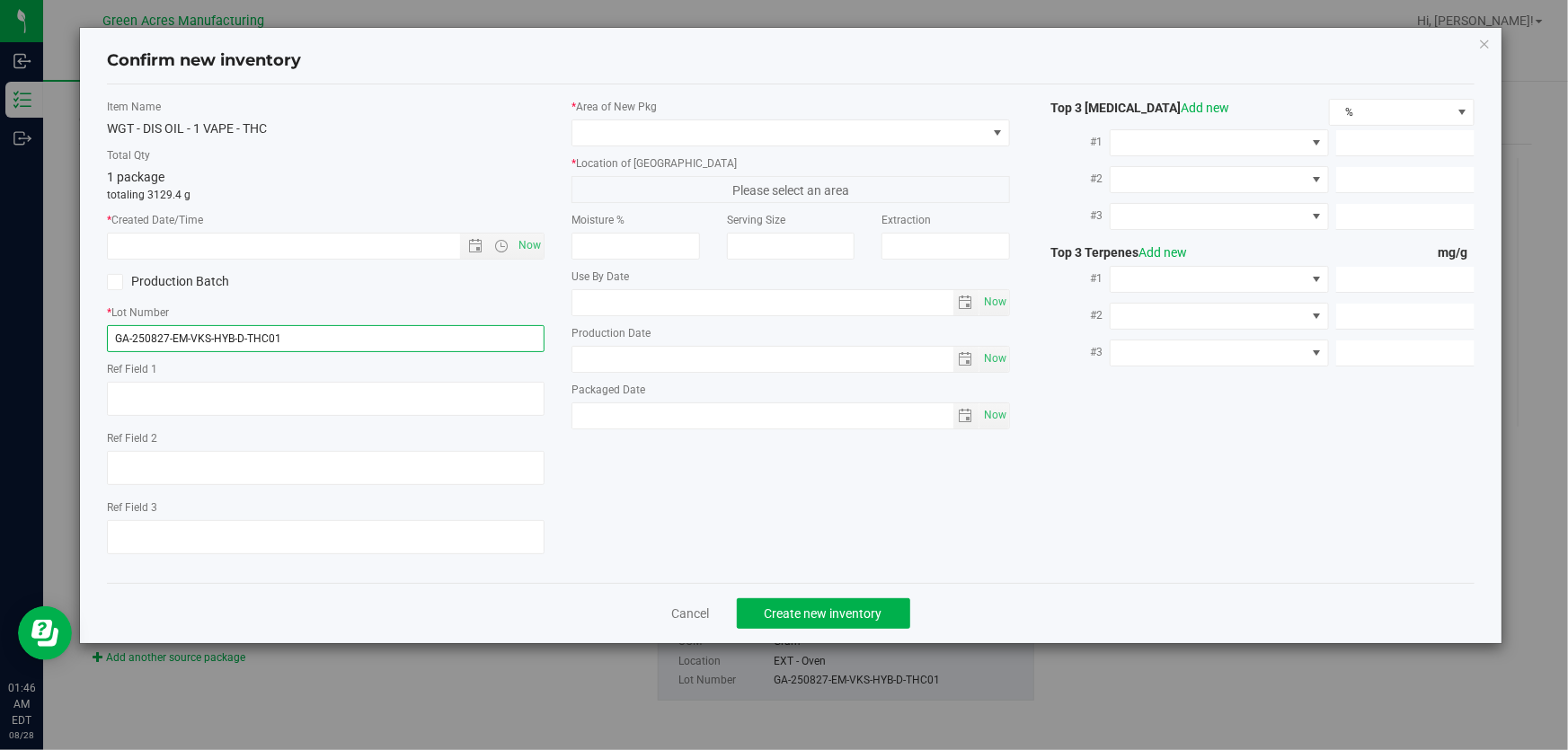
click at [340, 330] on input "GA-250827-EM-VKS-HYB-D-THC01" at bounding box center [326, 338] width 438 height 27
type input "GA-250827-EM-VKS-HYB-D-THC01-D1A"
click at [521, 243] on span "Now" at bounding box center [529, 245] width 31 height 26
type input "[DATE] 1:46 AM"
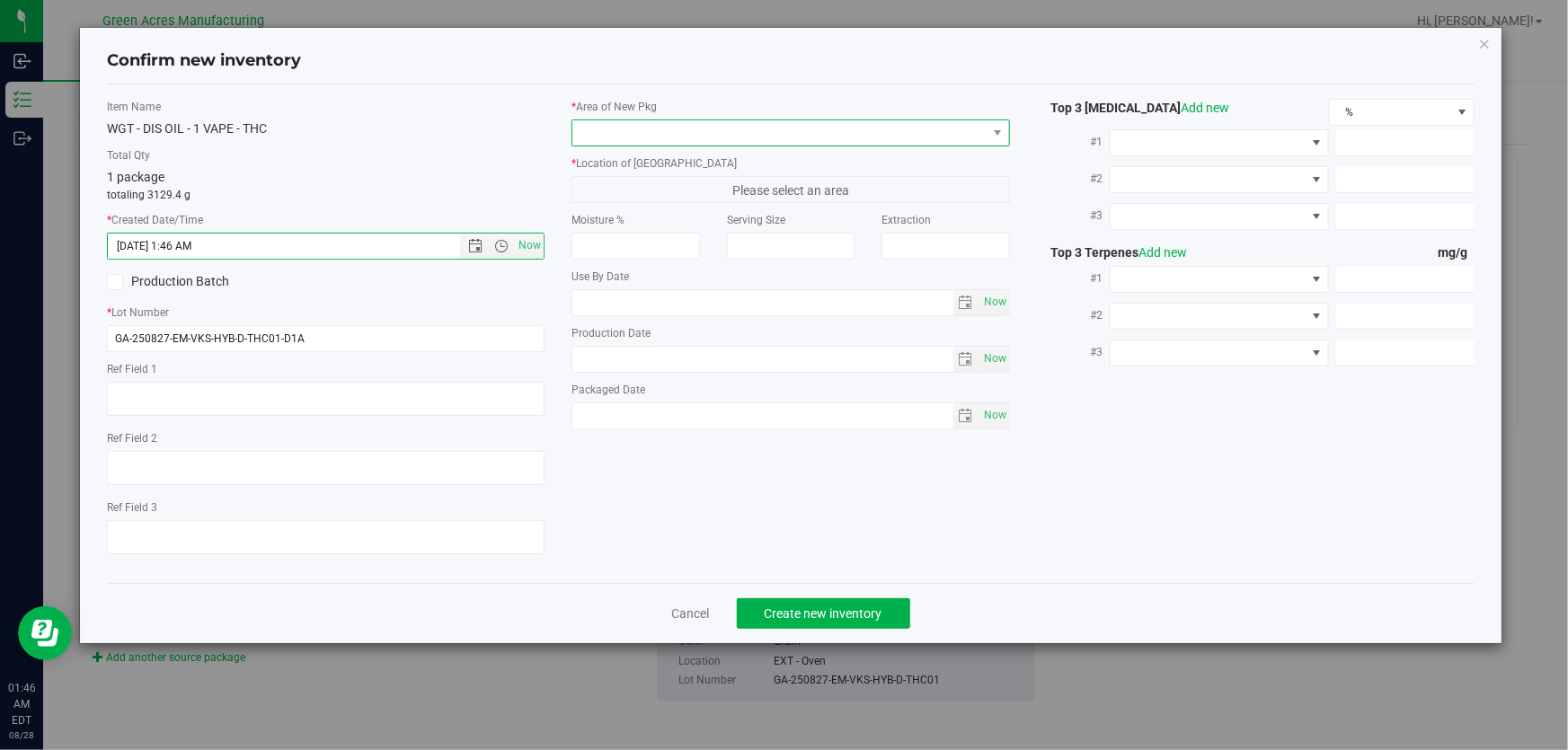
click at [677, 130] on span at bounding box center [779, 132] width 413 height 25
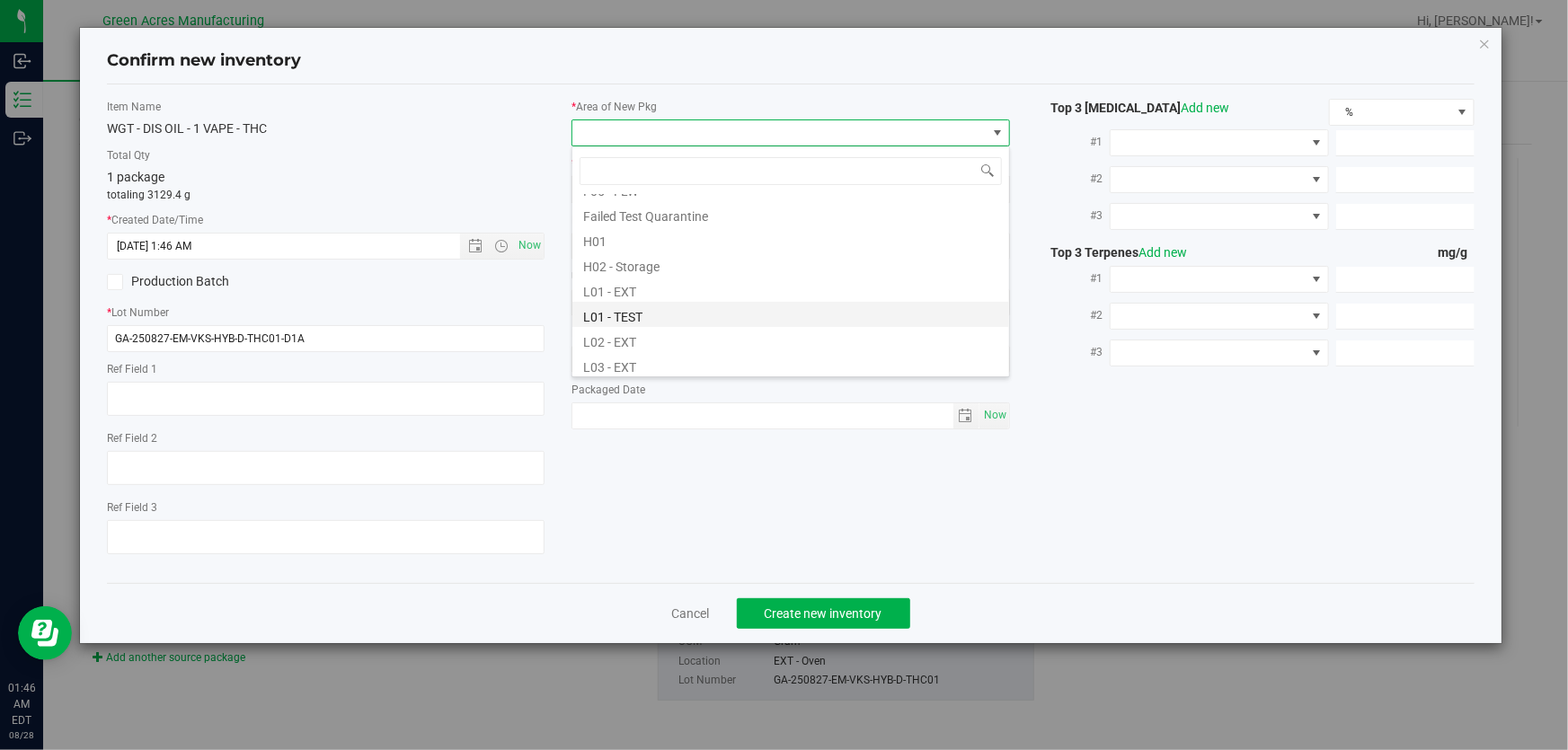
scroll to position [326, 0]
click at [680, 277] on li "L03 - EXT" at bounding box center [790, 282] width 437 height 25
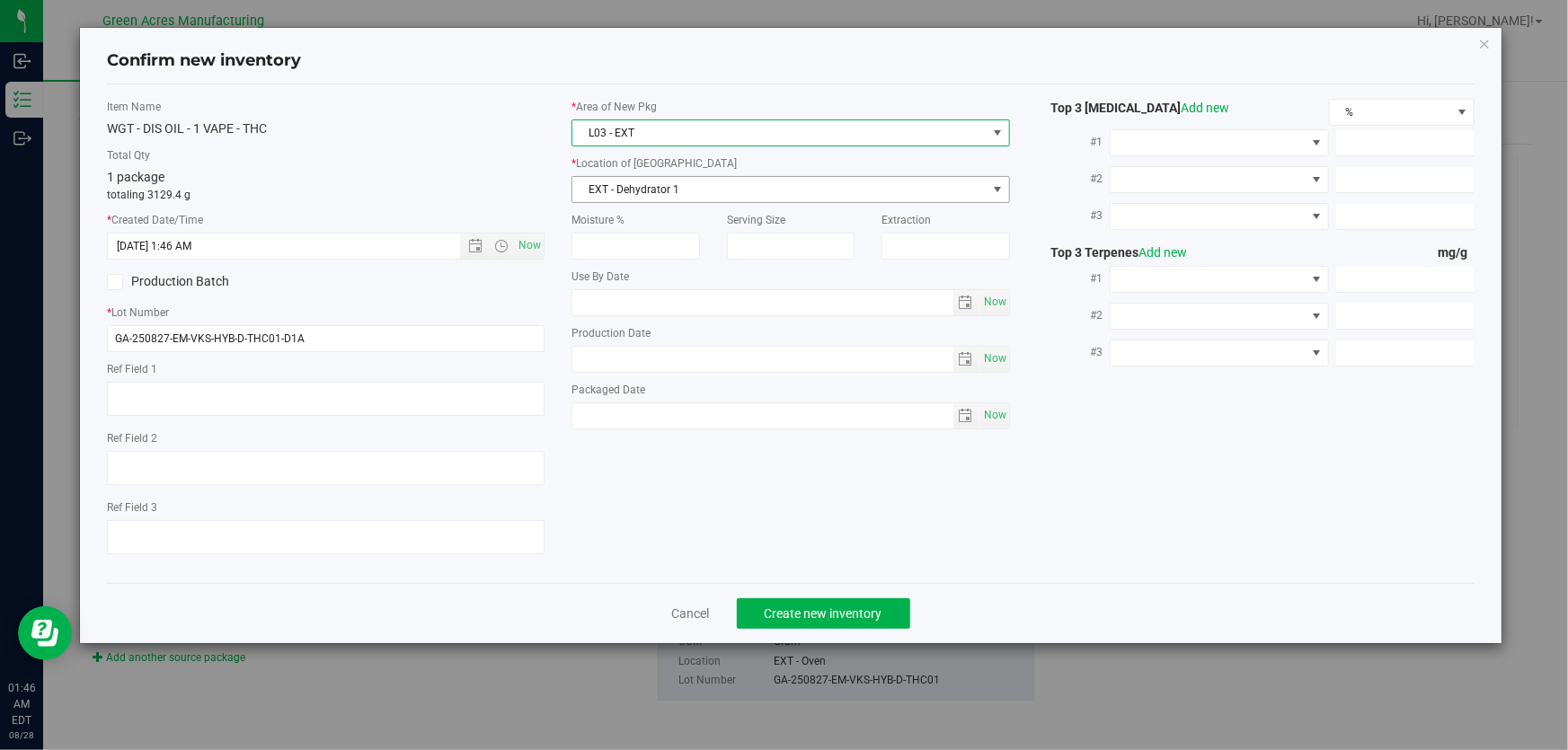
click at [736, 187] on span "EXT - Dehydrator 1" at bounding box center [779, 189] width 413 height 25
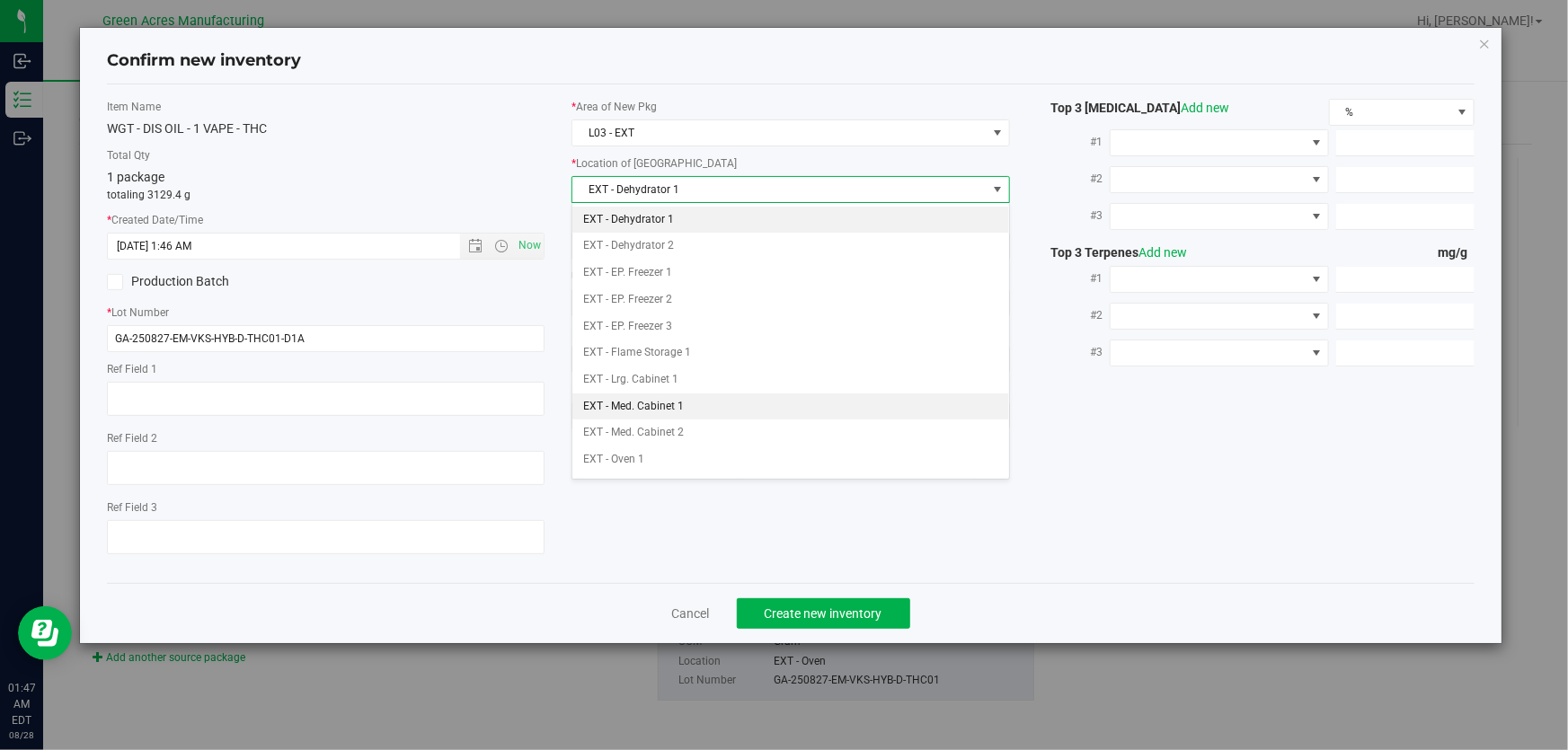
click at [685, 407] on li "EXT - Med. Cabinet 1" at bounding box center [790, 406] width 437 height 27
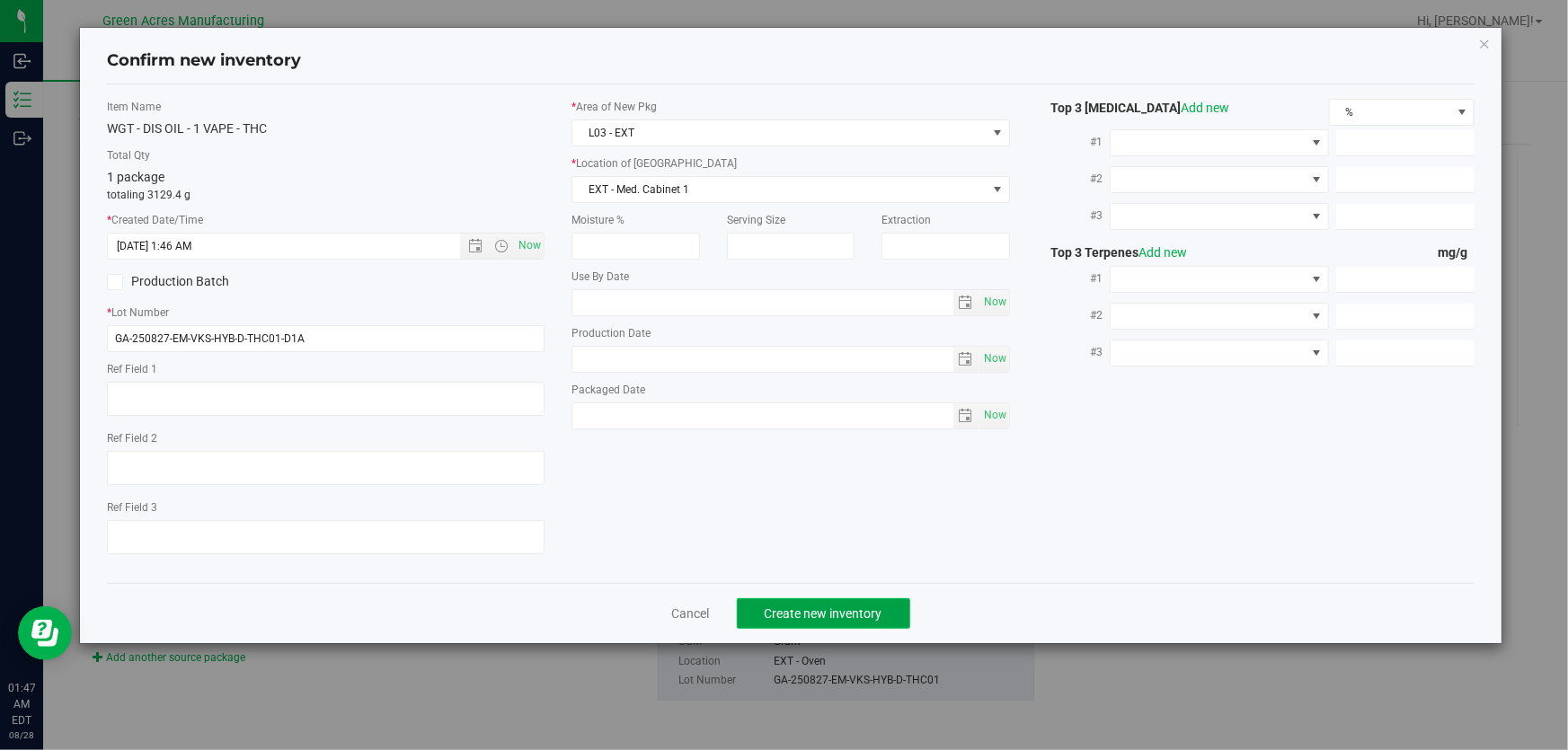
click at [886, 614] on button "Create new inventory" at bounding box center [823, 614] width 174 height 31
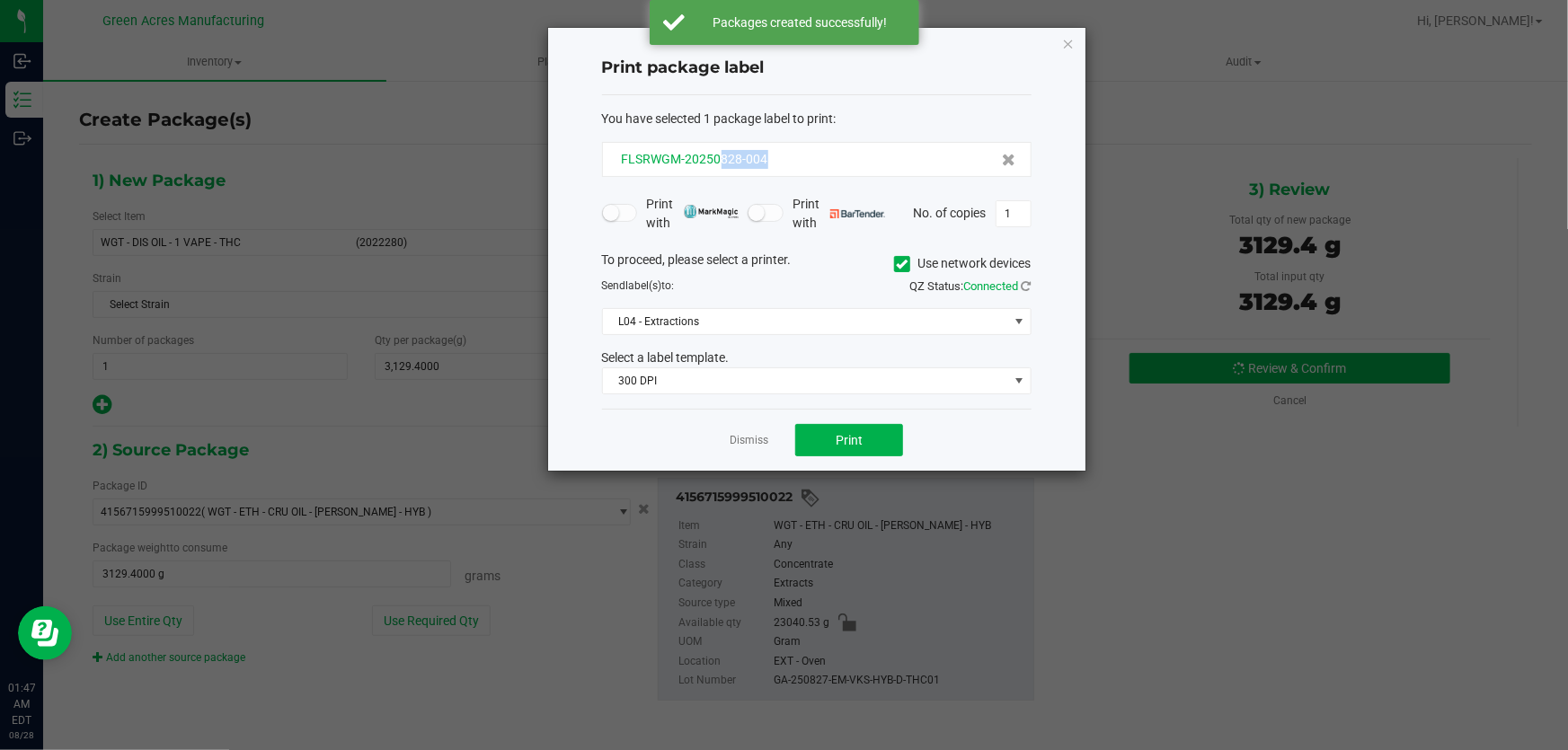
drag, startPoint x: 787, startPoint y: 152, endPoint x: 720, endPoint y: 165, distance: 68.2
click at [720, 165] on div "FLSRWGM-20250828-004" at bounding box center [817, 159] width 399 height 19
copy span "828-004"
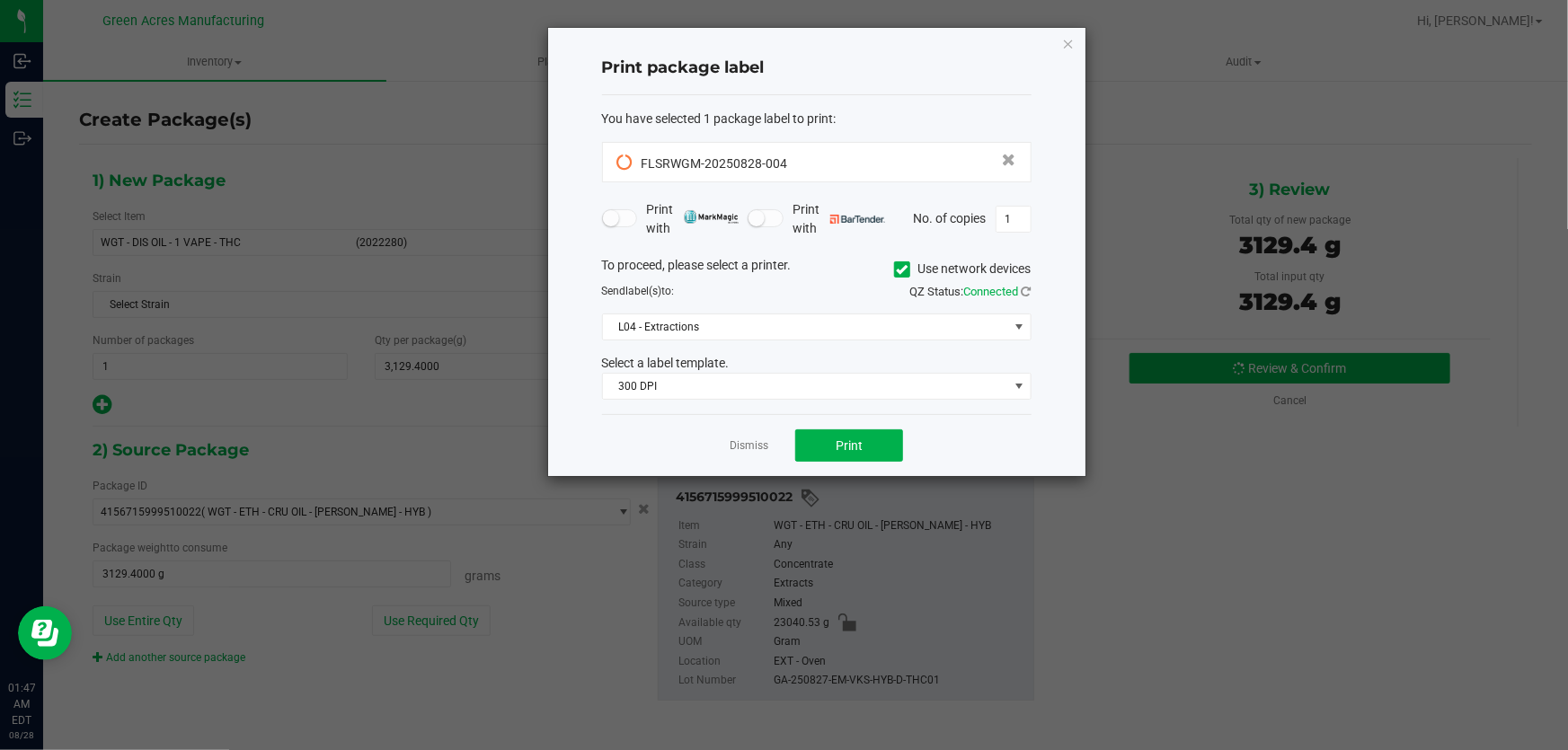
click at [620, 434] on div "Dismiss Print" at bounding box center [816, 445] width 429 height 62
click at [862, 438] on button "Print" at bounding box center [849, 445] width 108 height 33
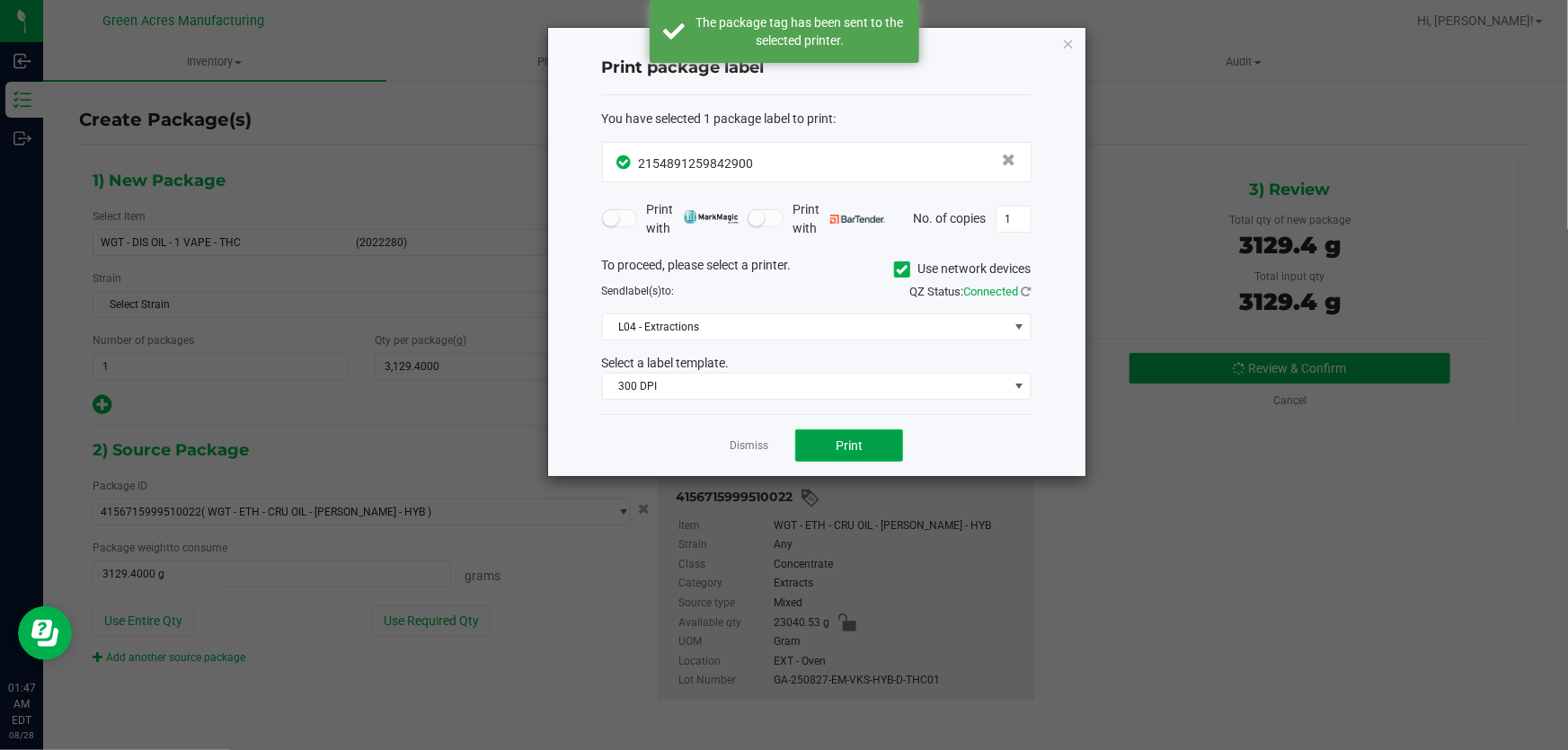
click at [862, 438] on button "Print" at bounding box center [849, 445] width 108 height 33
